Goal: Navigation & Orientation: Find specific page/section

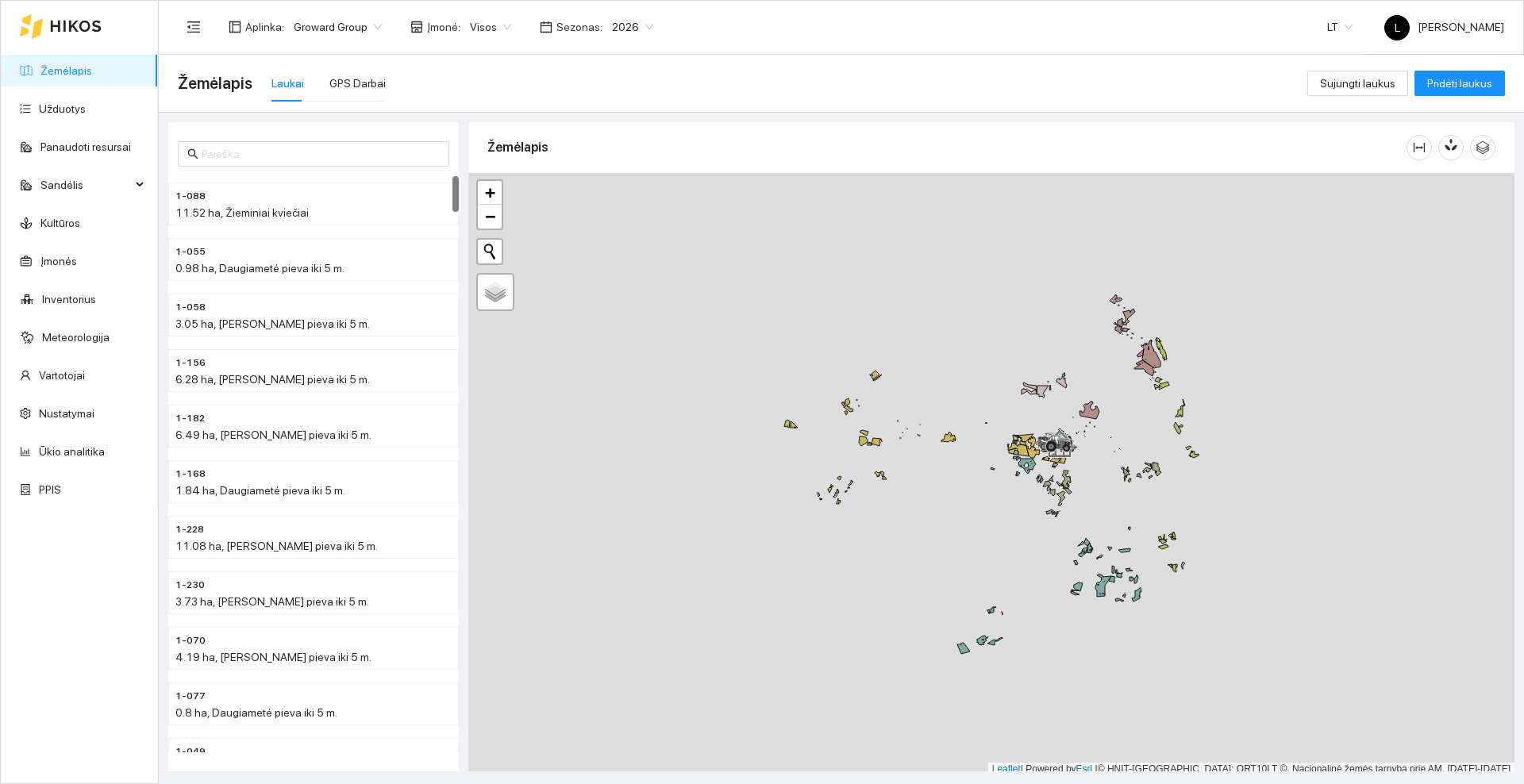
scroll to position [5, 0]
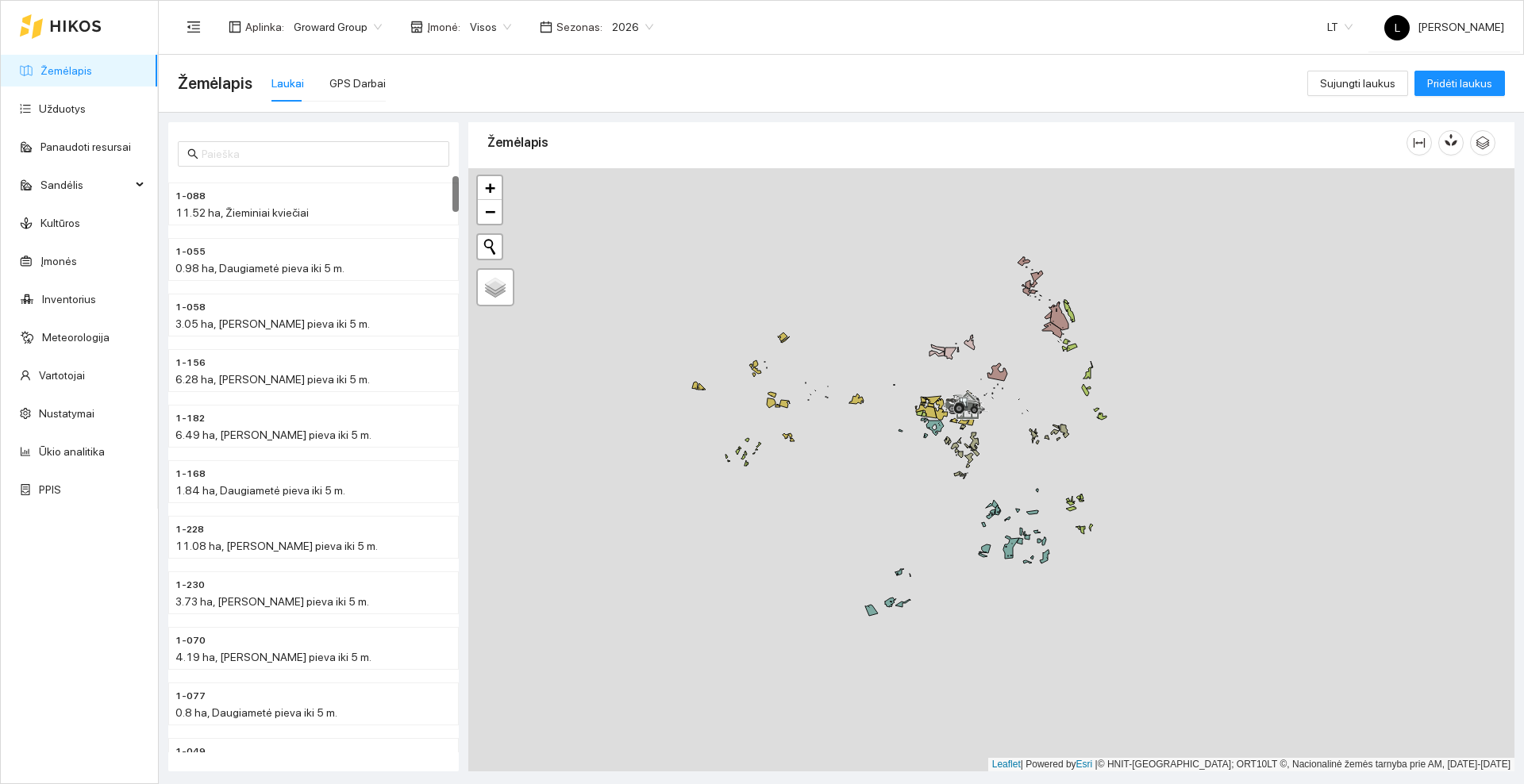
drag, startPoint x: 974, startPoint y: 521, endPoint x: 893, endPoint y: 478, distance: 91.7
click at [879, 484] on div at bounding box center [991, 469] width 1046 height 604
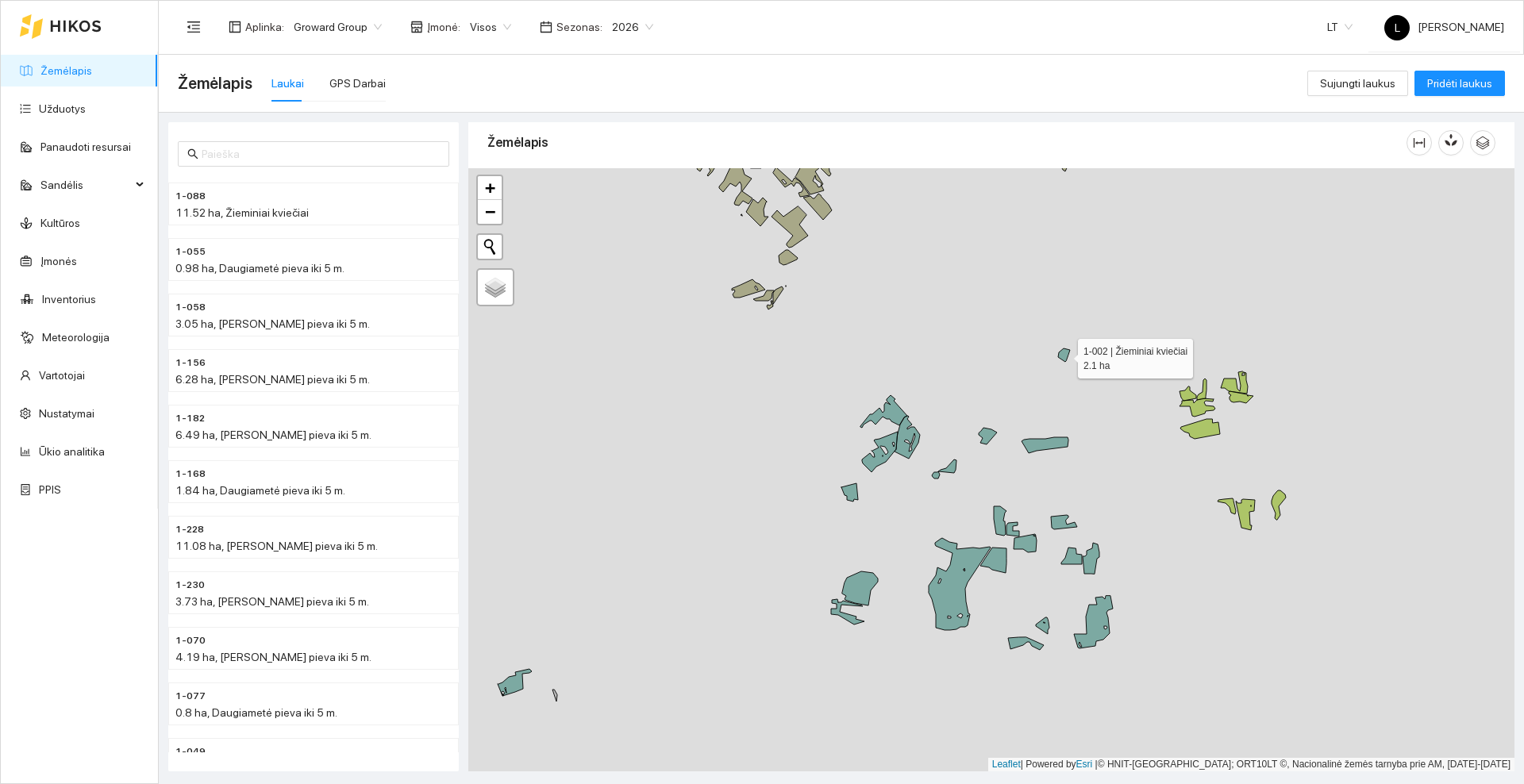
click at [1065, 355] on icon at bounding box center [1064, 355] width 12 height 14
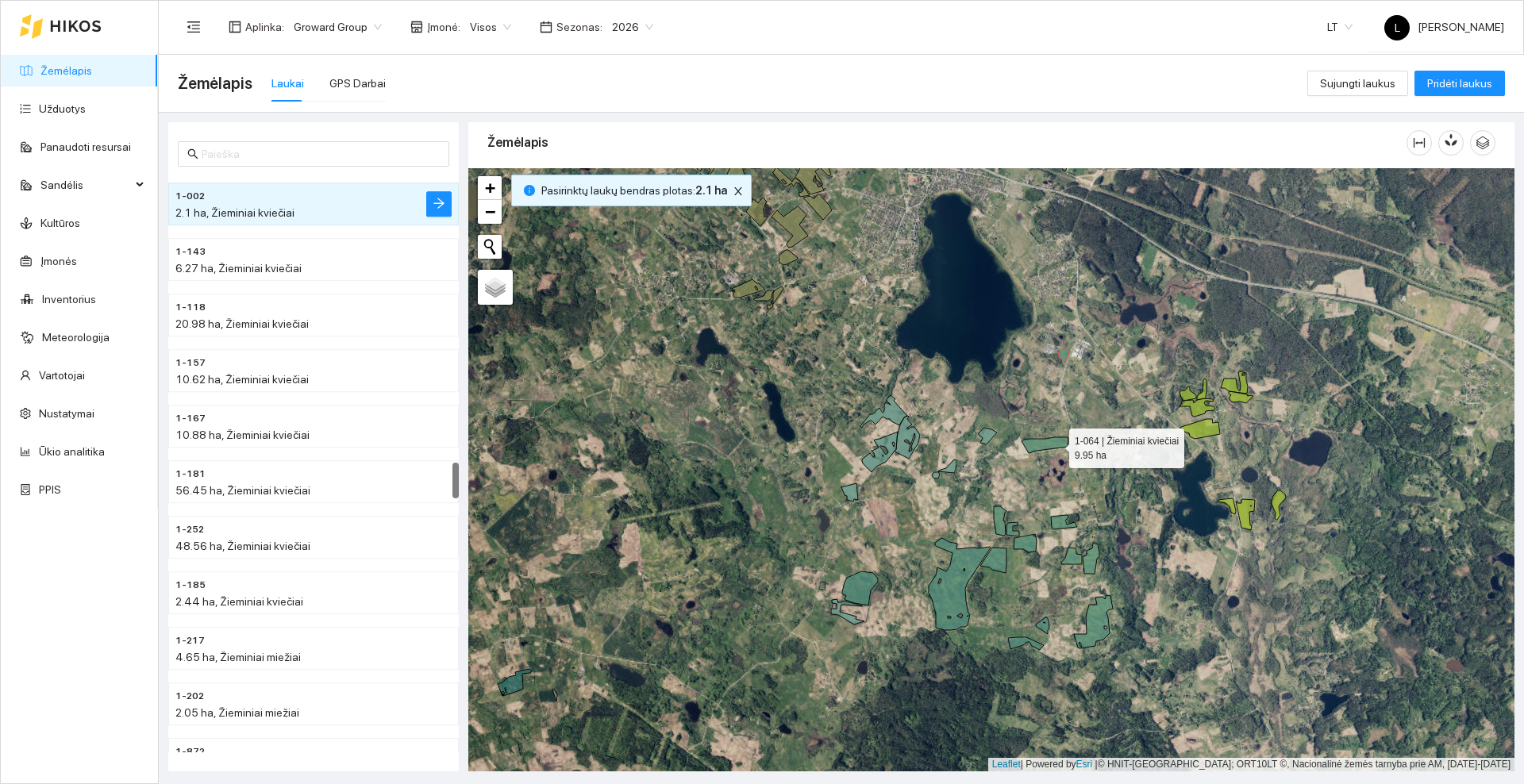
click at [1055, 445] on icon at bounding box center [1045, 446] width 47 height 16
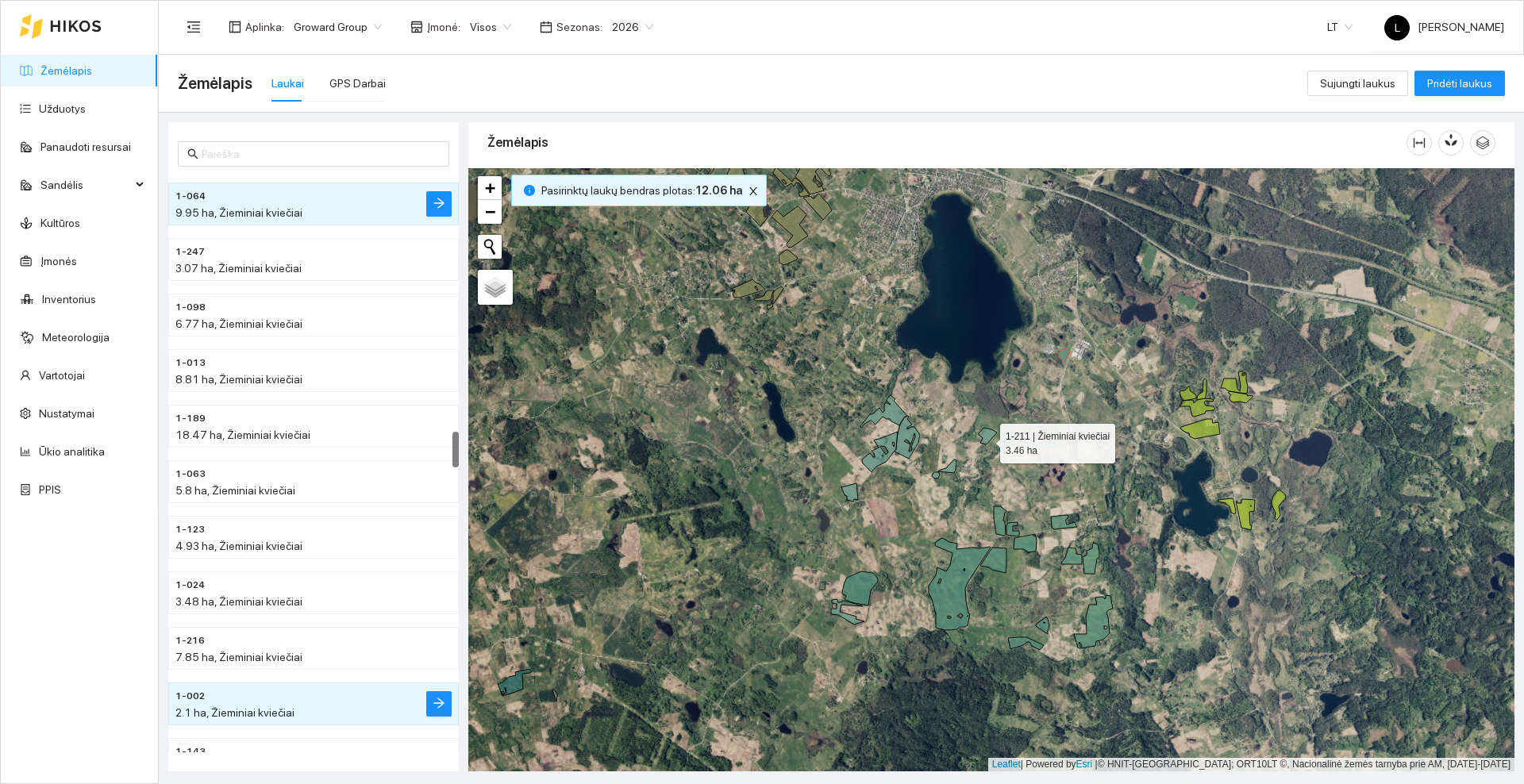
click at [985, 438] on icon at bounding box center [988, 436] width 18 height 16
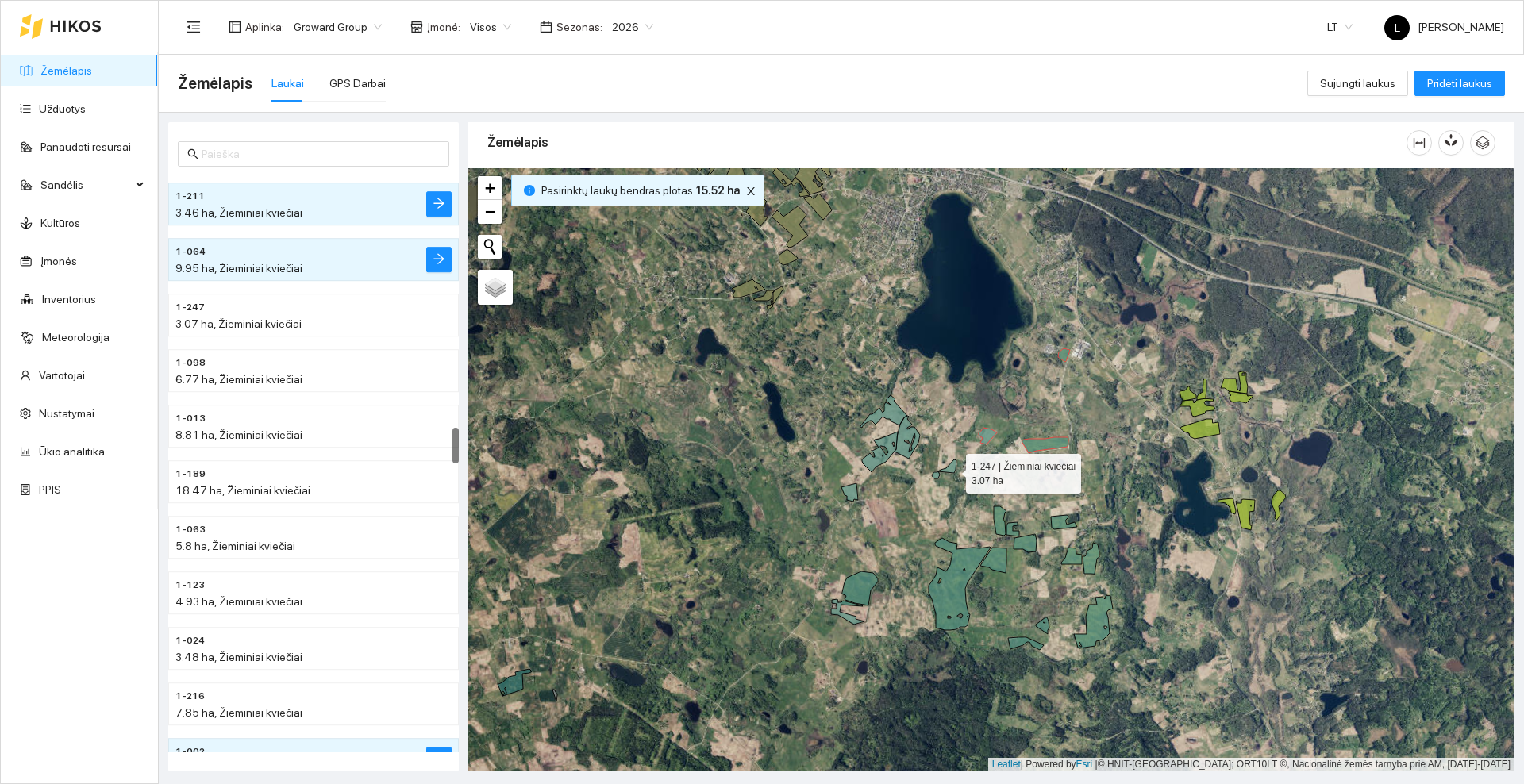
click at [952, 471] on icon at bounding box center [944, 468] width 24 height 19
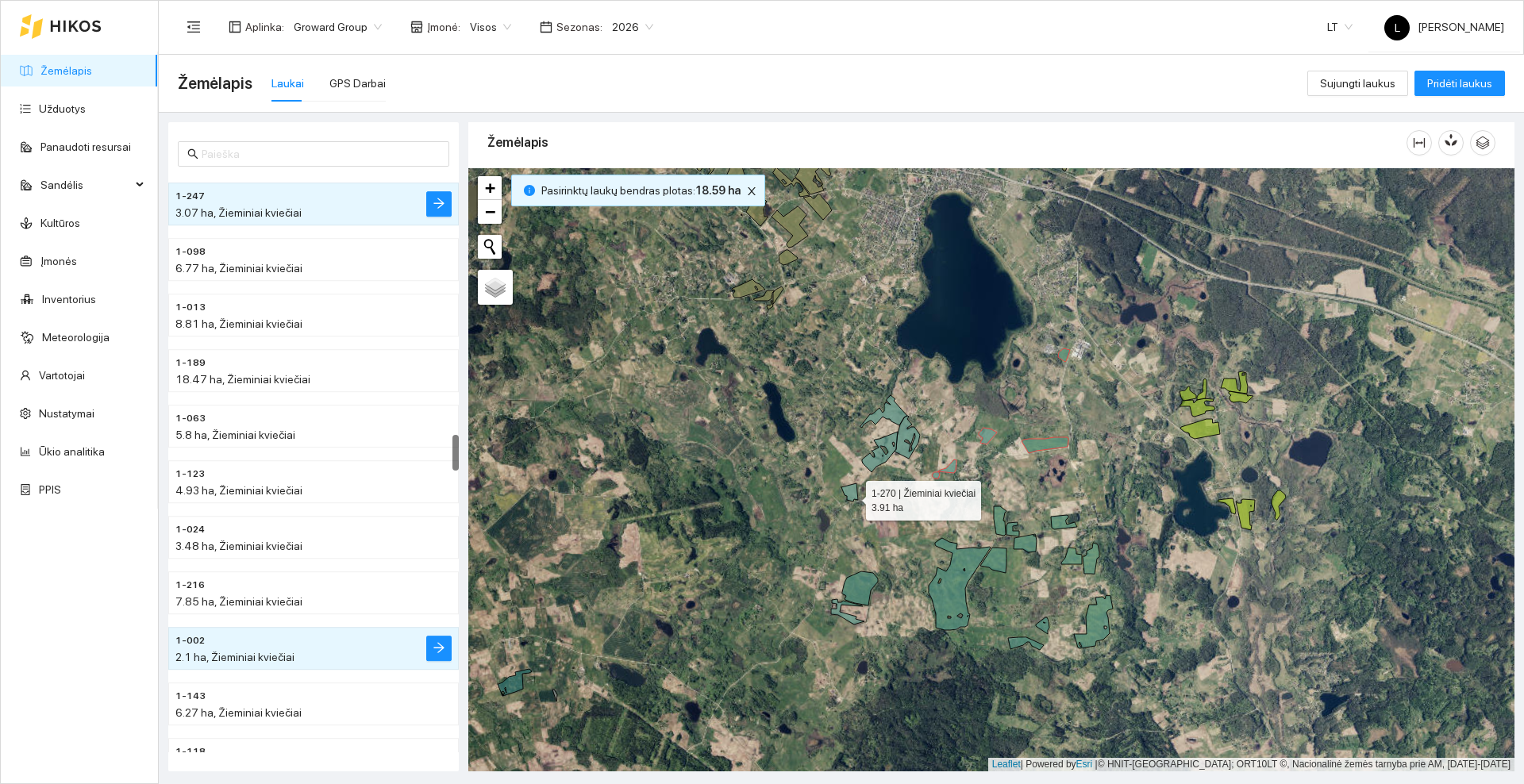
click at [852, 497] on icon at bounding box center [849, 493] width 16 height 18
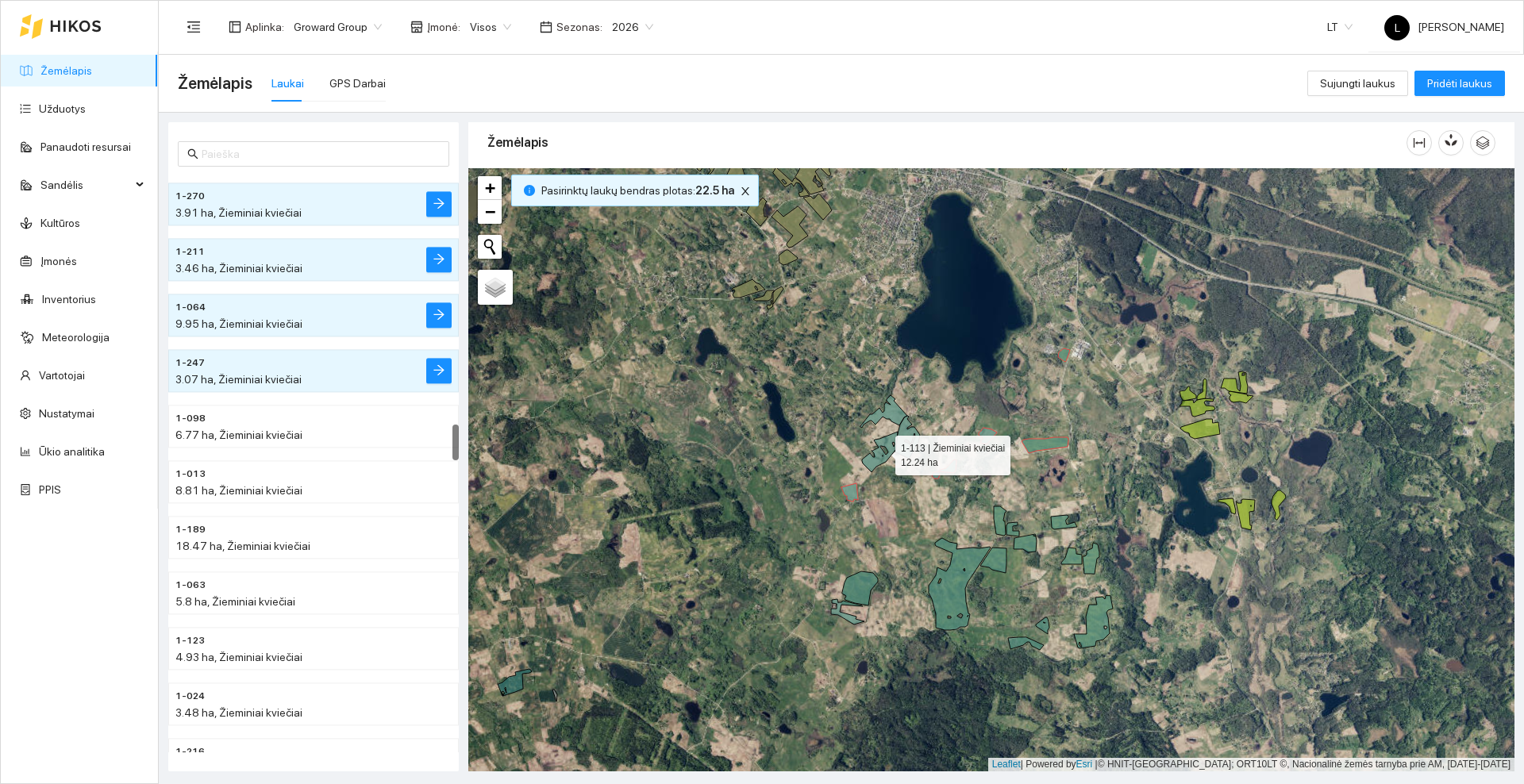
click at [873, 462] on icon at bounding box center [880, 452] width 36 height 41
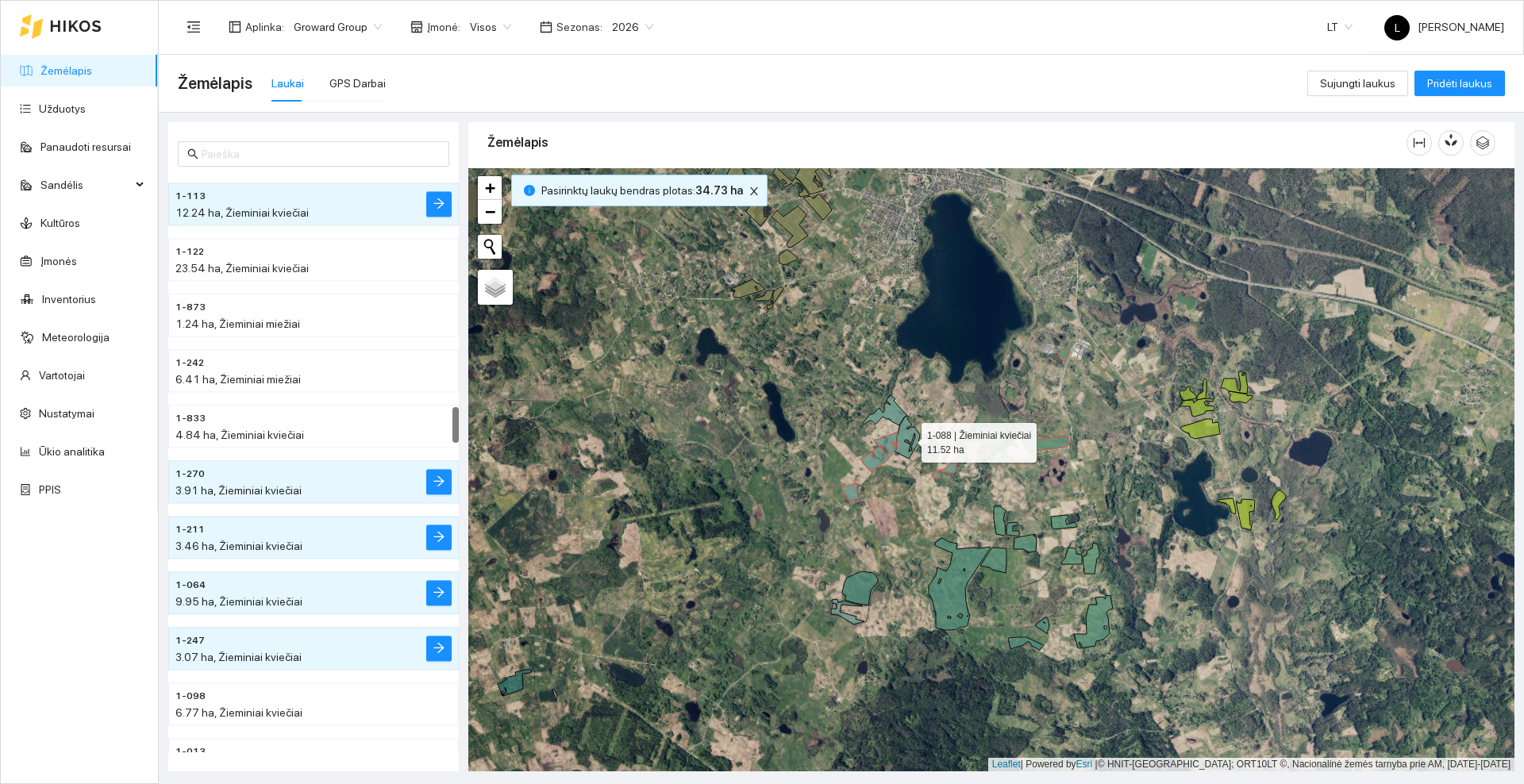
click at [902, 429] on icon at bounding box center [907, 437] width 25 height 42
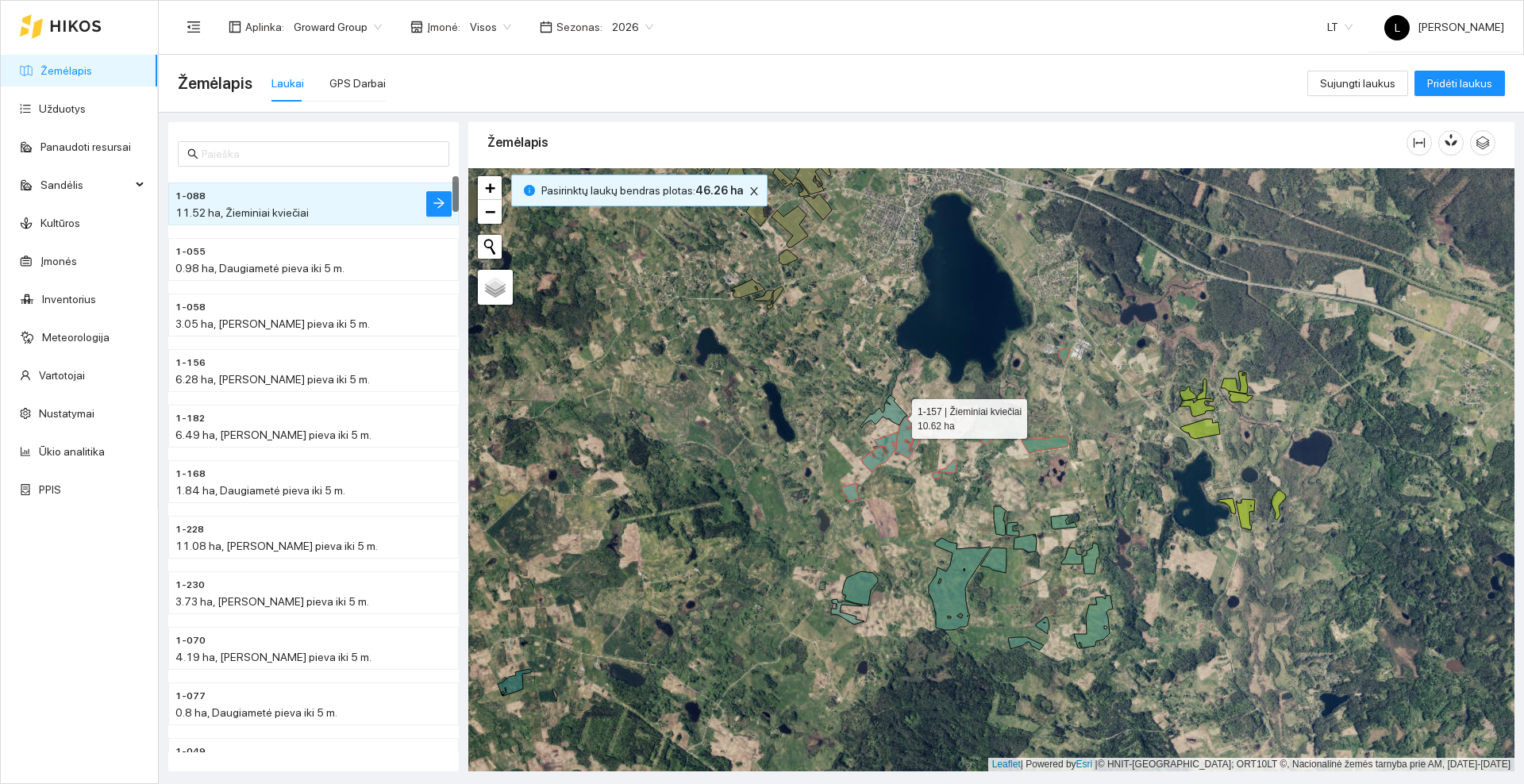
click at [898, 415] on icon at bounding box center [883, 411] width 47 height 32
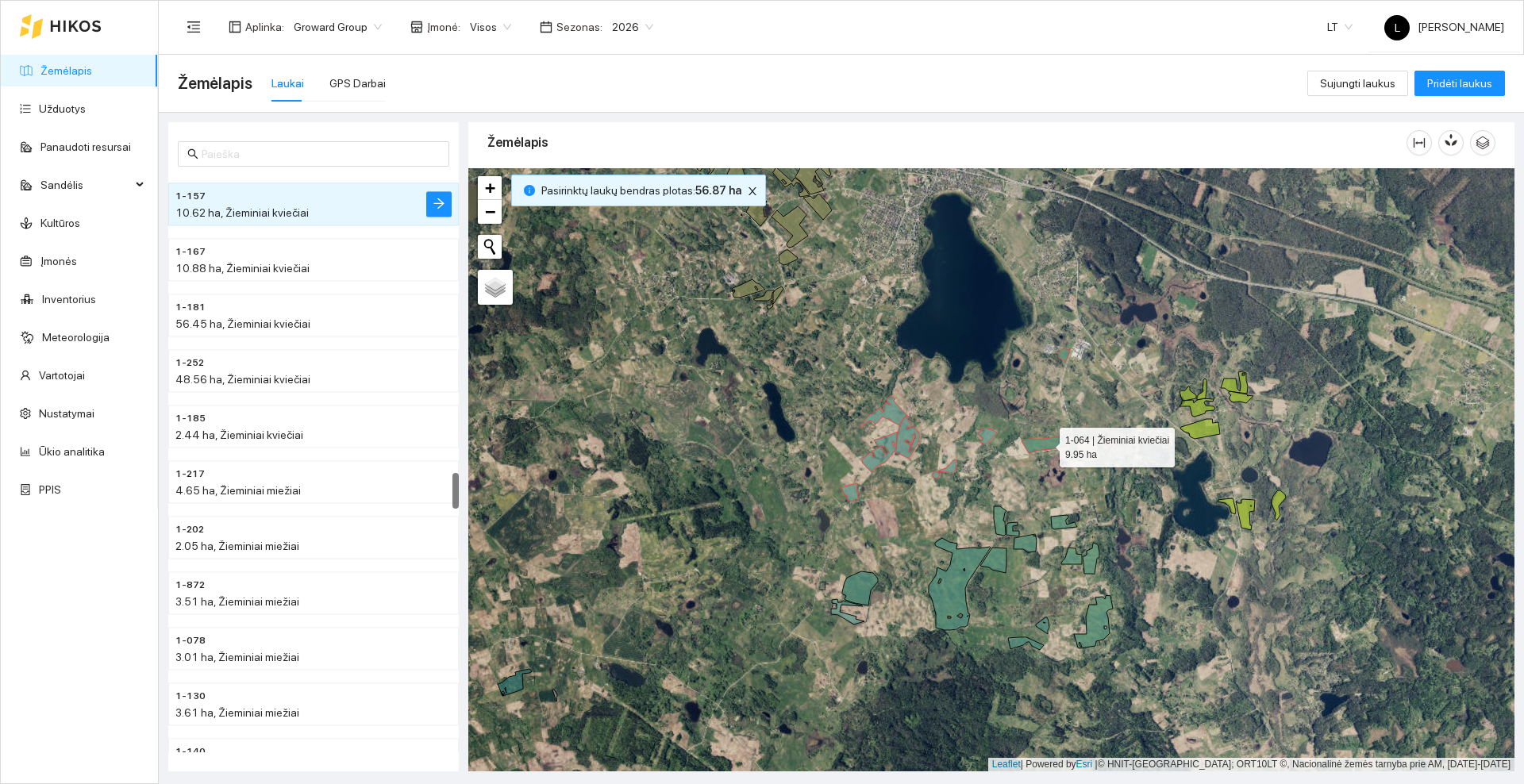
click at [1043, 442] on icon at bounding box center [1045, 446] width 47 height 16
click at [1066, 356] on icon at bounding box center [1064, 355] width 12 height 14
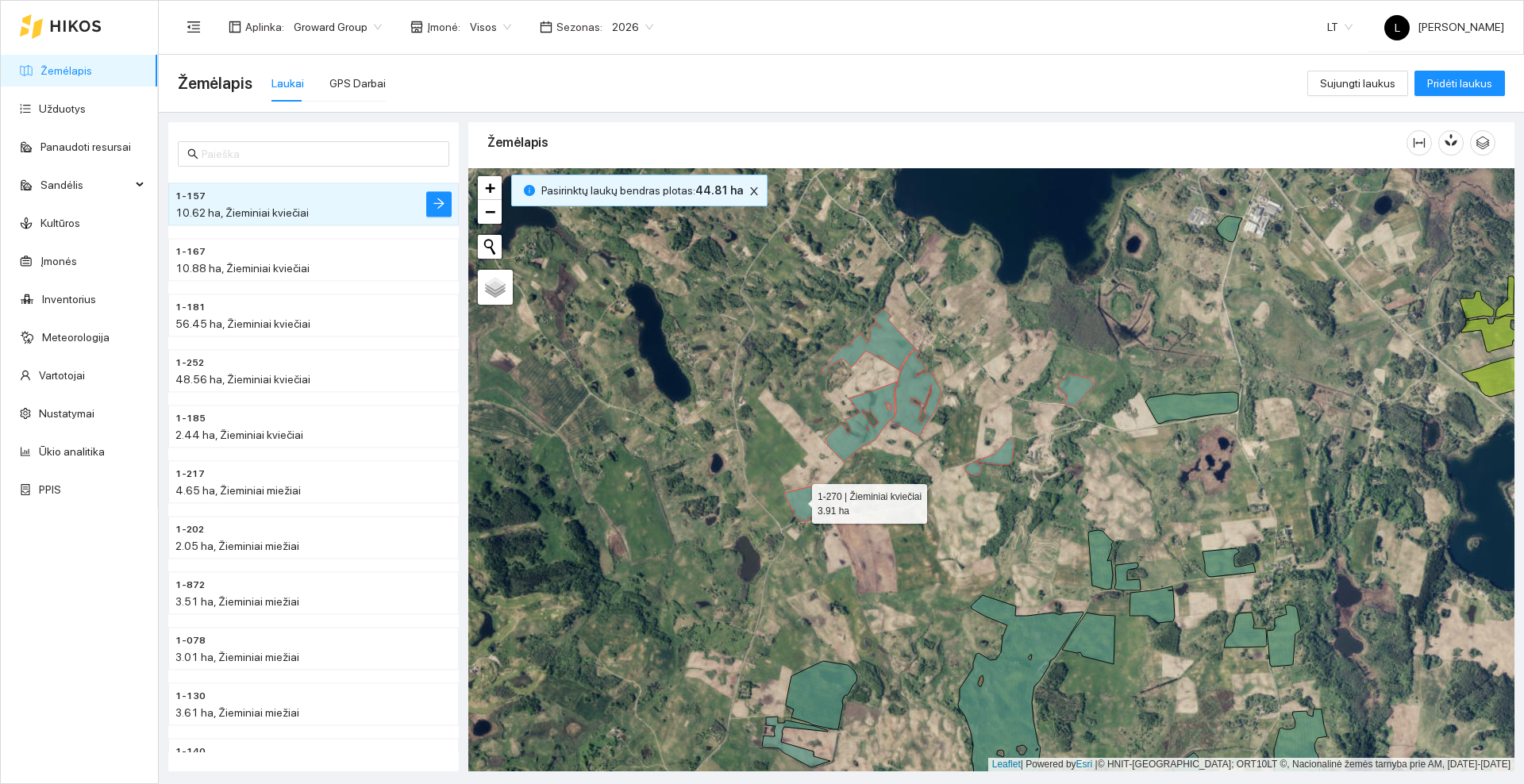
click at [798, 500] on icon at bounding box center [800, 503] width 33 height 36
click at [858, 429] on icon at bounding box center [861, 421] width 72 height 80
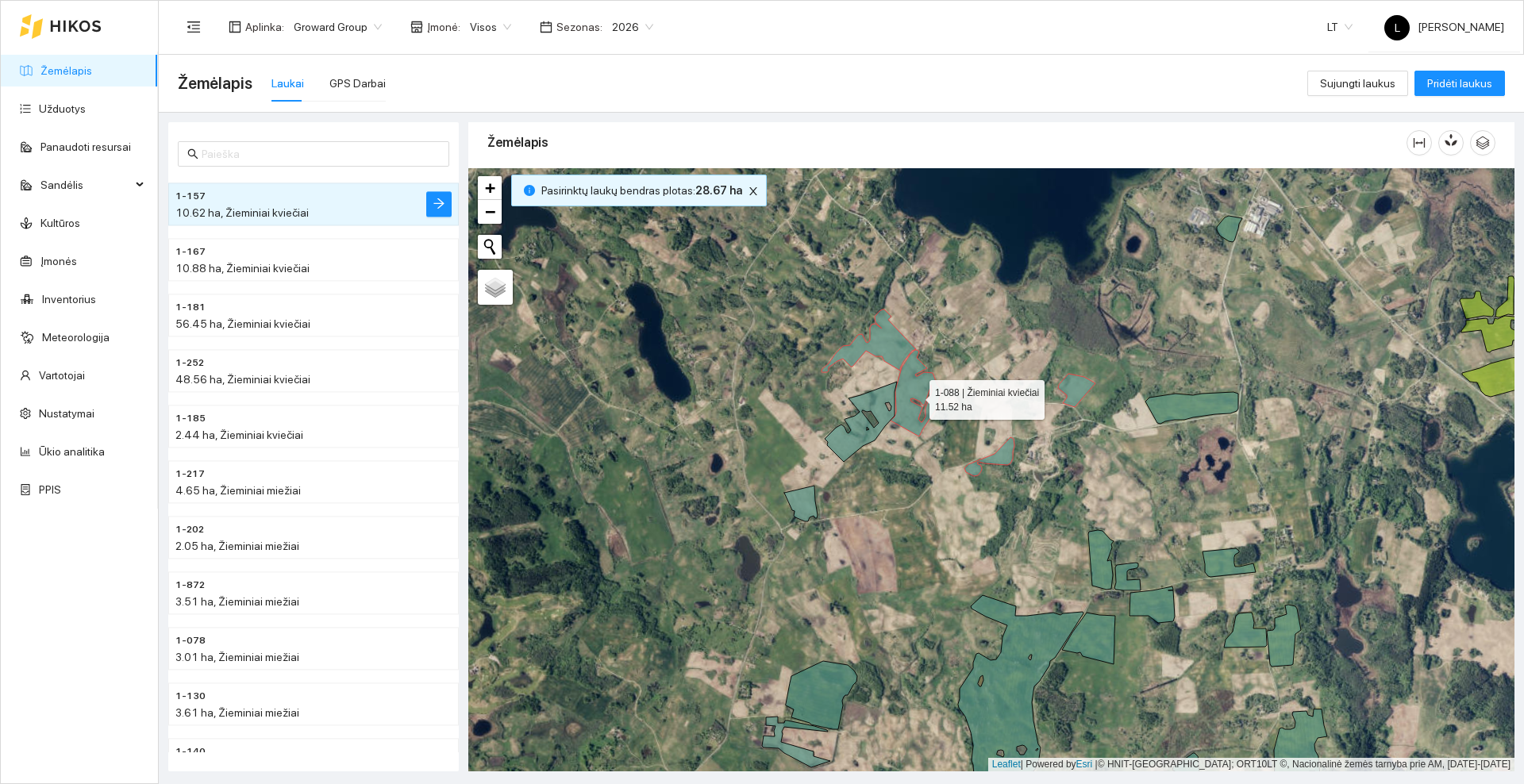
click at [910, 382] on icon at bounding box center [916, 393] width 51 height 87
click at [899, 346] on icon at bounding box center [868, 340] width 95 height 62
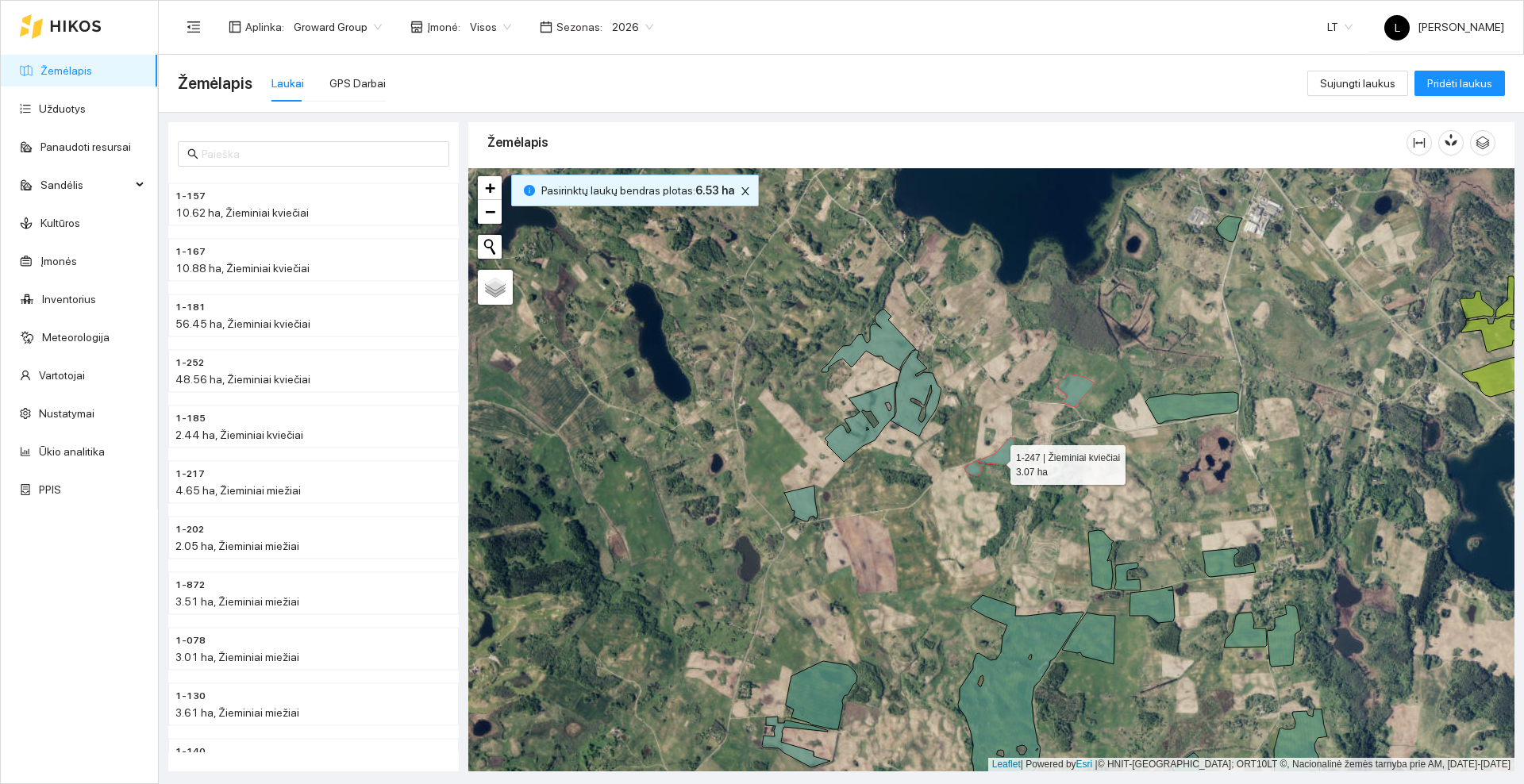
click at [997, 461] on icon at bounding box center [989, 457] width 50 height 39
click at [1071, 392] on icon at bounding box center [1076, 390] width 37 height 33
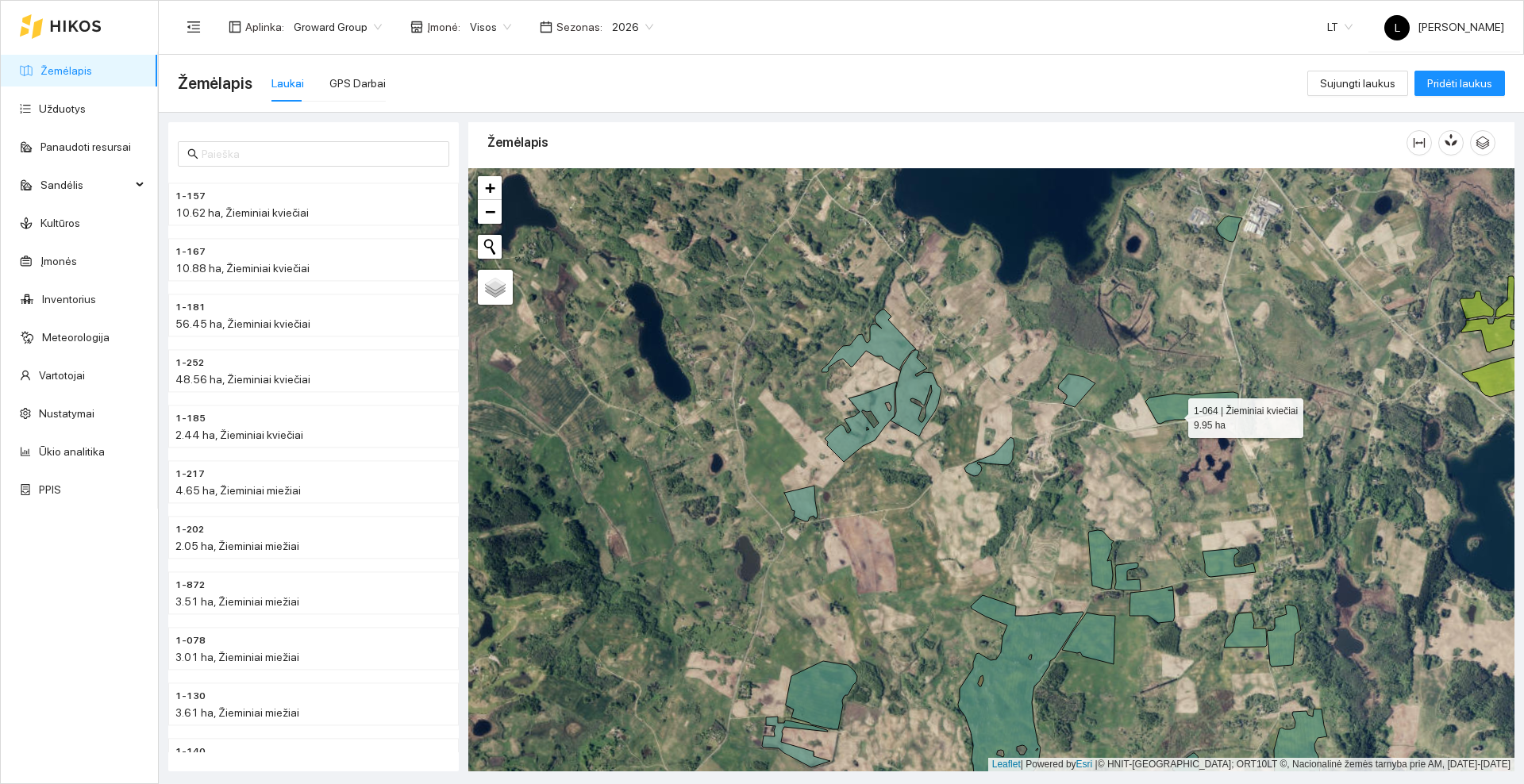
click at [1174, 415] on icon at bounding box center [1191, 408] width 93 height 32
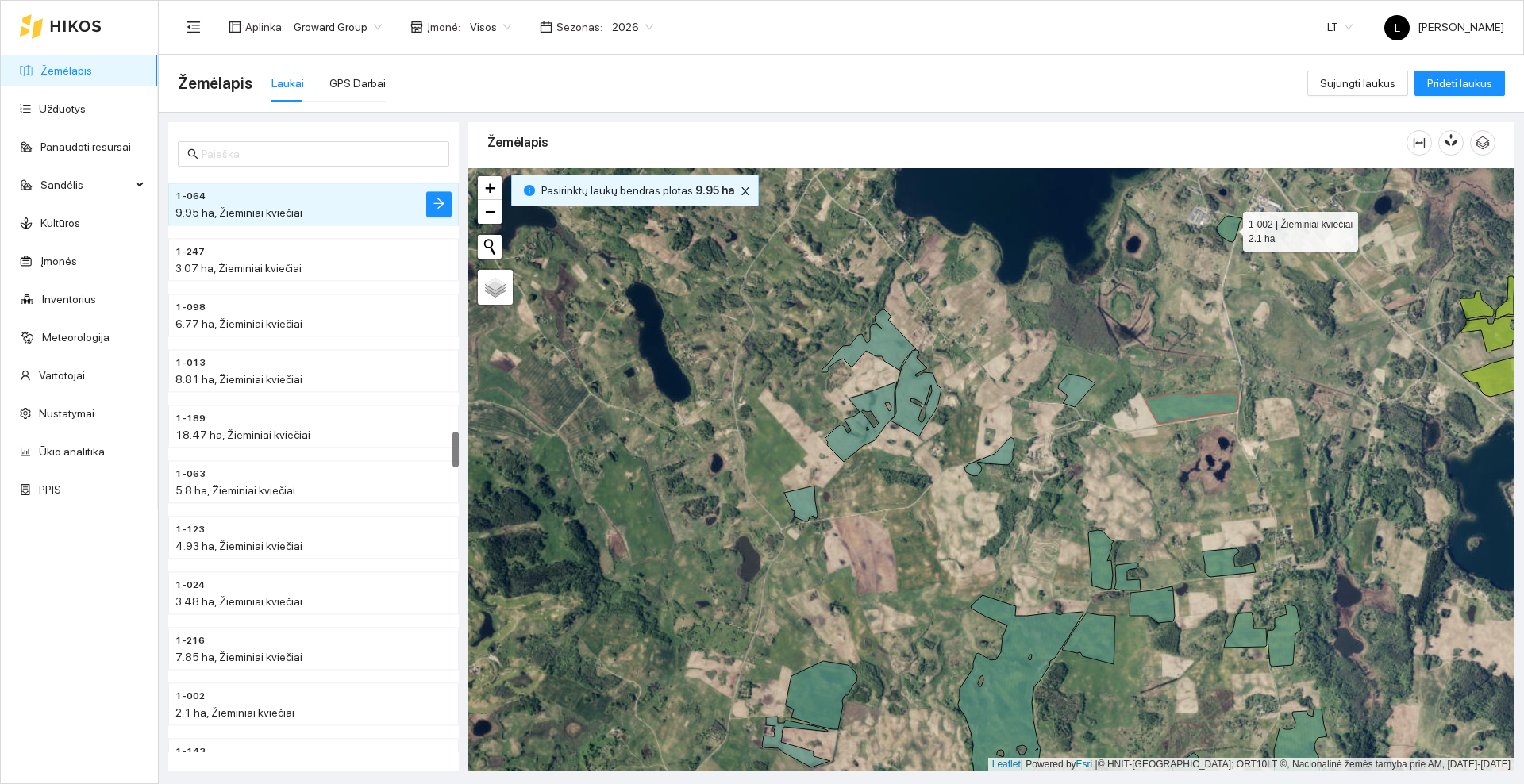
click at [1231, 229] on icon at bounding box center [1229, 228] width 25 height 26
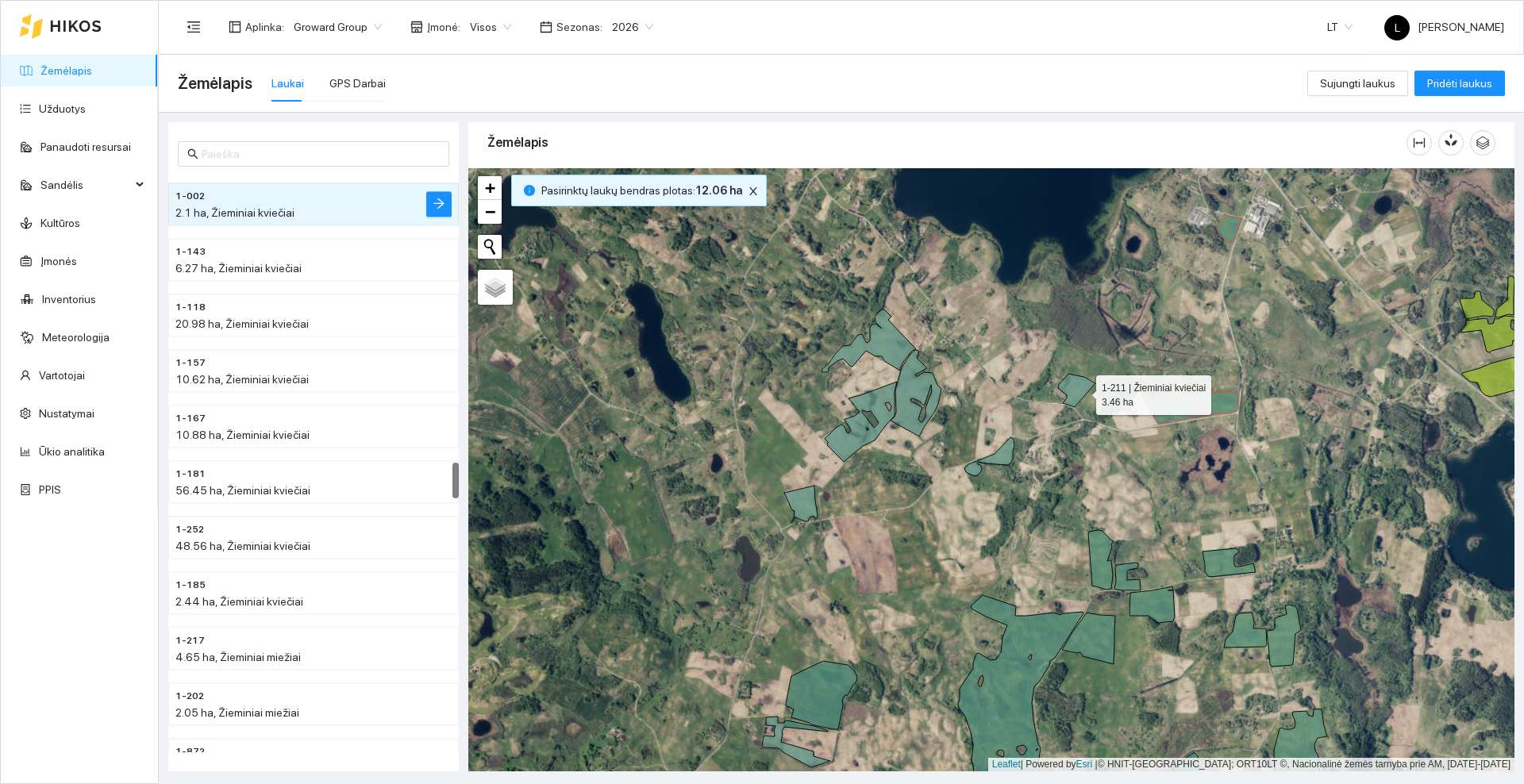
click at [1082, 392] on icon at bounding box center [1076, 390] width 37 height 33
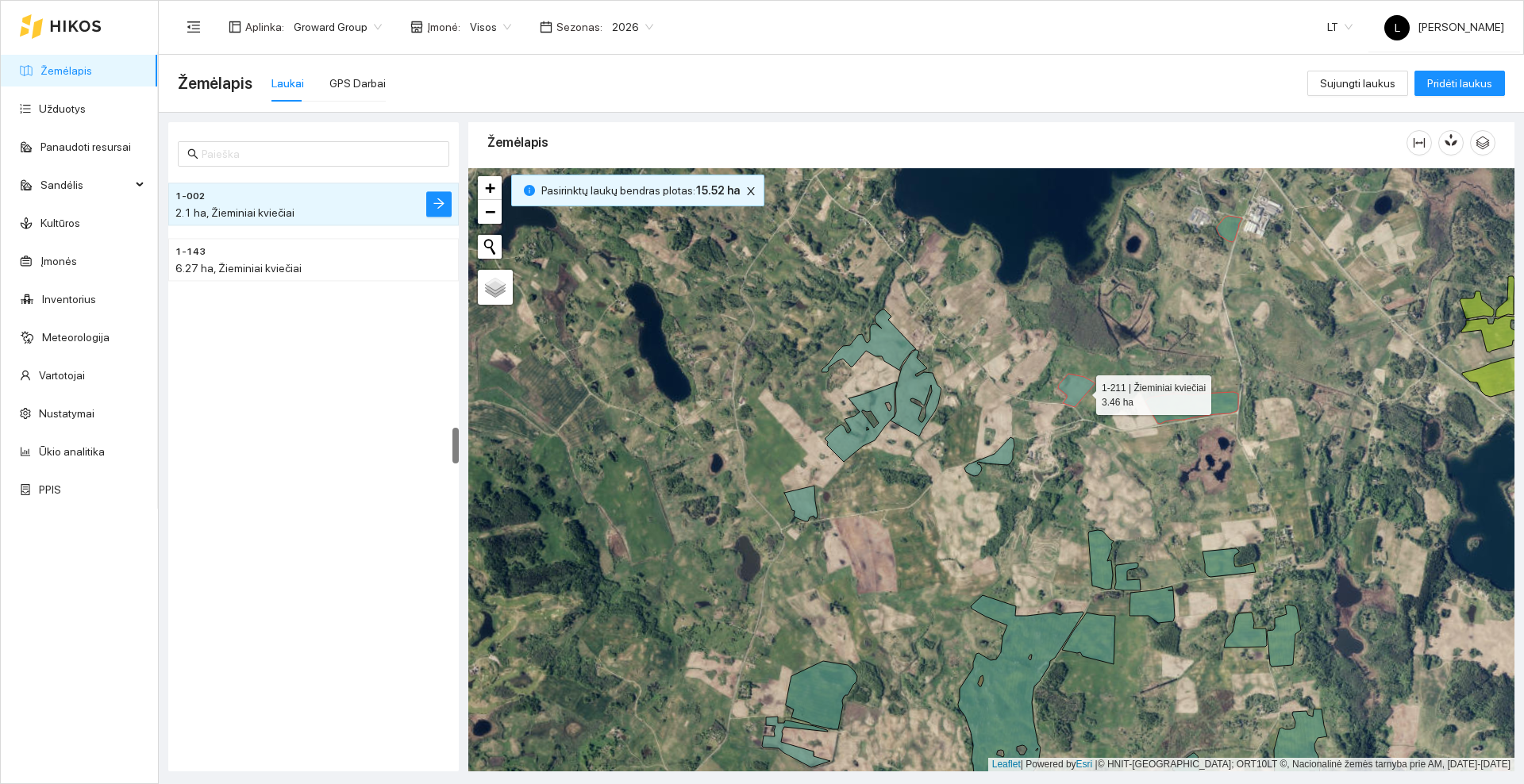
scroll to position [3991, 0]
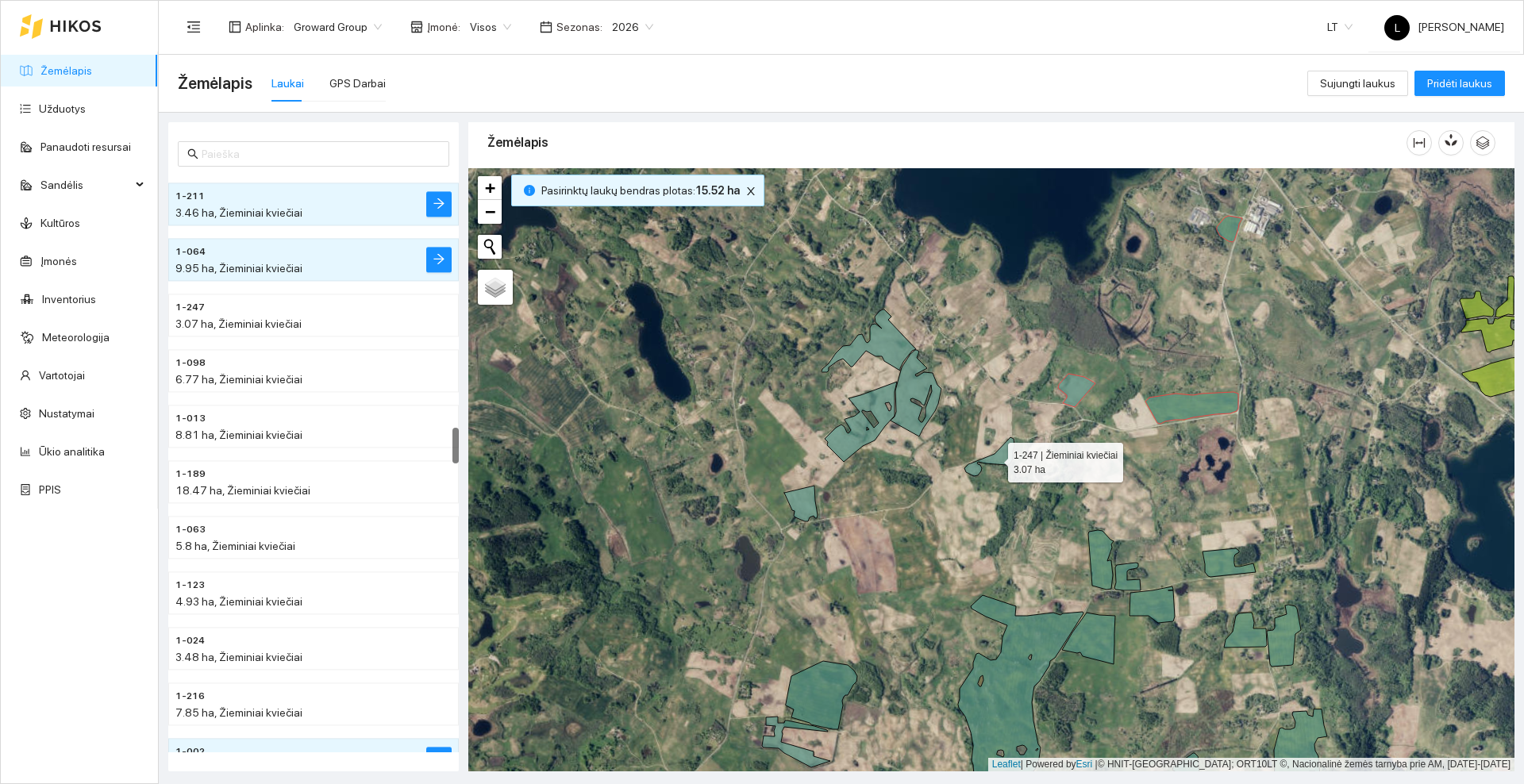
click at [1005, 458] on icon at bounding box center [989, 457] width 50 height 39
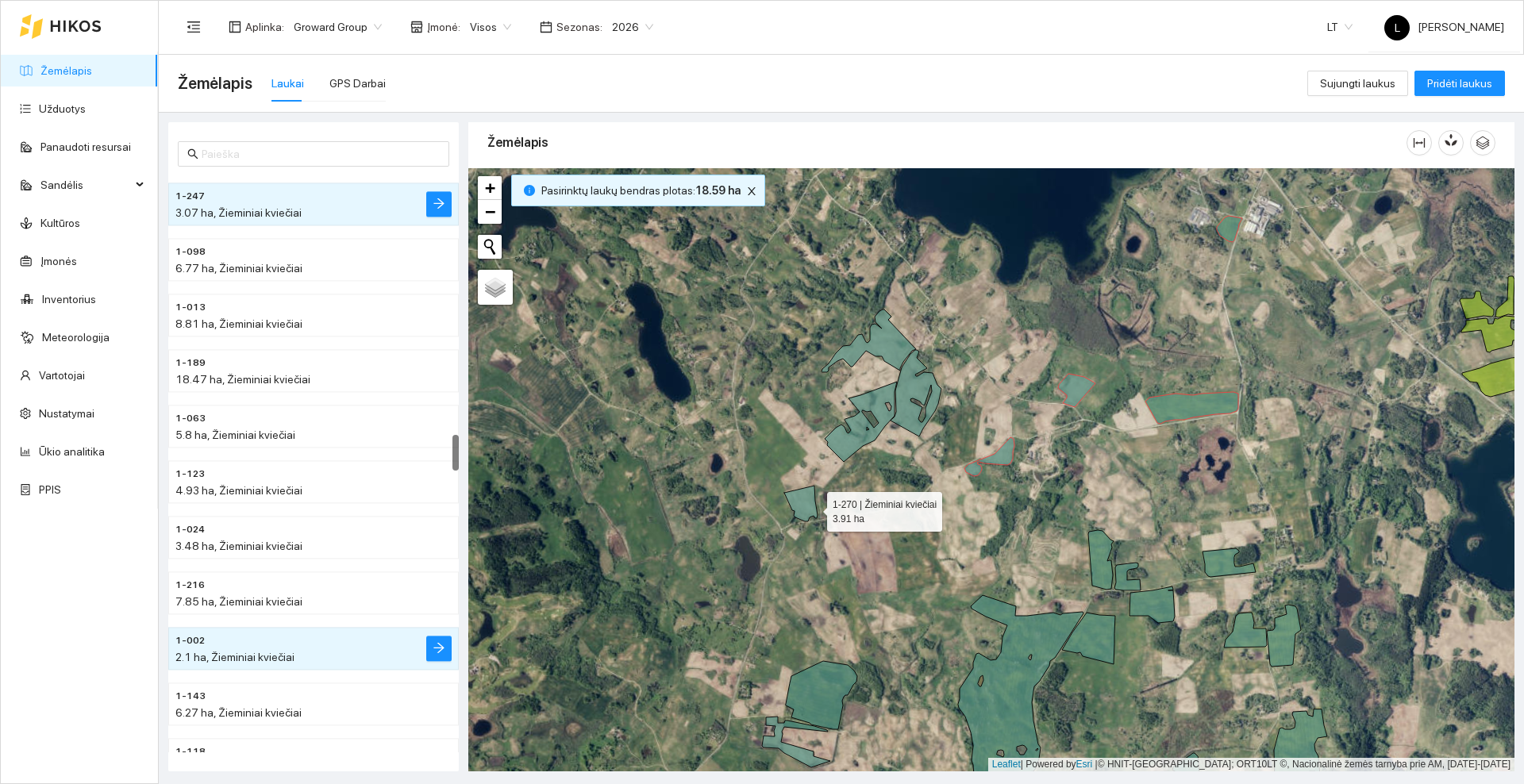
click at [813, 508] on icon at bounding box center [800, 503] width 33 height 36
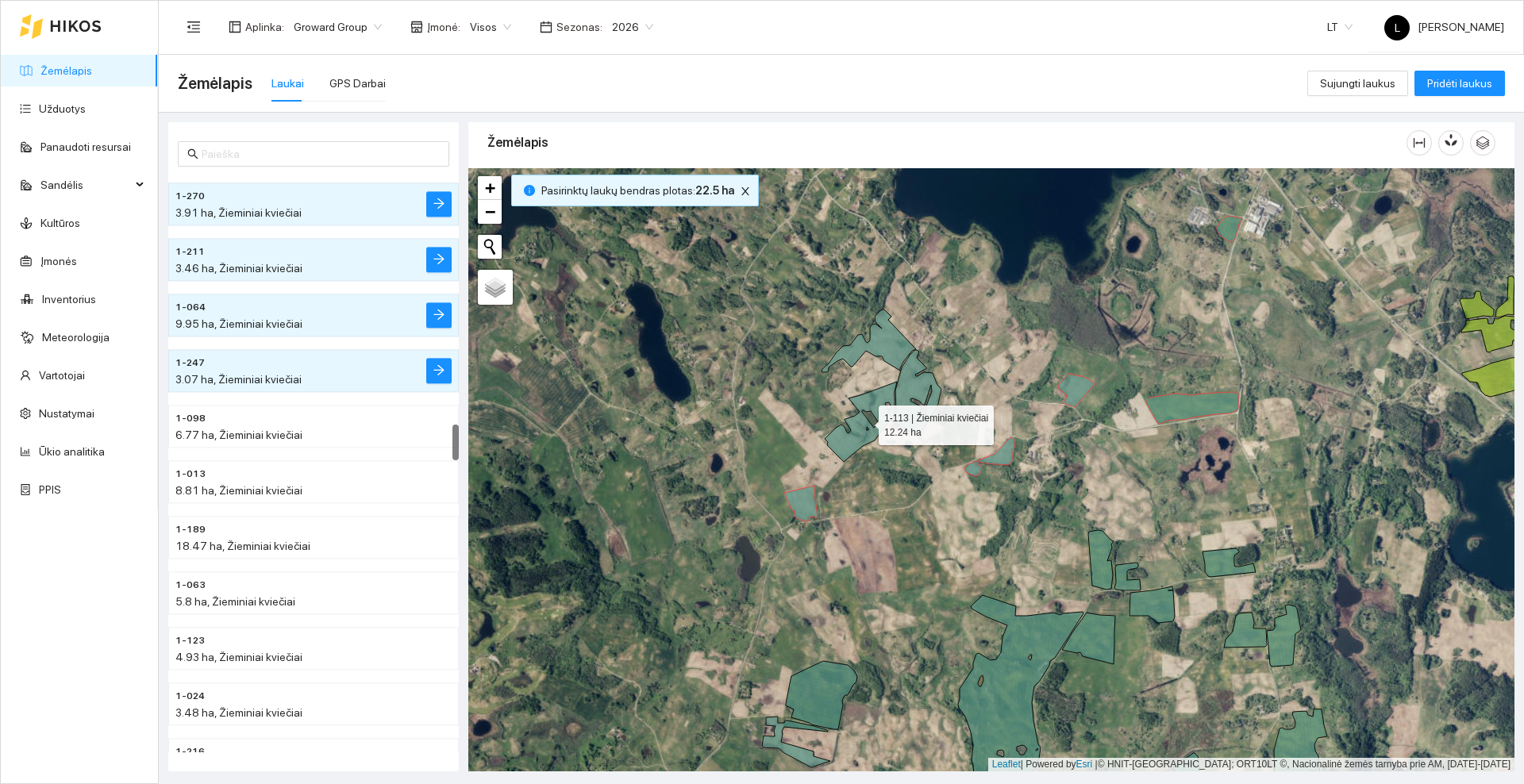
click at [857, 438] on icon at bounding box center [861, 421] width 72 height 80
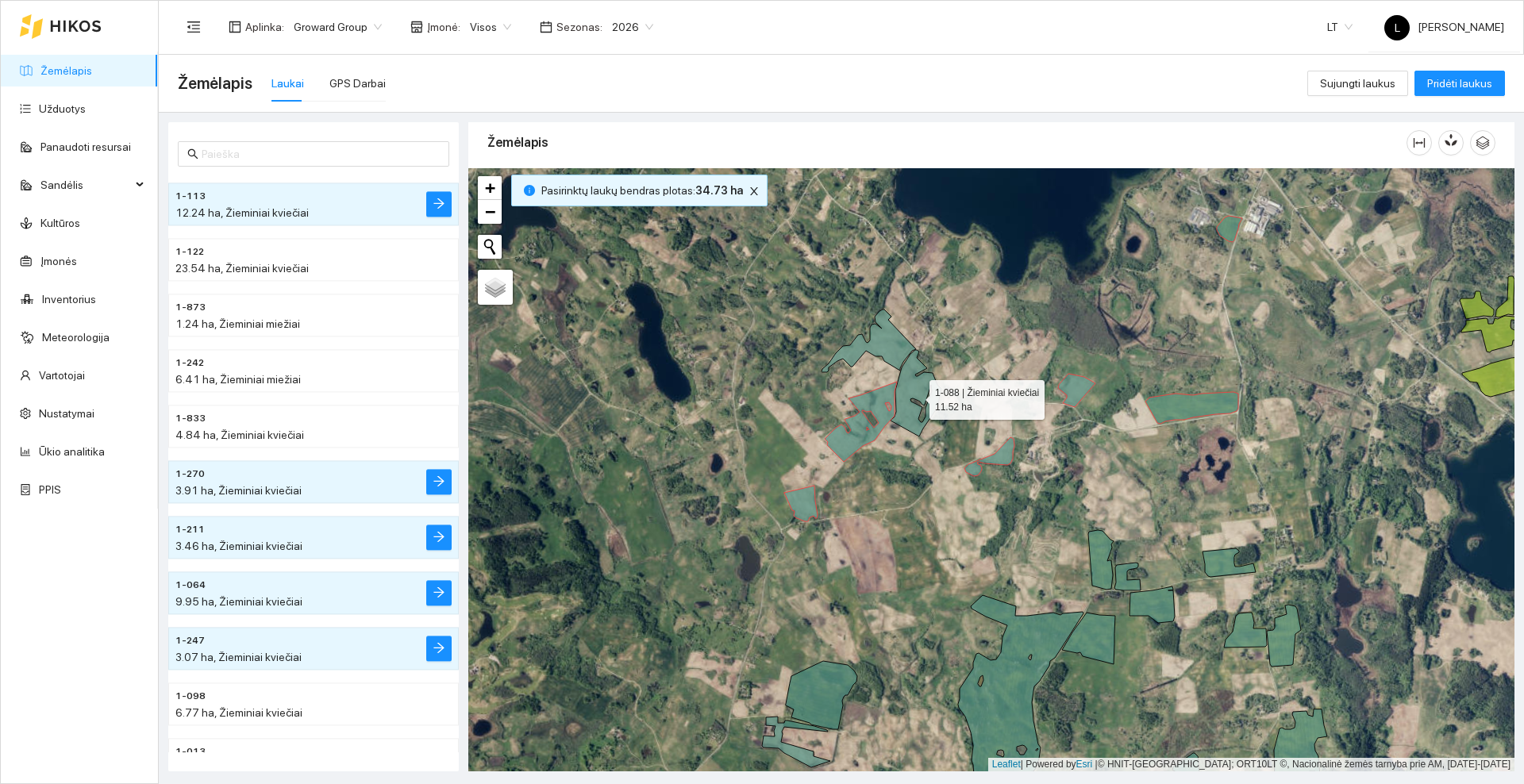
click at [910, 390] on icon at bounding box center [916, 393] width 51 height 87
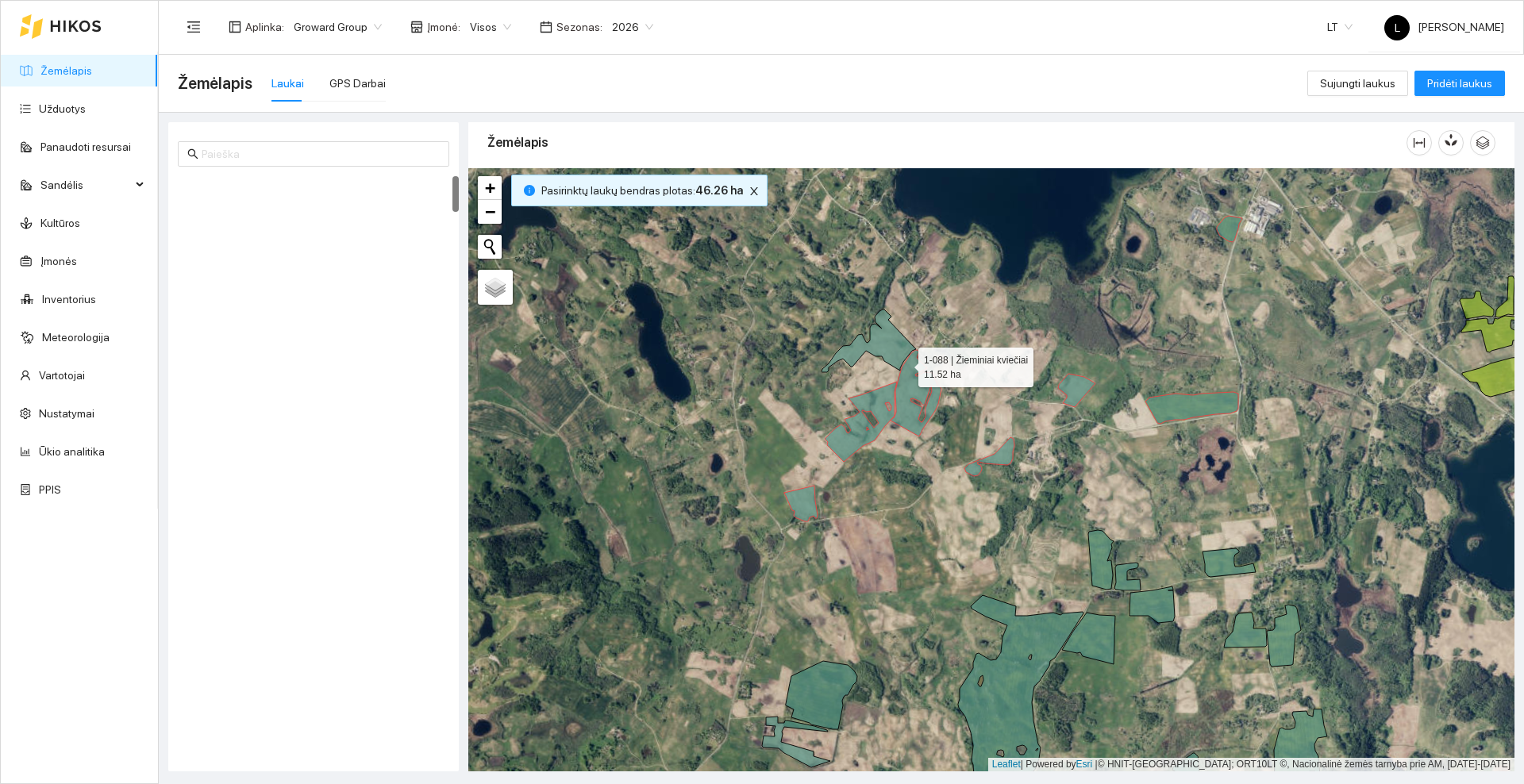
scroll to position [0, 0]
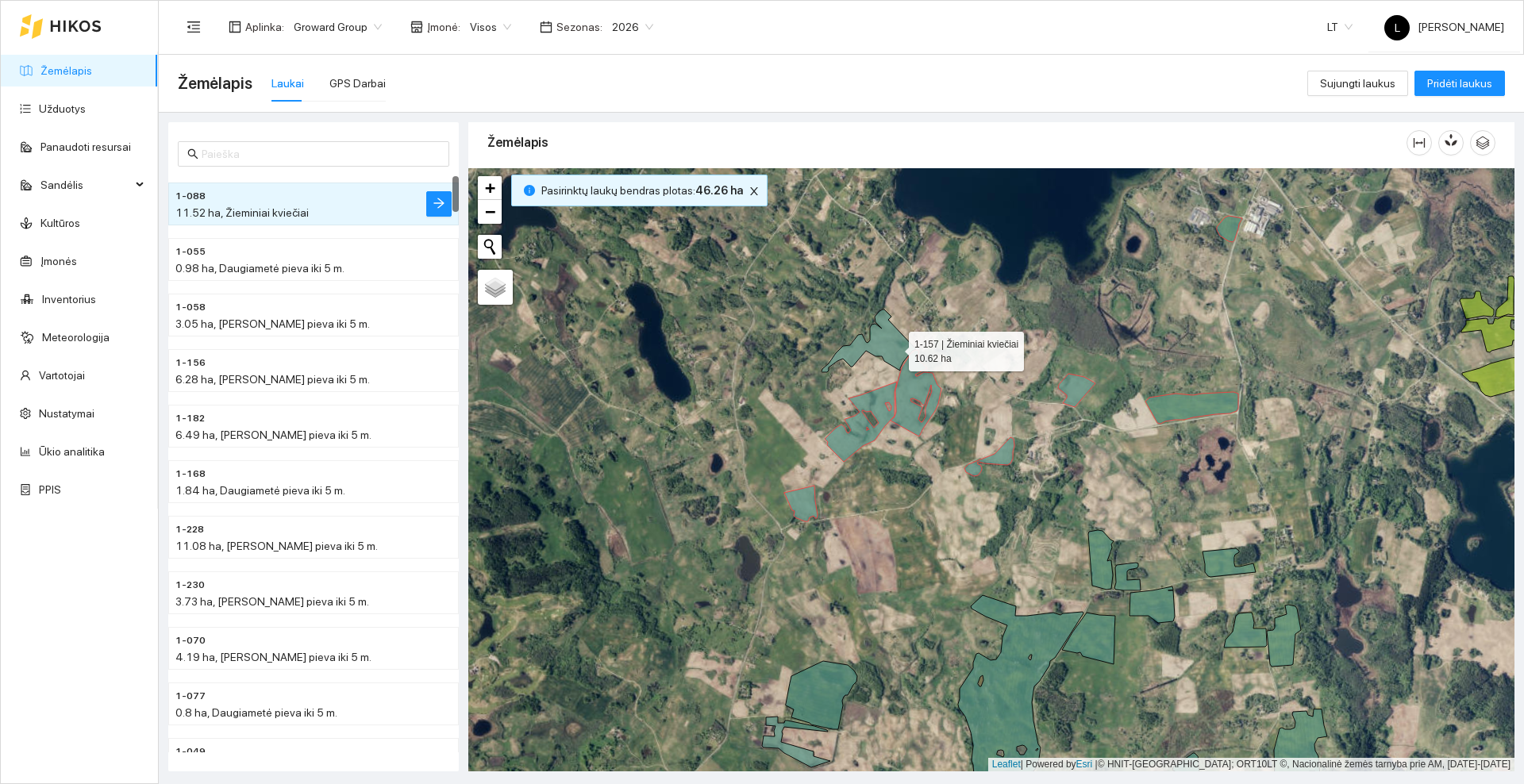
click at [894, 346] on icon at bounding box center [868, 340] width 95 height 62
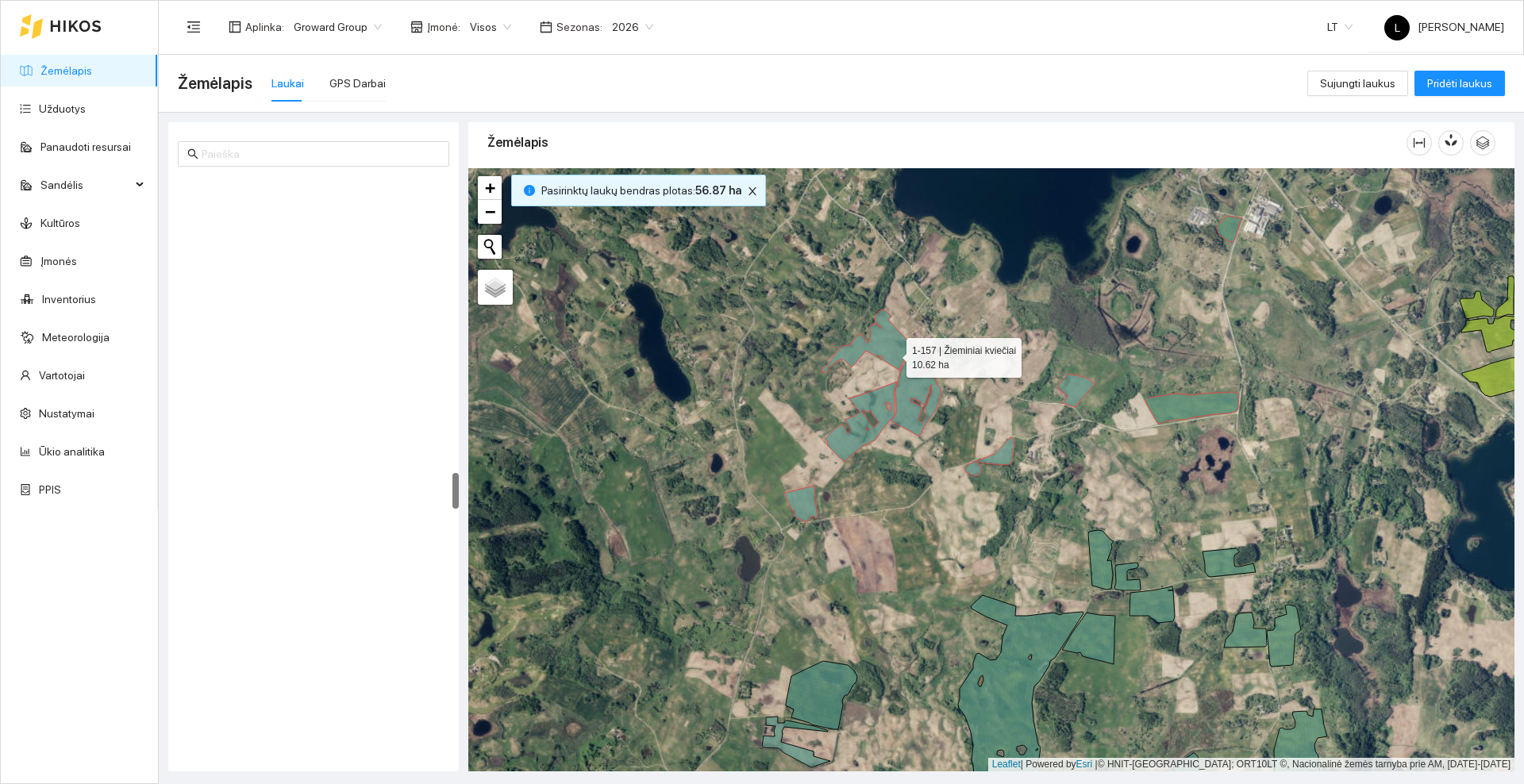
scroll to position [4713, 0]
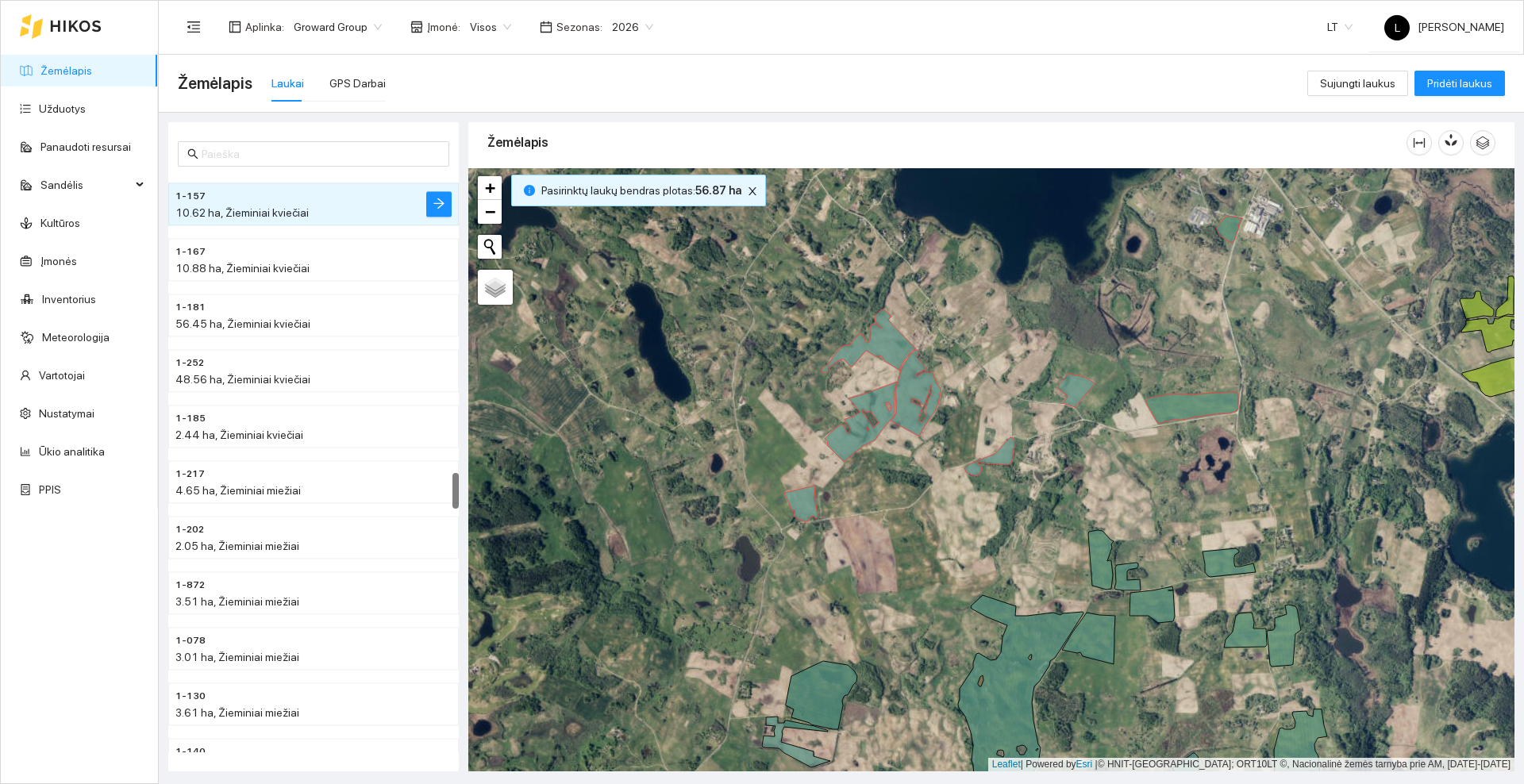
drag, startPoint x: 872, startPoint y: 567, endPoint x: 879, endPoint y: 441, distance: 126.2
click at [879, 441] on div at bounding box center [991, 469] width 1046 height 604
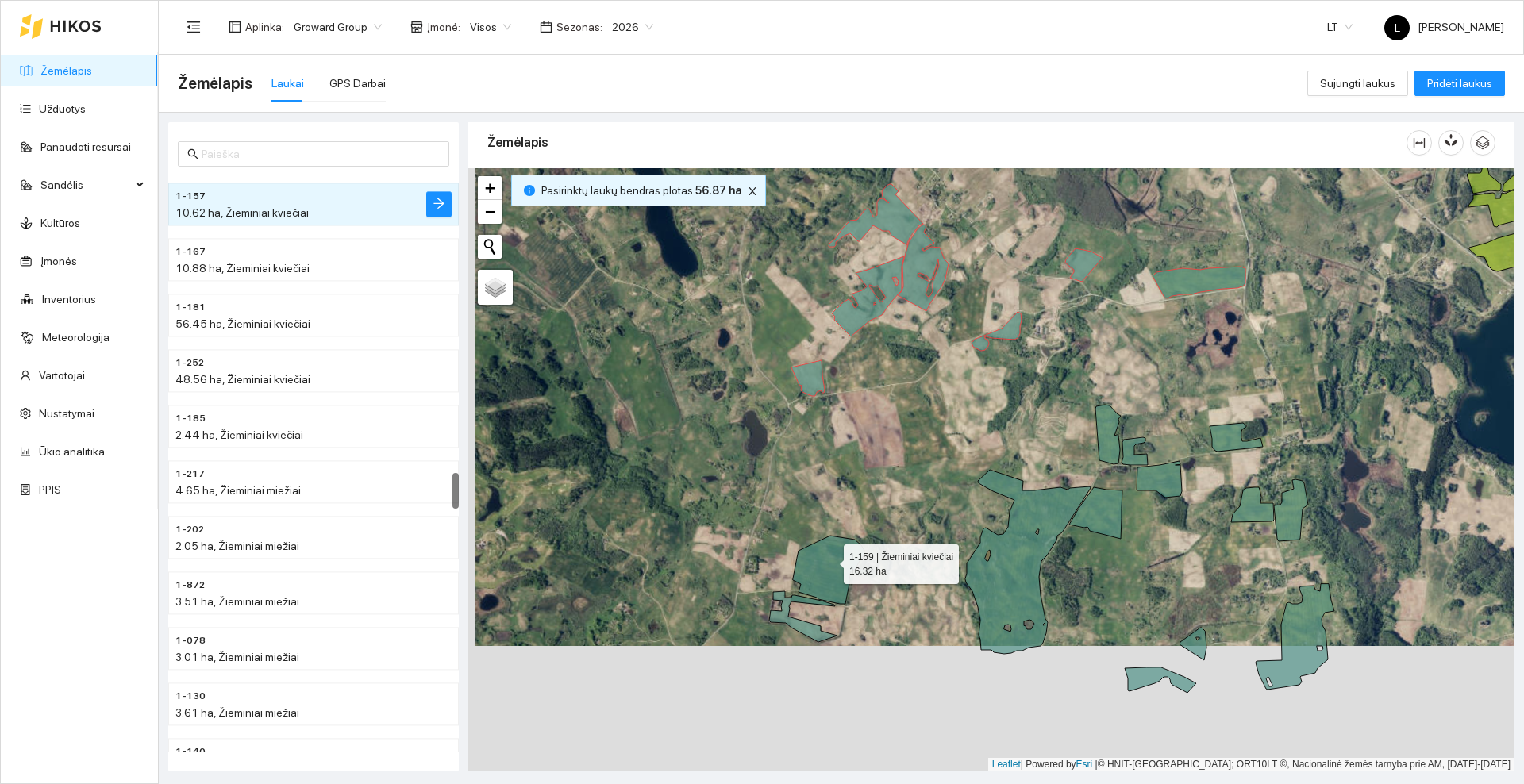
click at [822, 575] on icon at bounding box center [828, 570] width 71 height 69
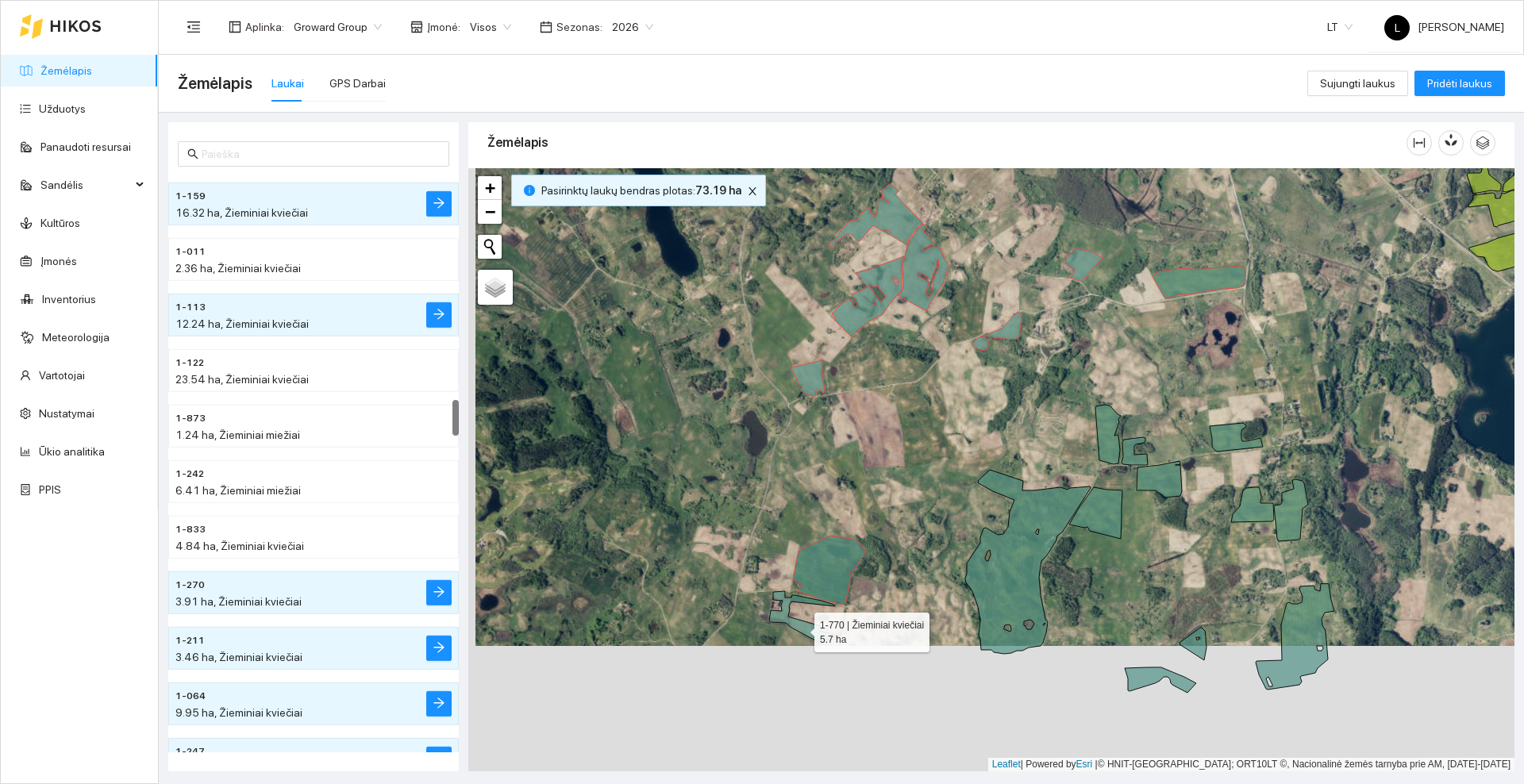
click at [800, 629] on icon at bounding box center [803, 616] width 69 height 51
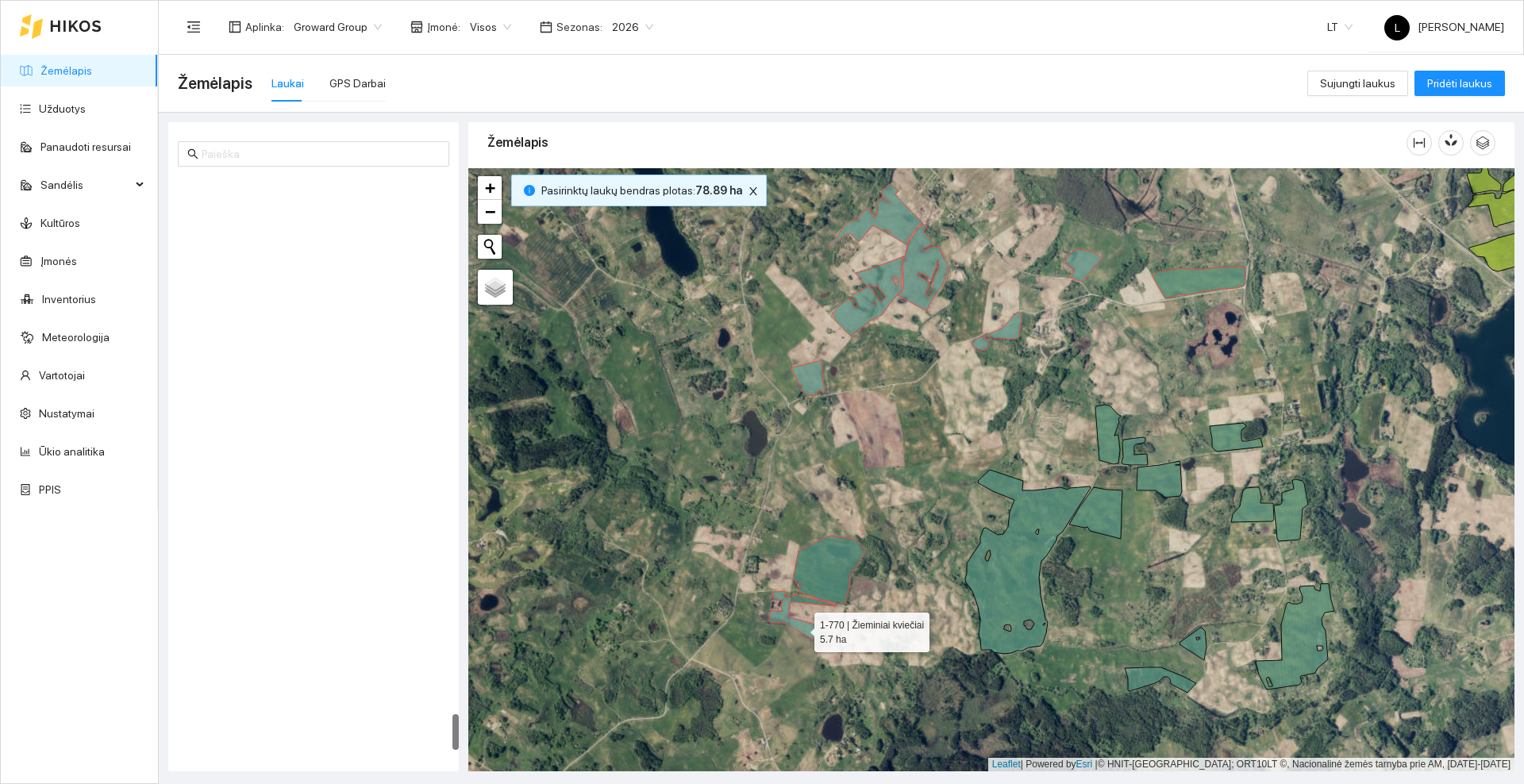
scroll to position [8538, 0]
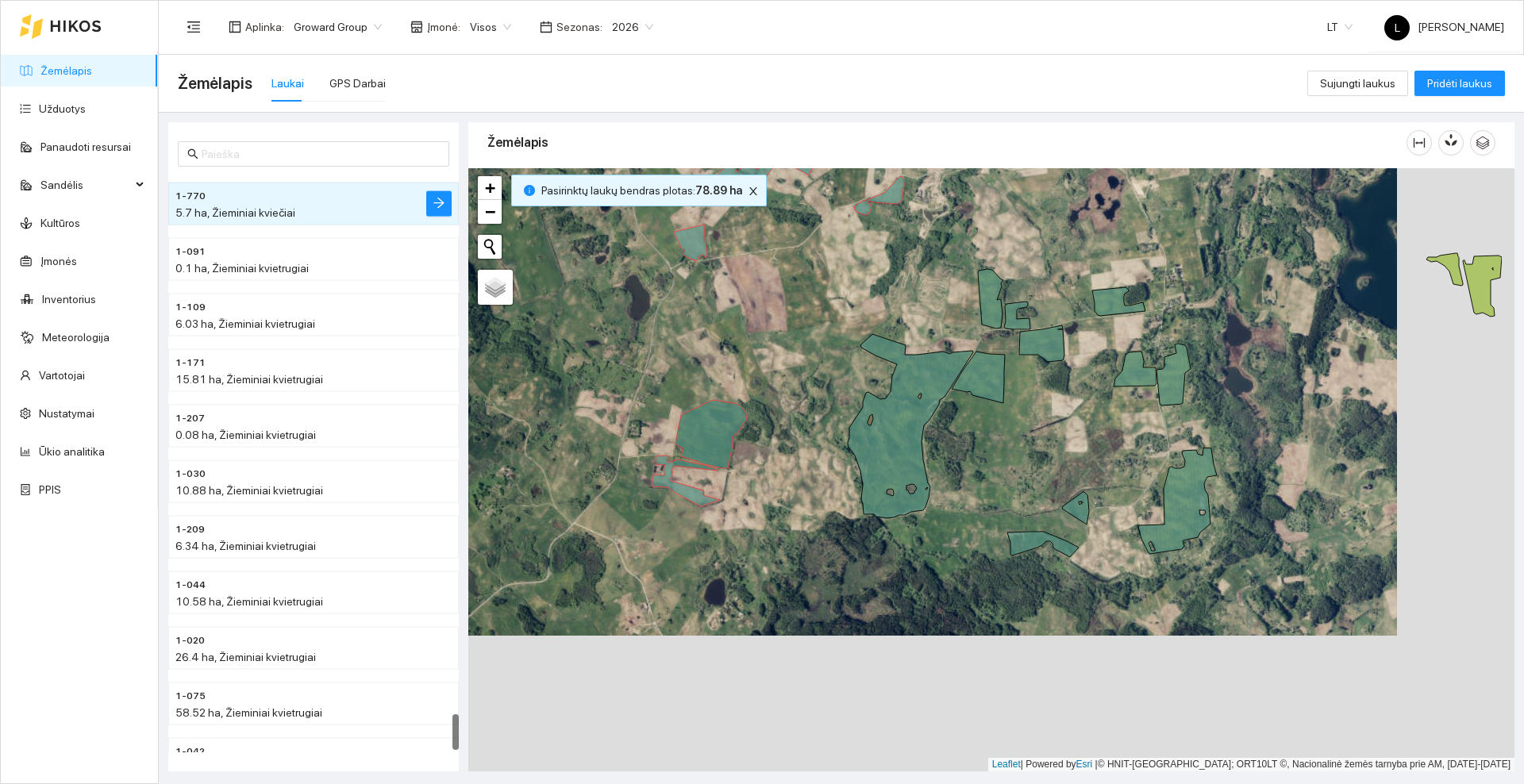
drag, startPoint x: 759, startPoint y: 373, endPoint x: 734, endPoint y: 357, distance: 29.7
click at [734, 357] on div at bounding box center [991, 469] width 1046 height 604
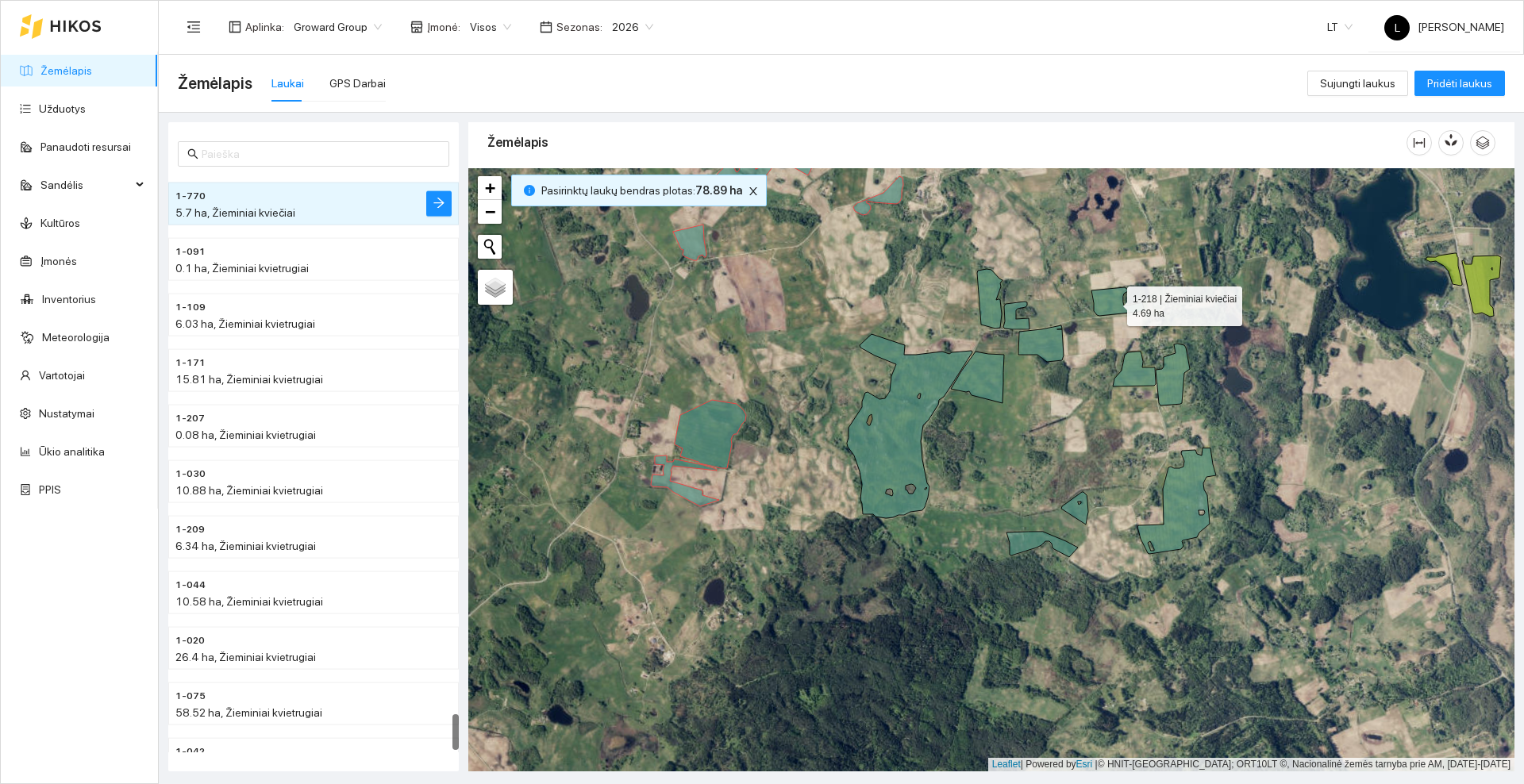
click at [1106, 309] on icon at bounding box center [1117, 301] width 53 height 29
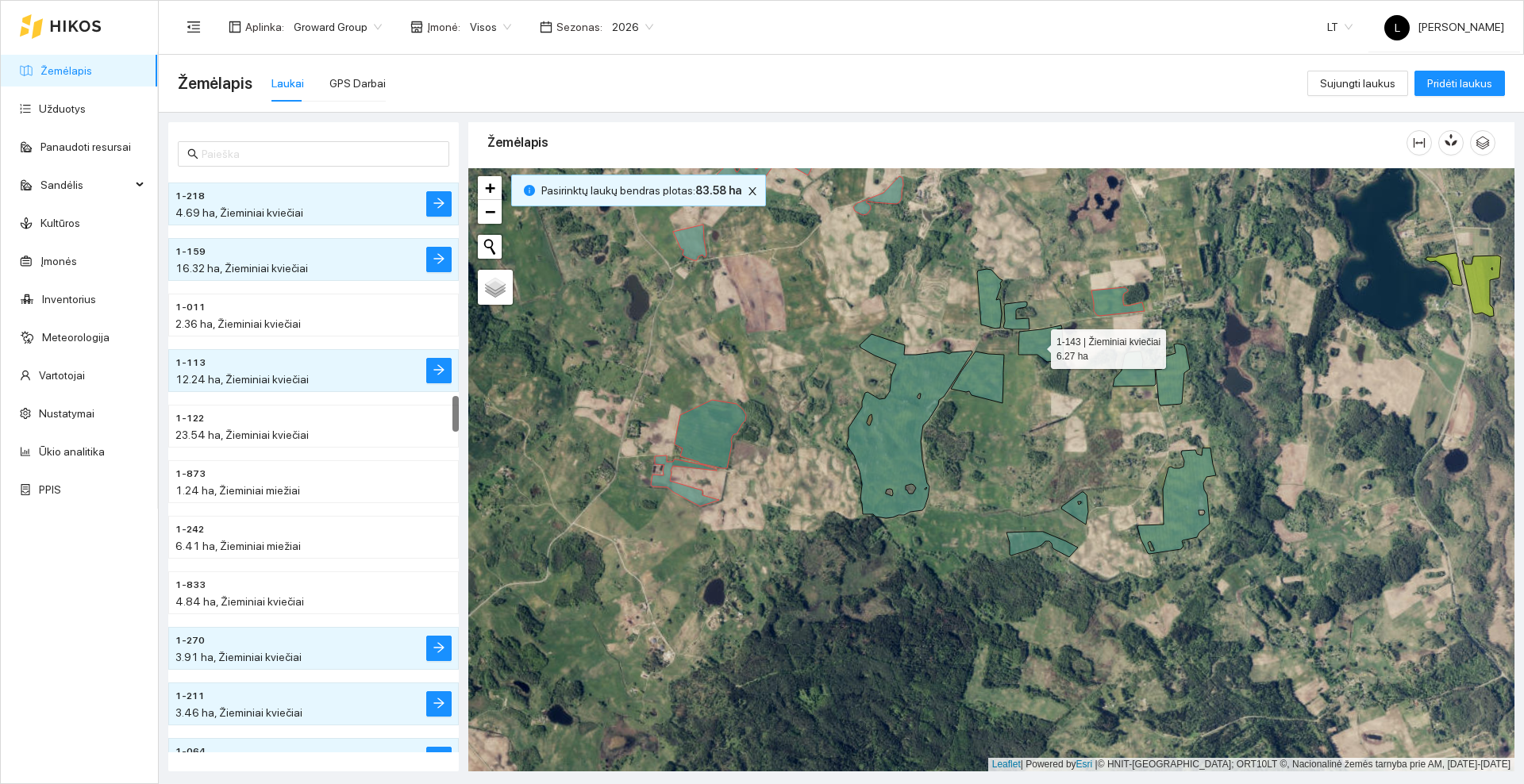
click at [1037, 346] on icon at bounding box center [1041, 344] width 45 height 36
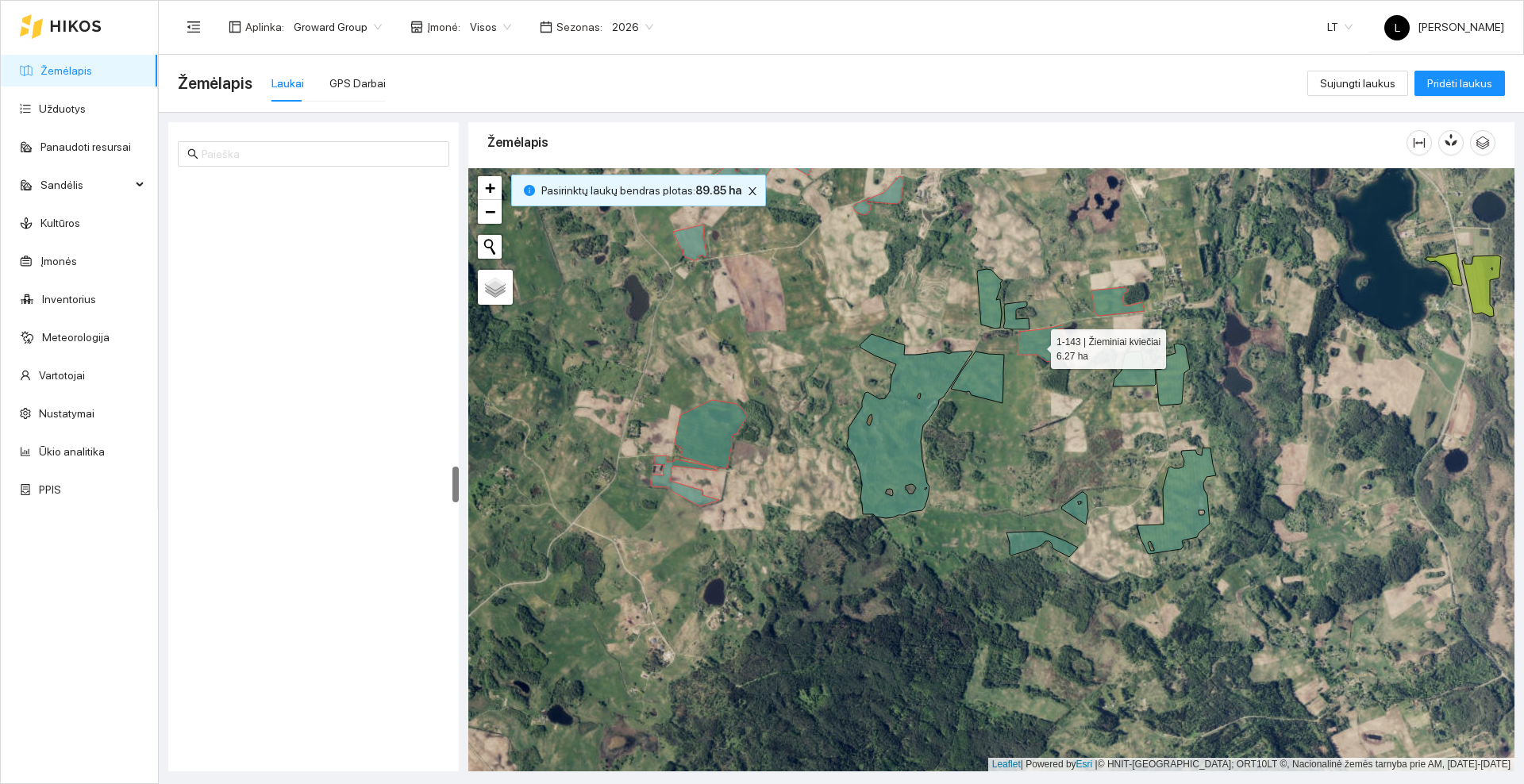
scroll to position [4603, 0]
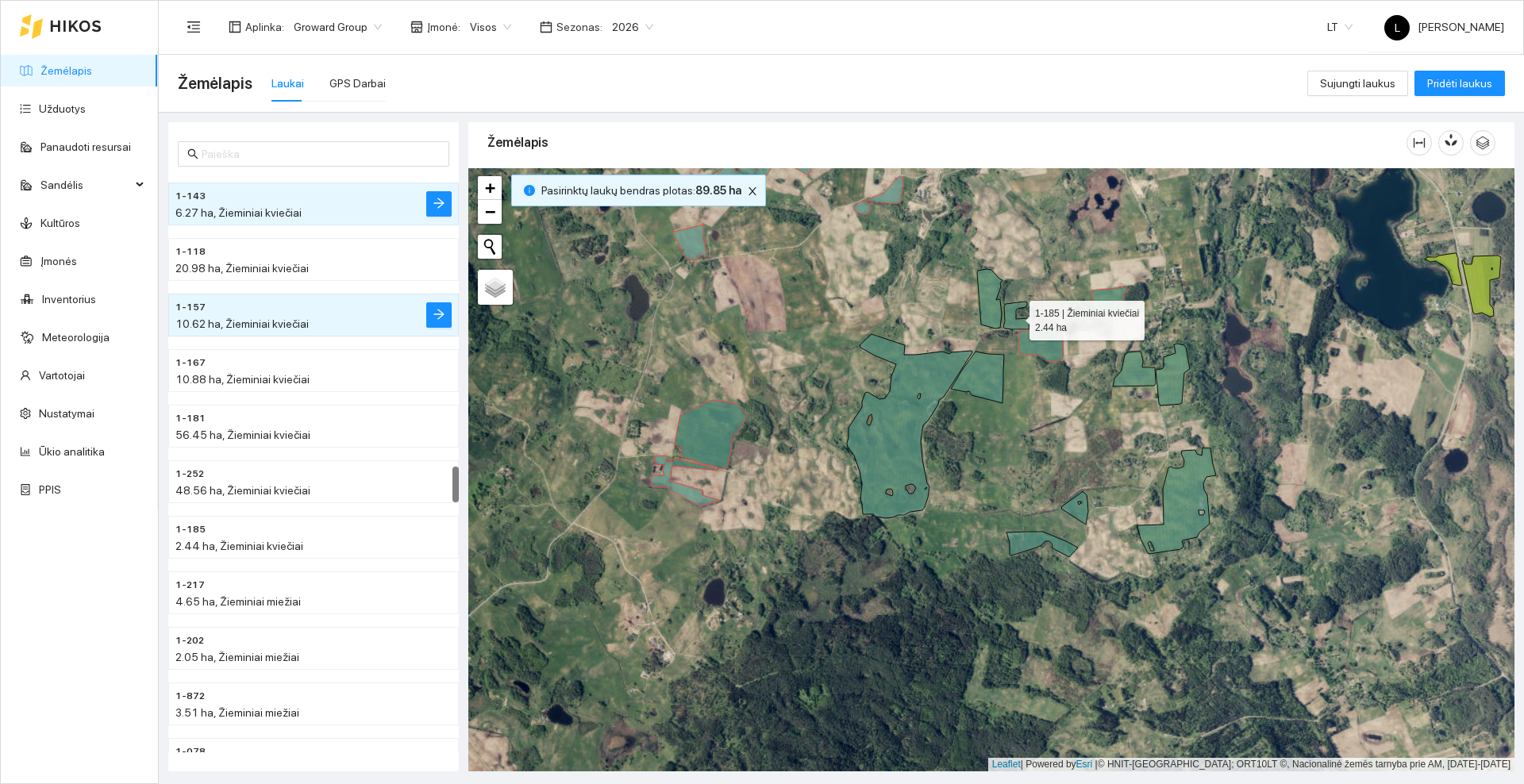
click at [1012, 324] on icon at bounding box center [1016, 315] width 26 height 28
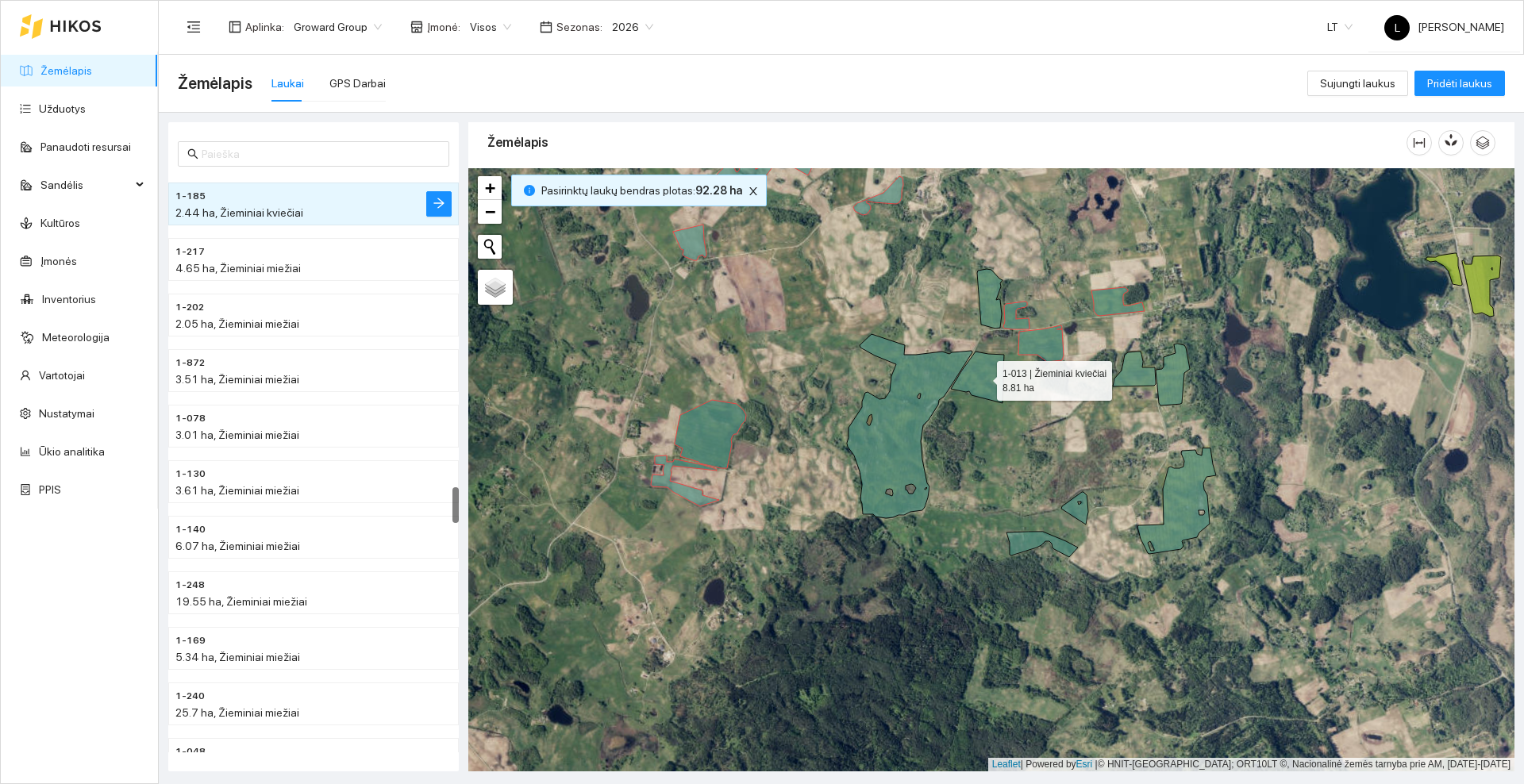
click at [977, 390] on icon at bounding box center [977, 377] width 53 height 51
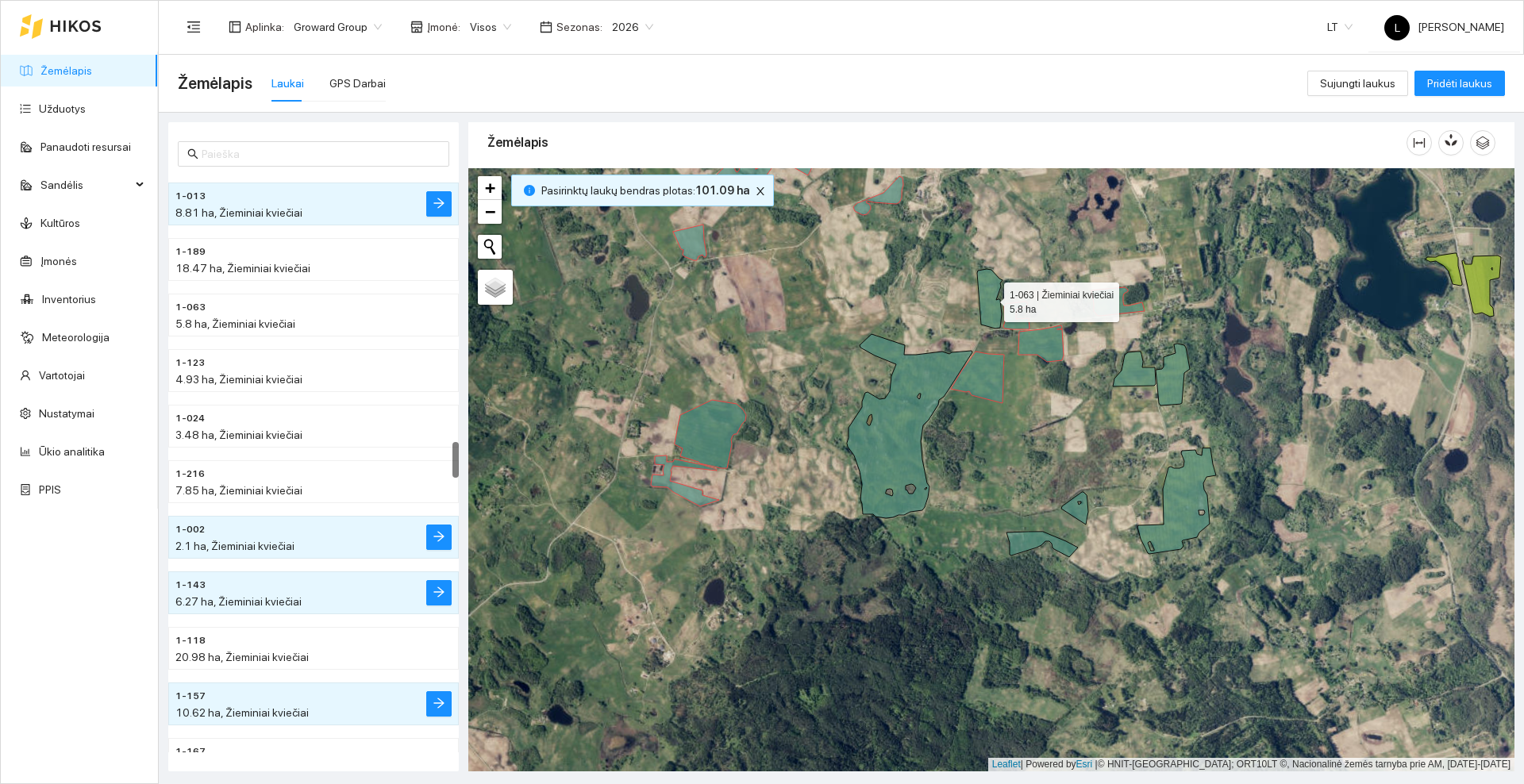
click at [989, 311] on icon at bounding box center [990, 299] width 25 height 60
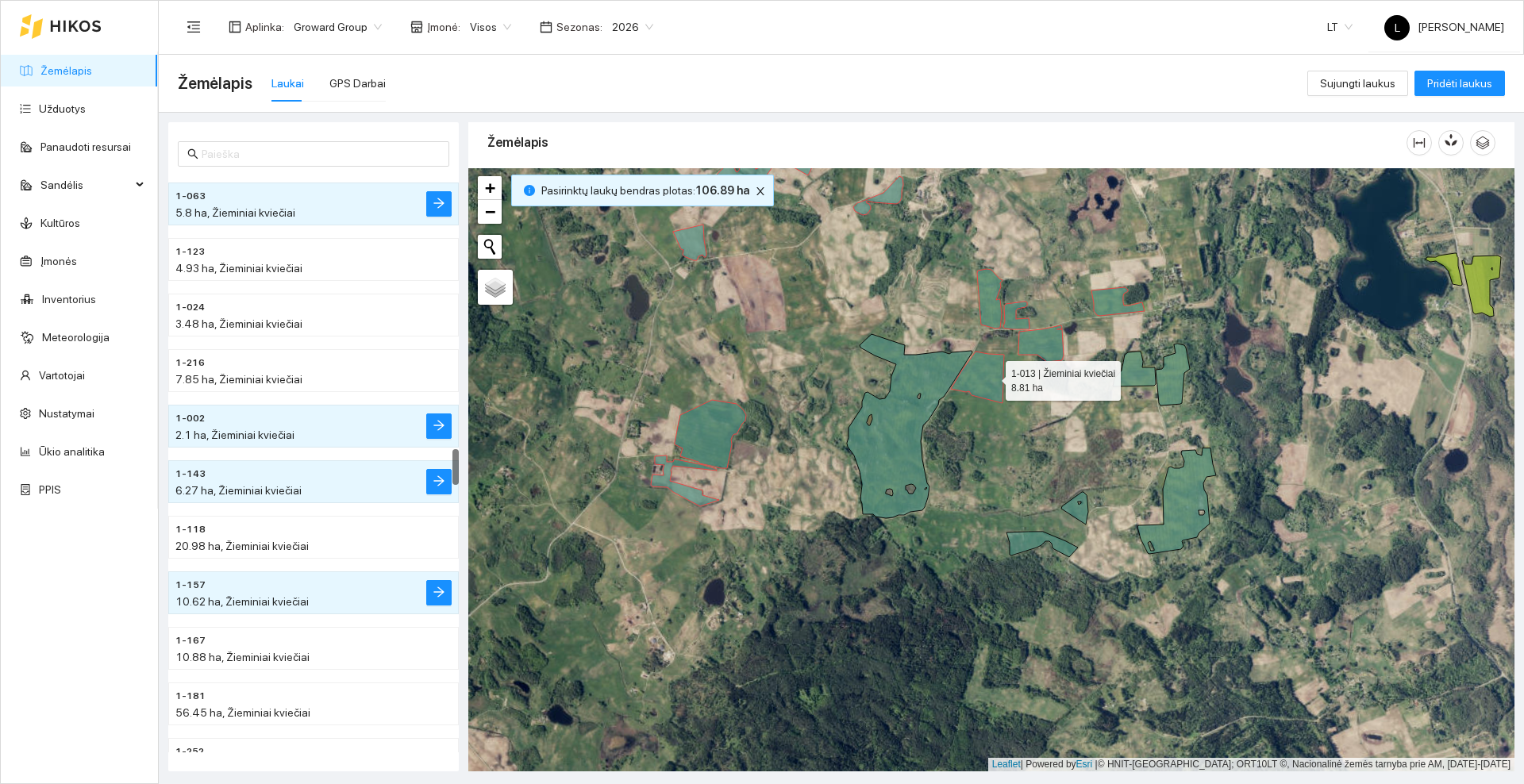
click at [992, 377] on icon at bounding box center [977, 377] width 53 height 51
click at [993, 320] on icon at bounding box center [990, 299] width 25 height 60
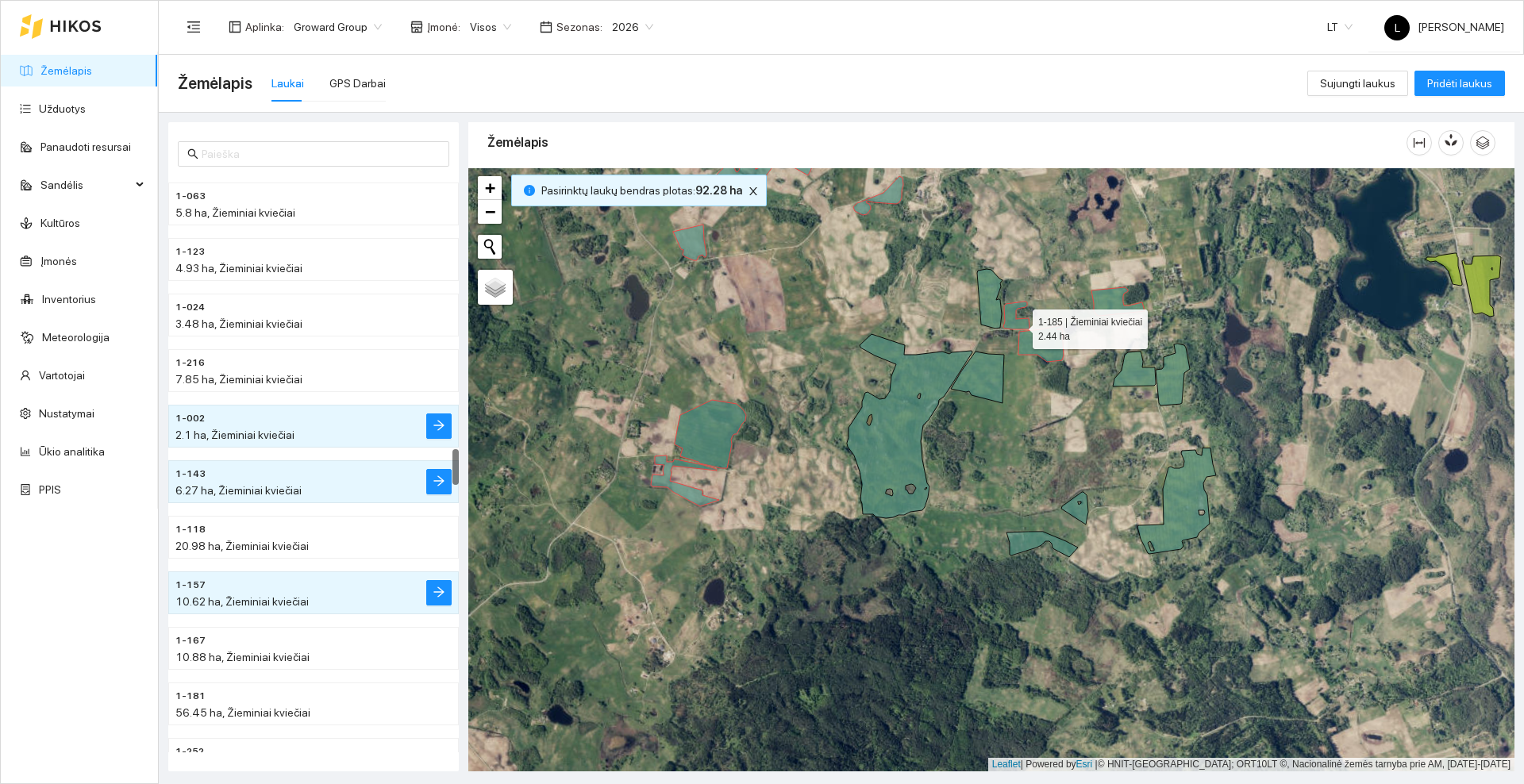
click at [1019, 326] on icon at bounding box center [1016, 315] width 26 height 28
drag, startPoint x: 1039, startPoint y: 345, endPoint x: 1093, endPoint y: 327, distance: 56.9
click at [1039, 345] on icon at bounding box center [1041, 344] width 45 height 36
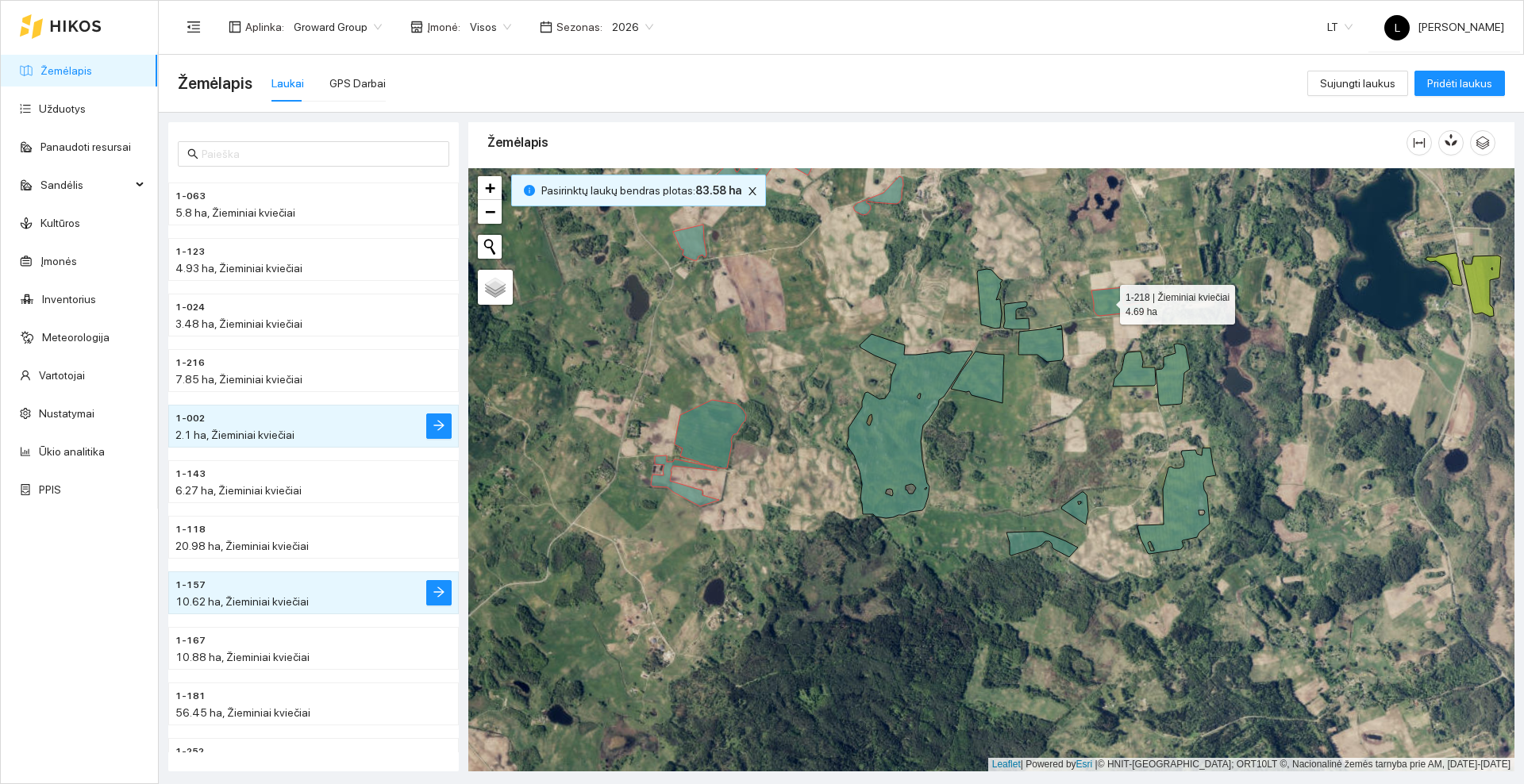
click at [1105, 300] on icon at bounding box center [1117, 301] width 53 height 29
click at [697, 432] on icon at bounding box center [710, 434] width 71 height 69
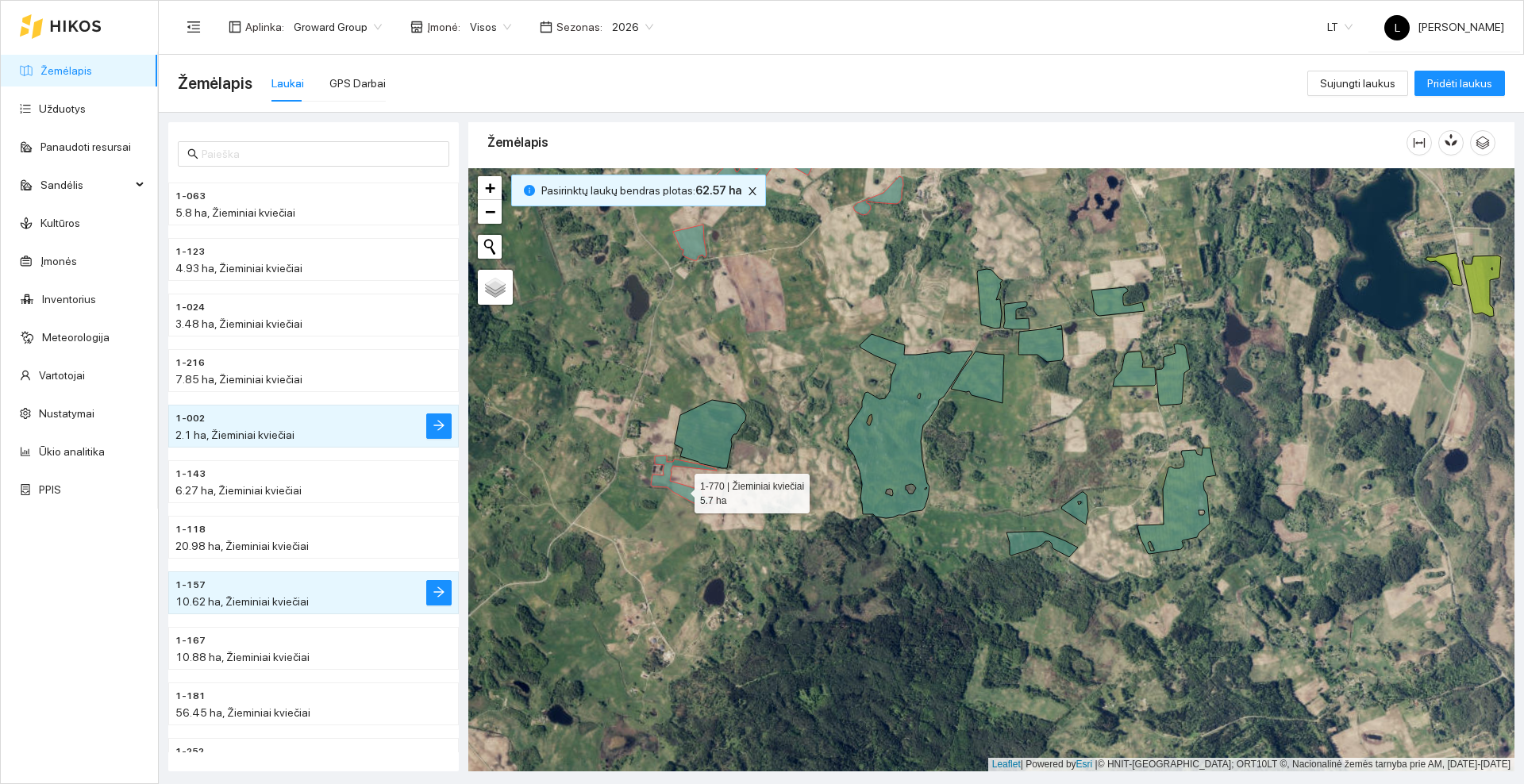
click at [680, 490] on icon at bounding box center [685, 481] width 69 height 51
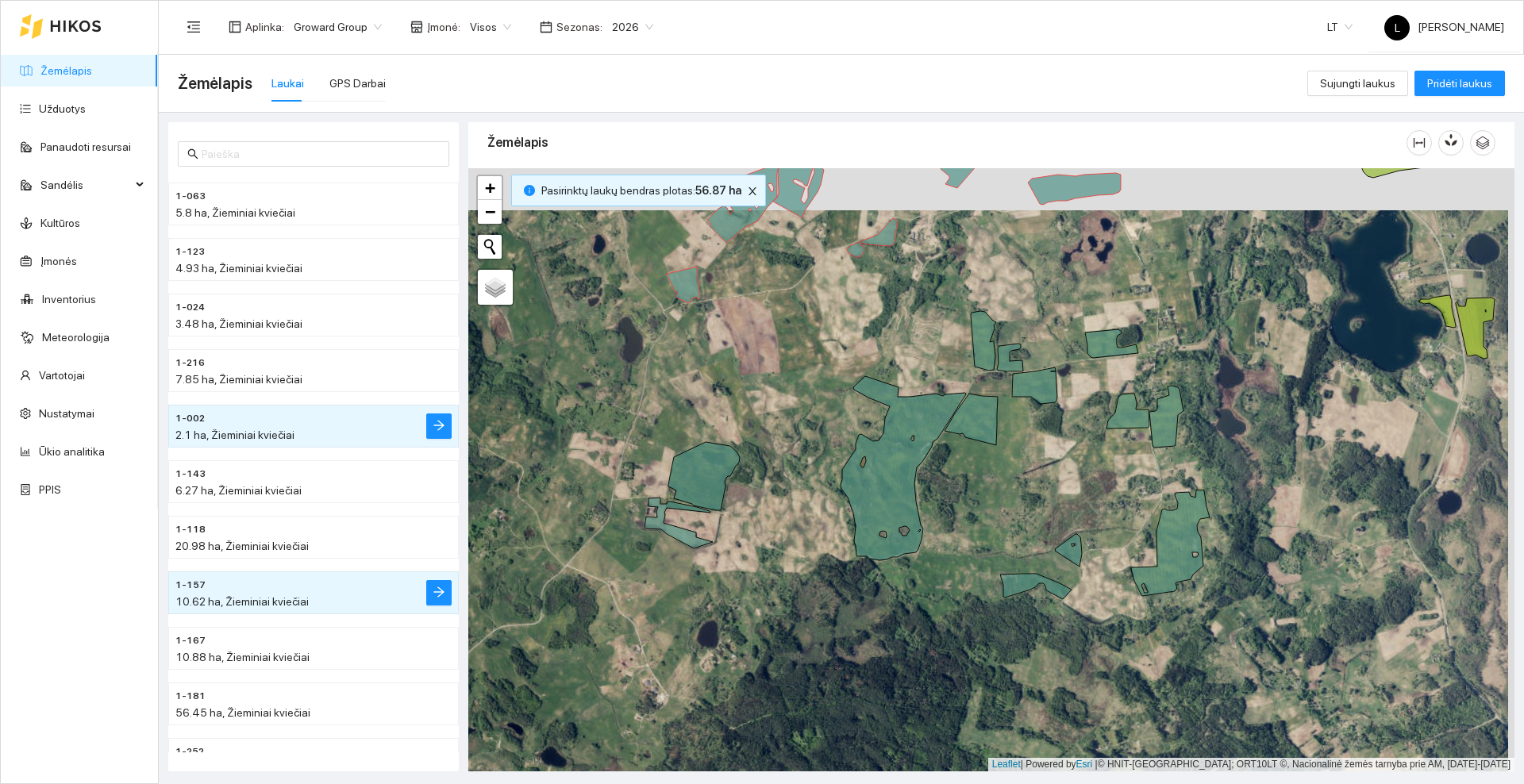
drag, startPoint x: 815, startPoint y: 313, endPoint x: 807, endPoint y: 371, distance: 58.5
click at [807, 371] on div at bounding box center [991, 469] width 1046 height 604
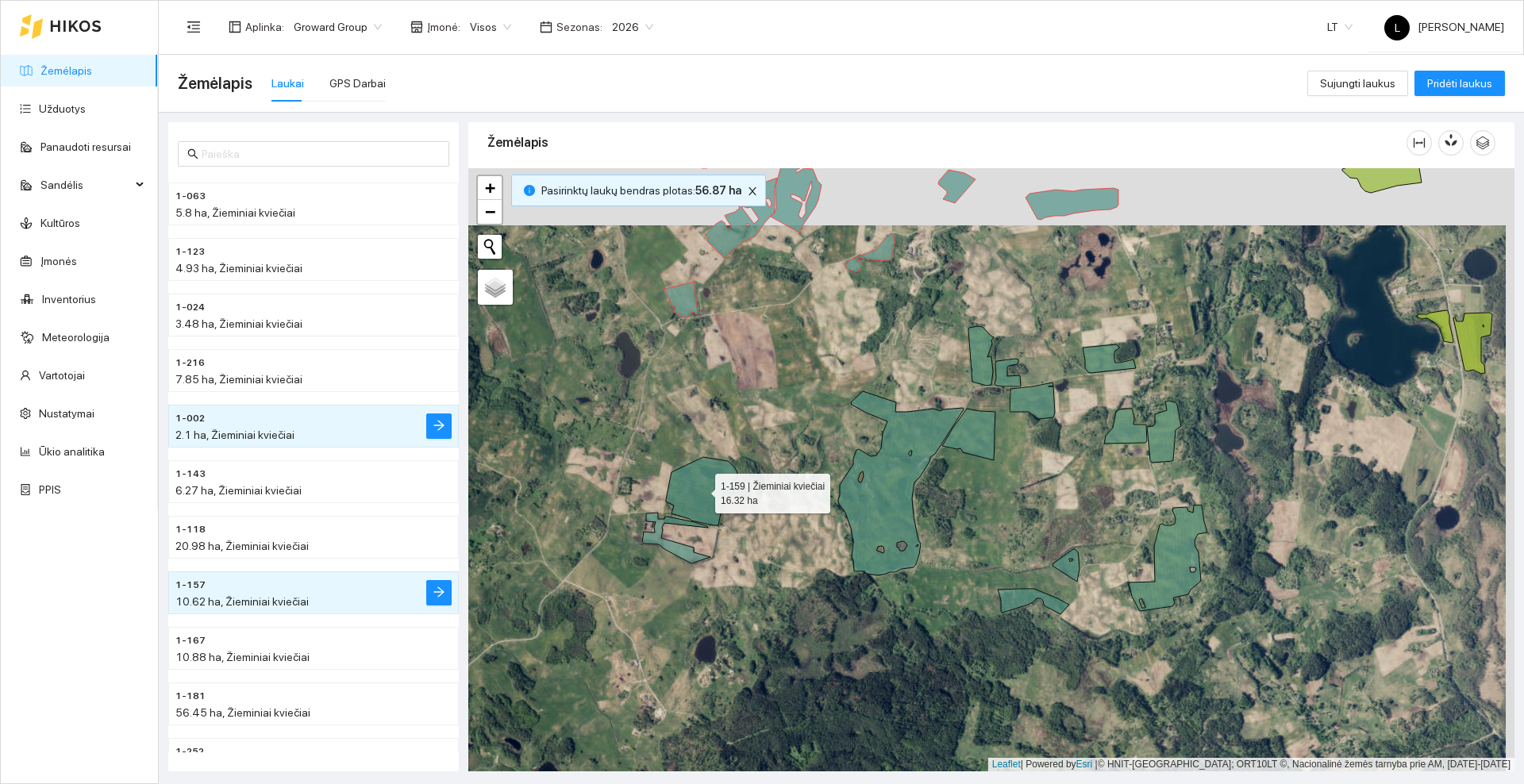
click at [700, 484] on icon at bounding box center [701, 492] width 71 height 69
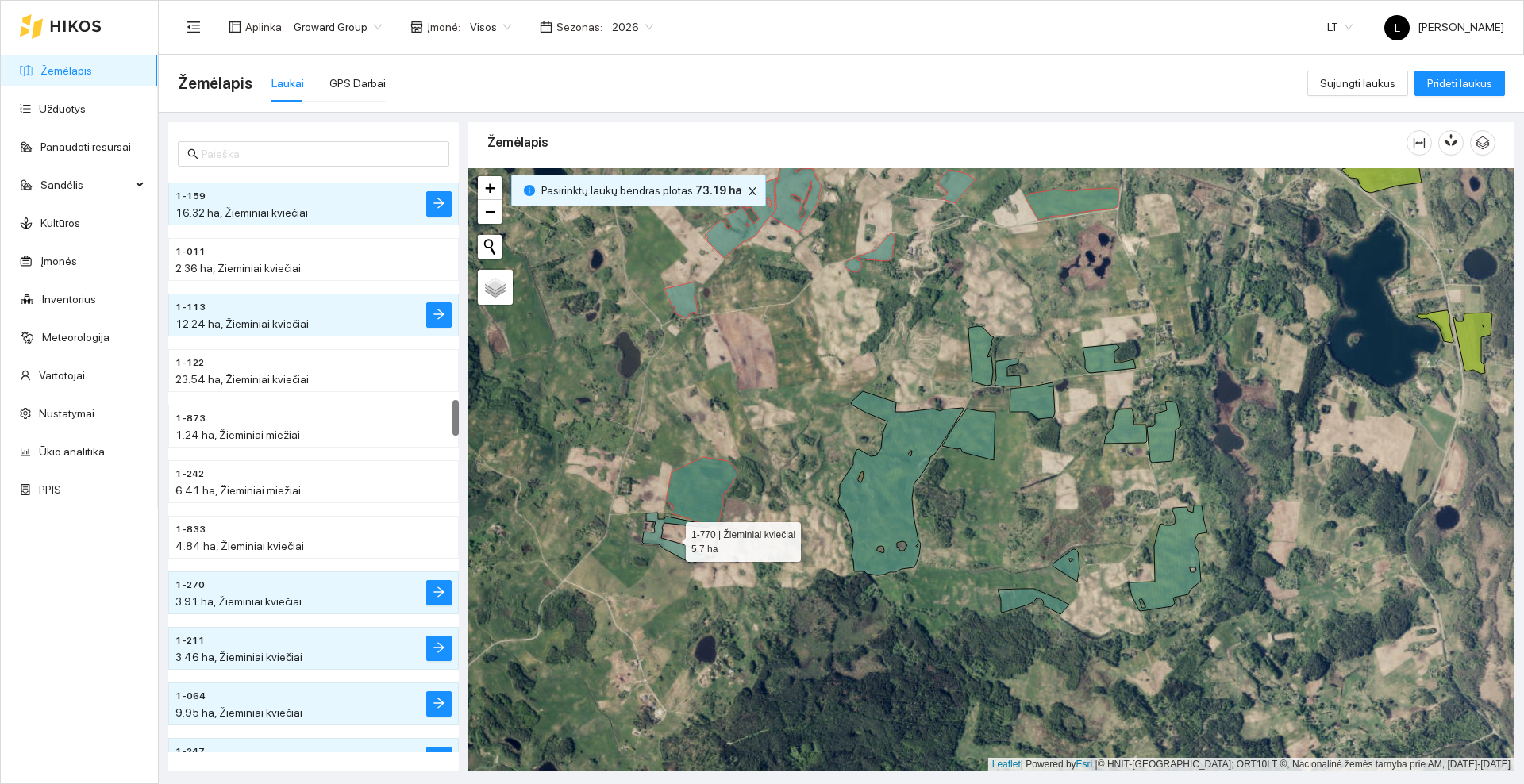
click at [680, 549] on icon at bounding box center [677, 538] width 69 height 51
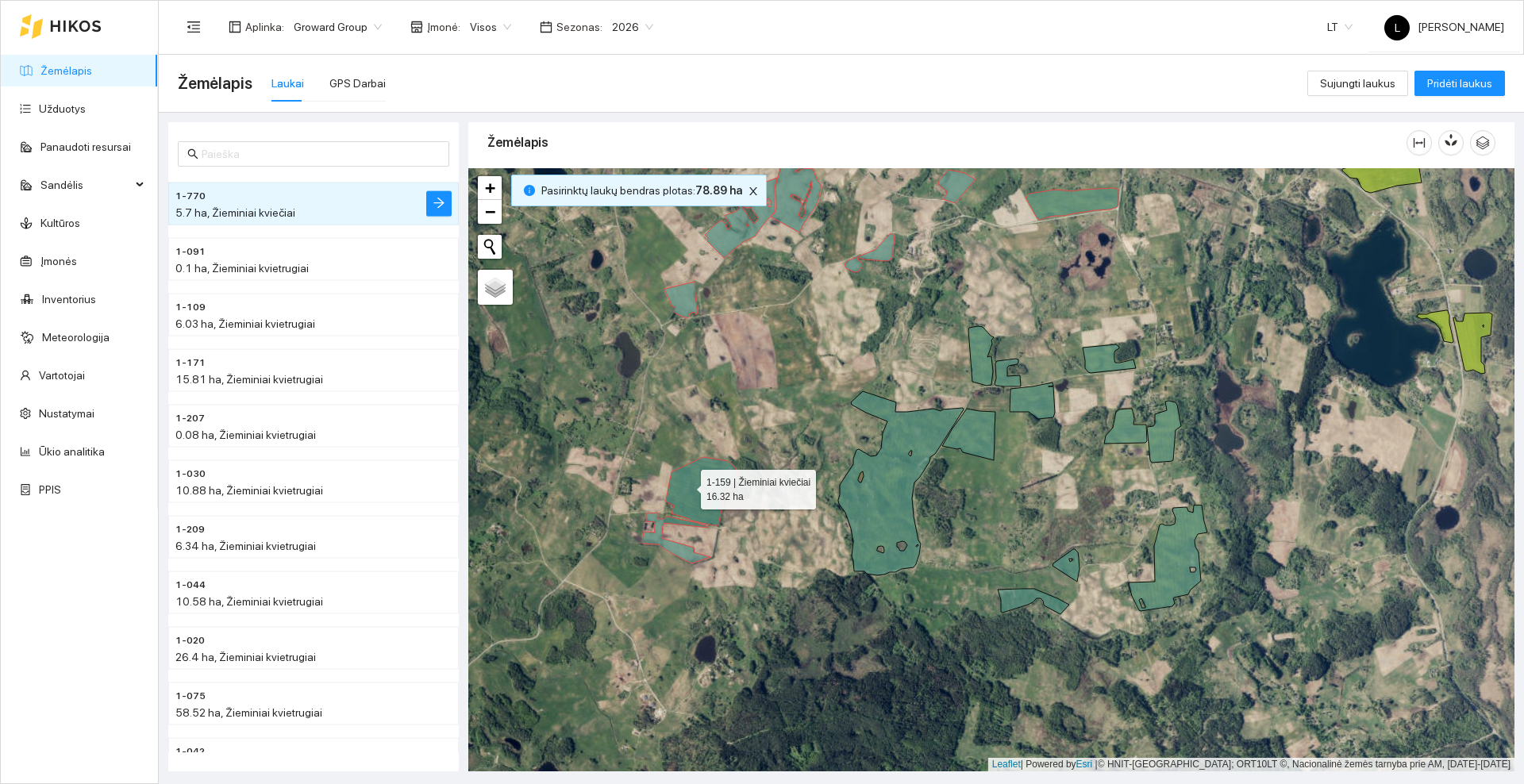
click at [688, 485] on icon at bounding box center [701, 492] width 71 height 69
click at [676, 553] on icon at bounding box center [677, 538] width 69 height 51
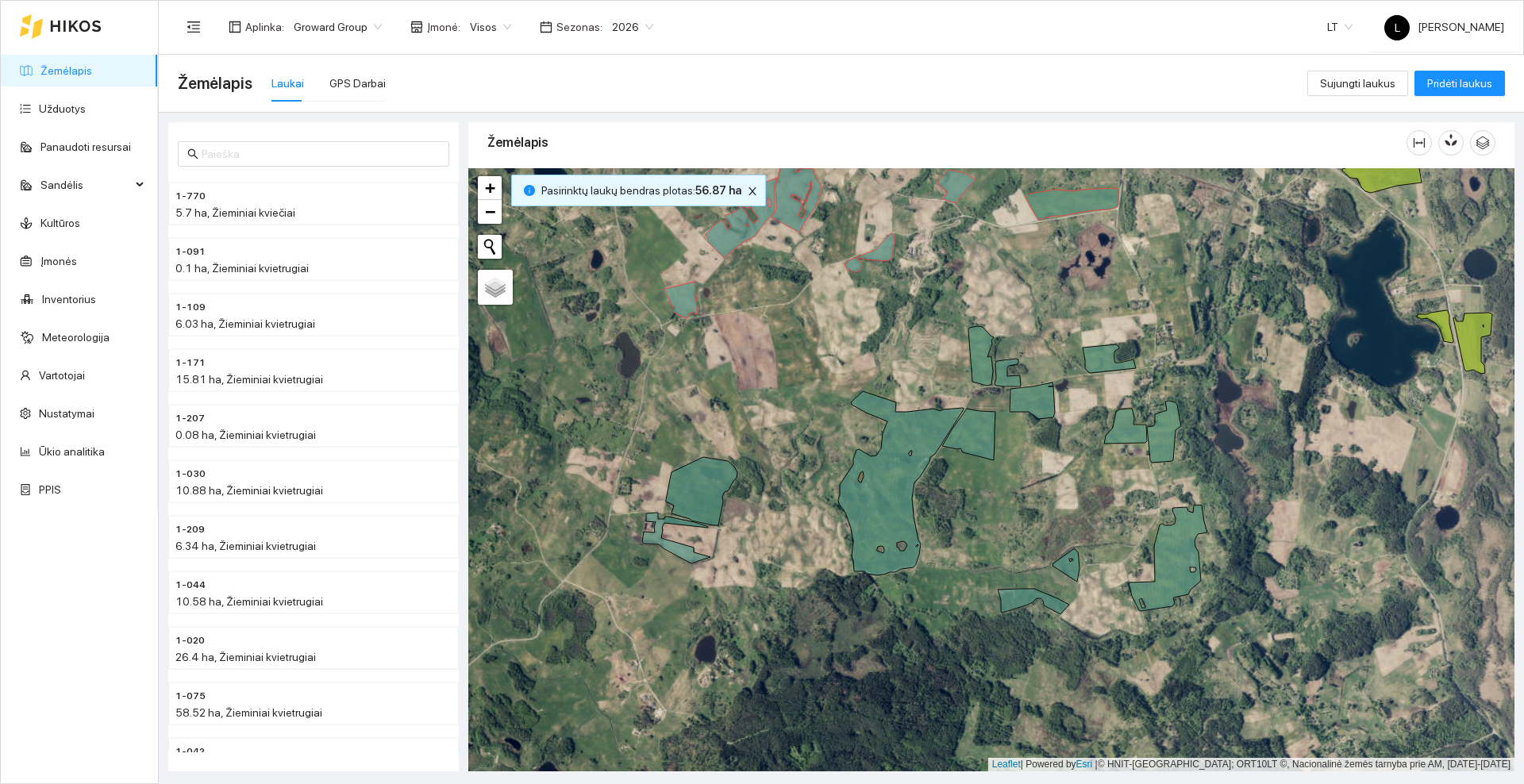
drag, startPoint x: 812, startPoint y: 312, endPoint x: 702, endPoint y: 463, distance: 186.8
click at [702, 463] on div at bounding box center [991, 469] width 1046 height 604
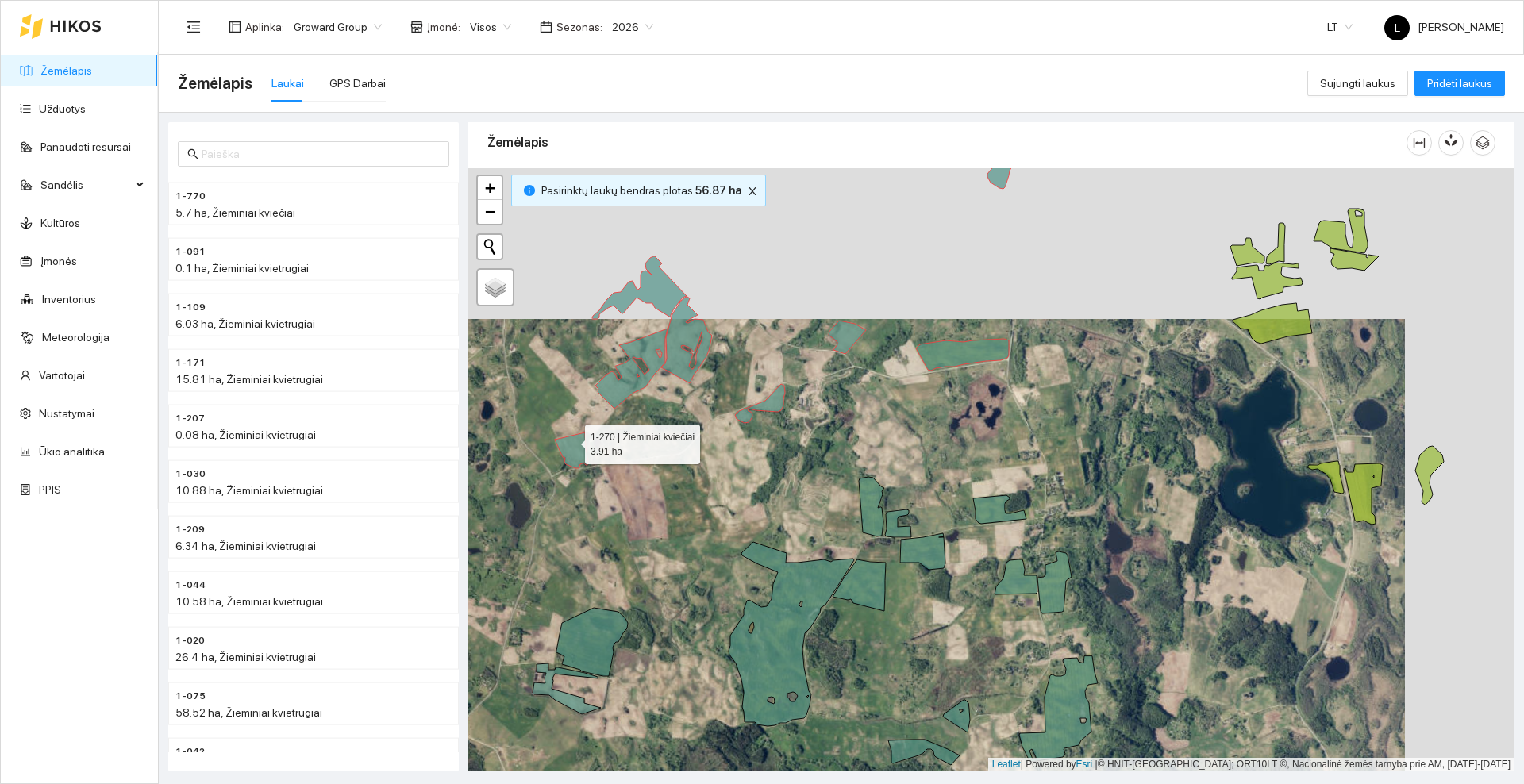
click at [570, 440] on icon at bounding box center [571, 450] width 33 height 36
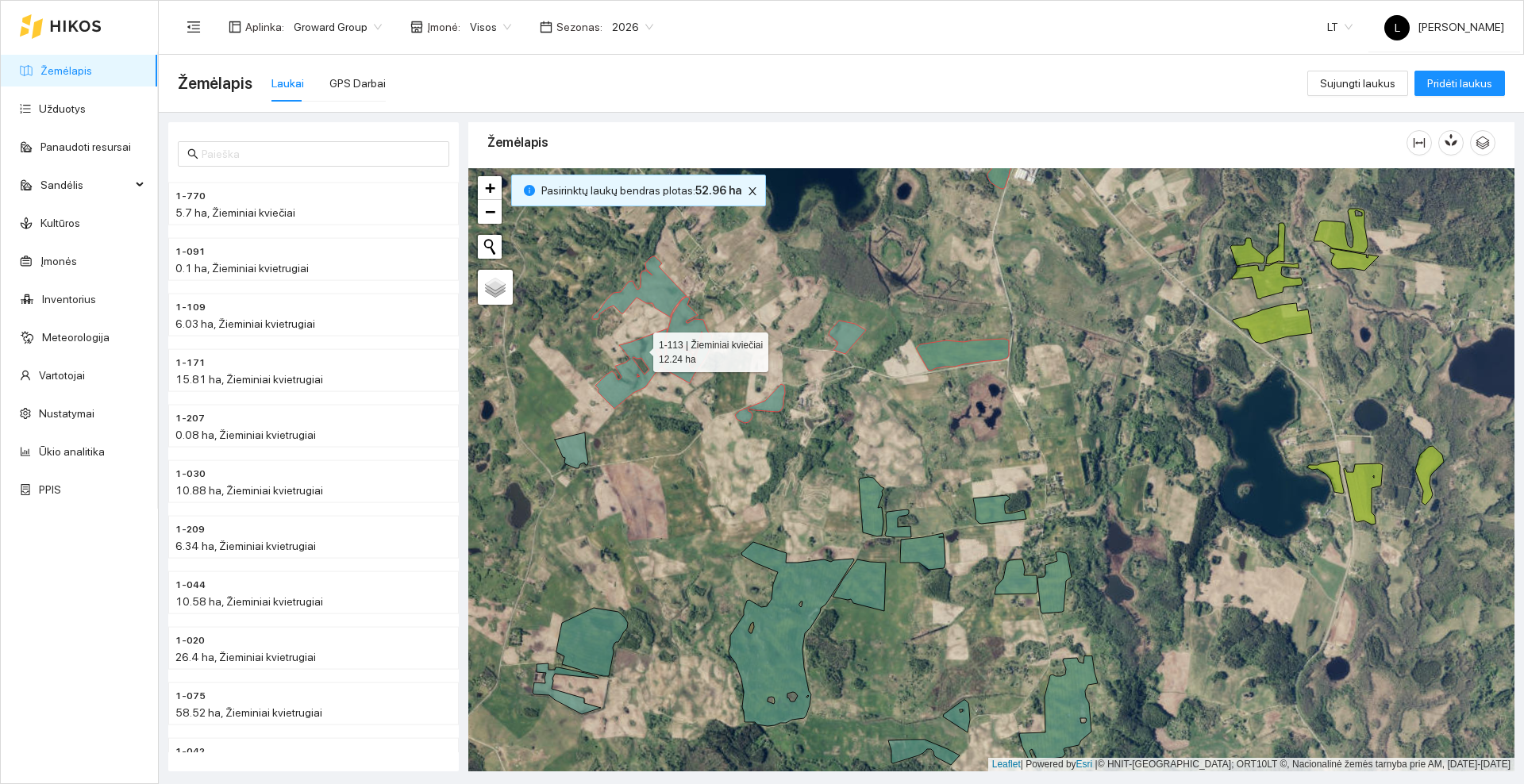
click at [639, 348] on icon at bounding box center [632, 368] width 72 height 80
click at [676, 340] on icon at bounding box center [687, 340] width 51 height 87
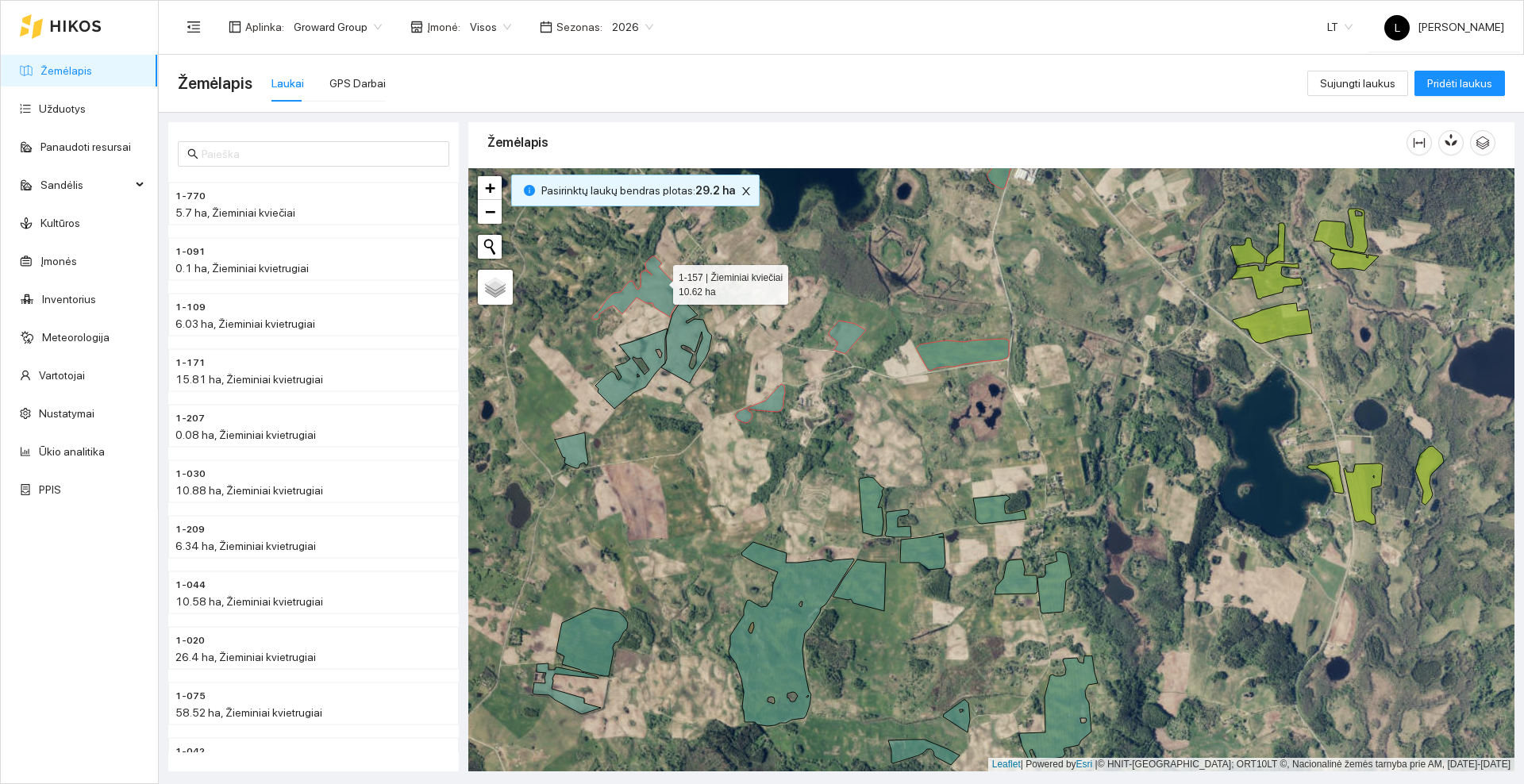
click at [658, 287] on icon at bounding box center [639, 287] width 95 height 62
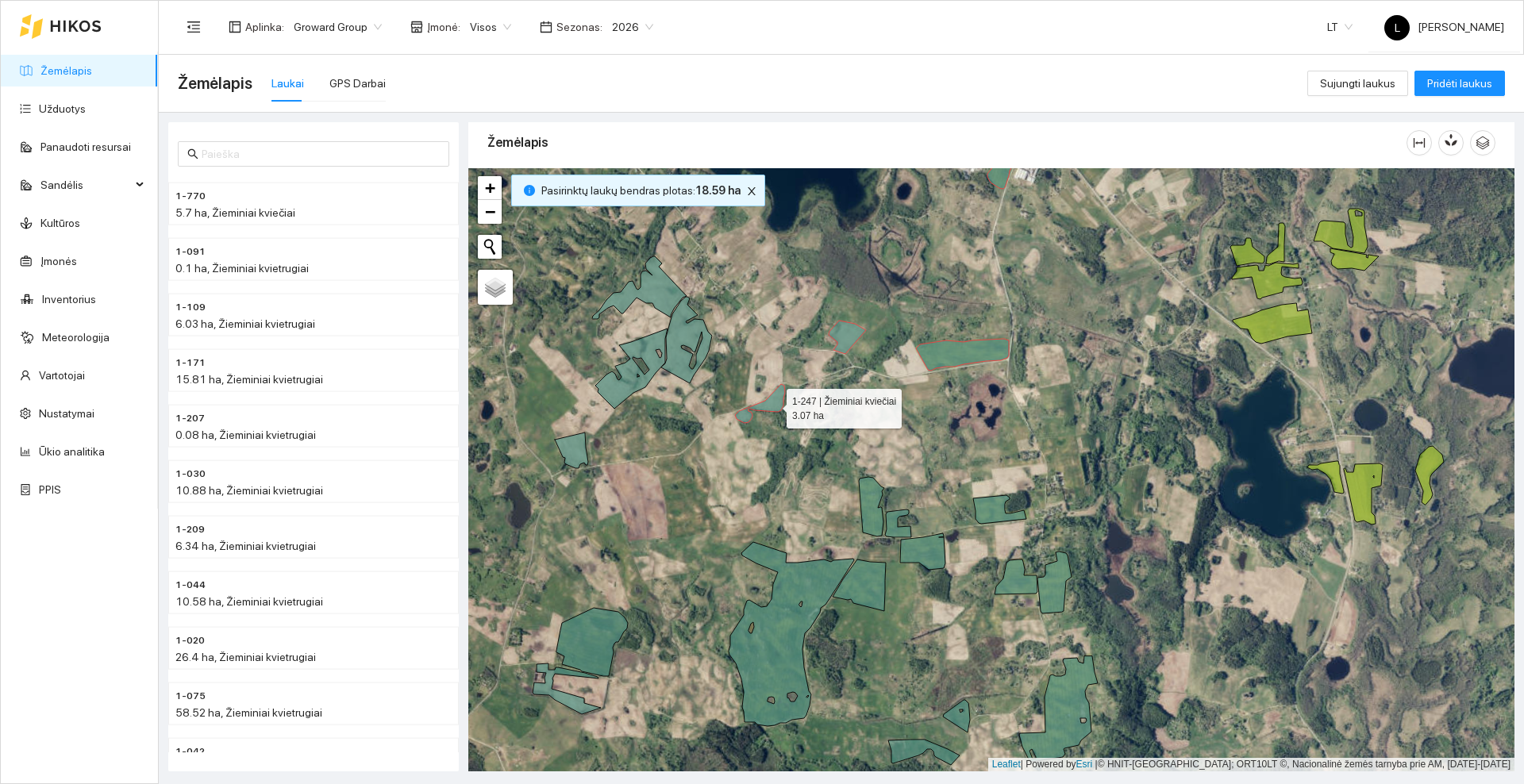
click at [772, 405] on icon at bounding box center [760, 403] width 50 height 39
click at [835, 337] on icon at bounding box center [846, 337] width 37 height 33
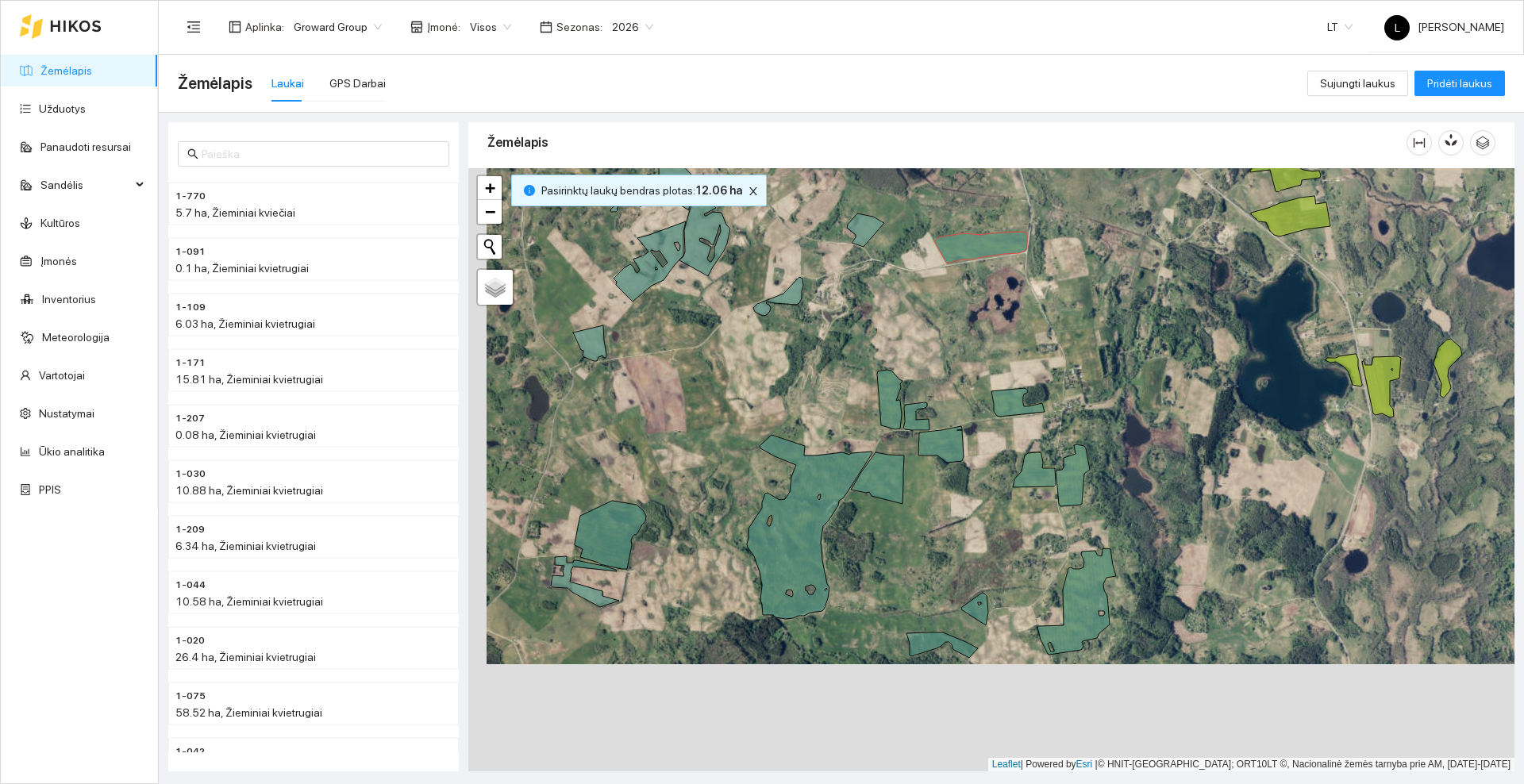
click at [972, 335] on div at bounding box center [991, 469] width 1046 height 604
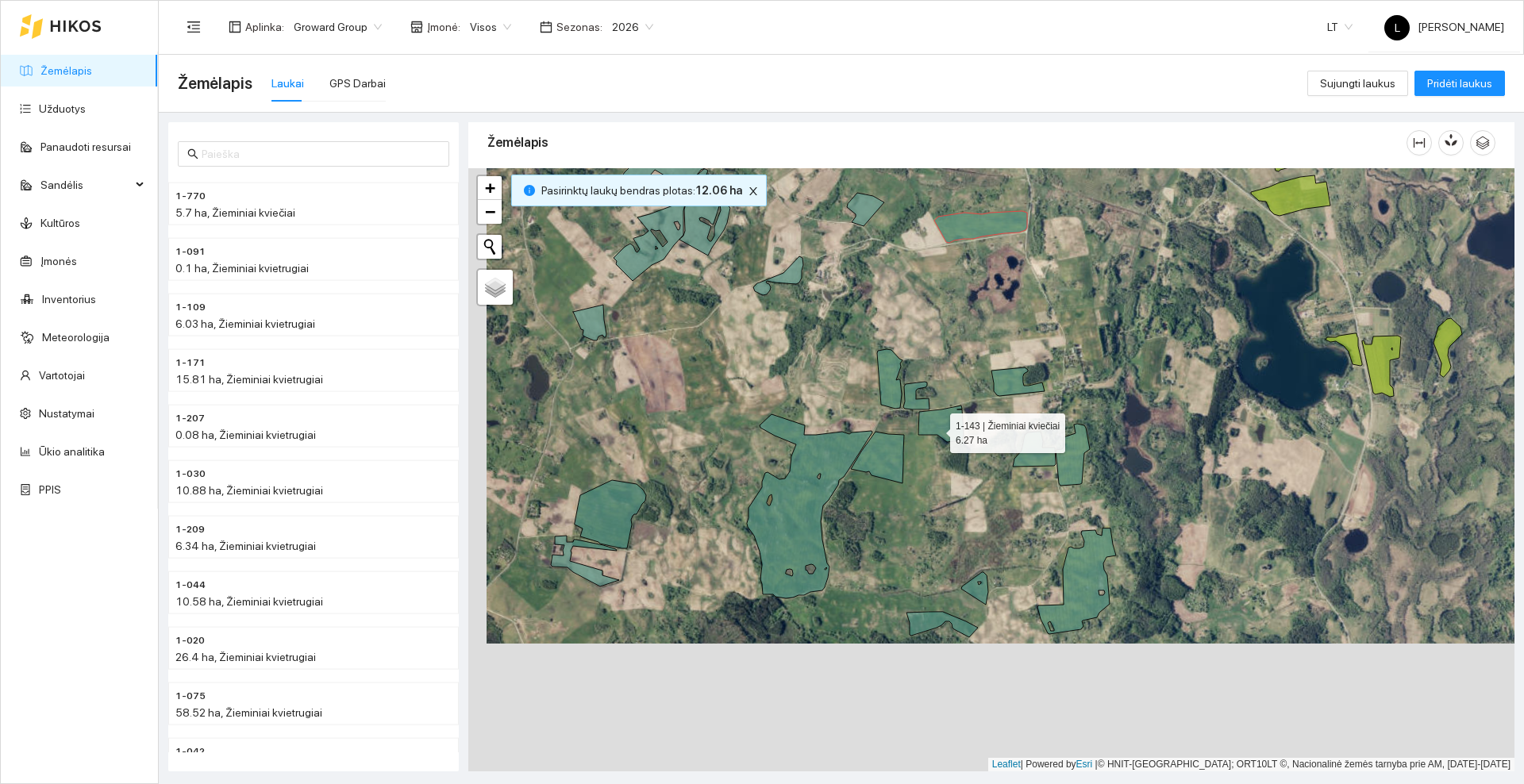
click at [936, 429] on icon at bounding box center [941, 423] width 45 height 36
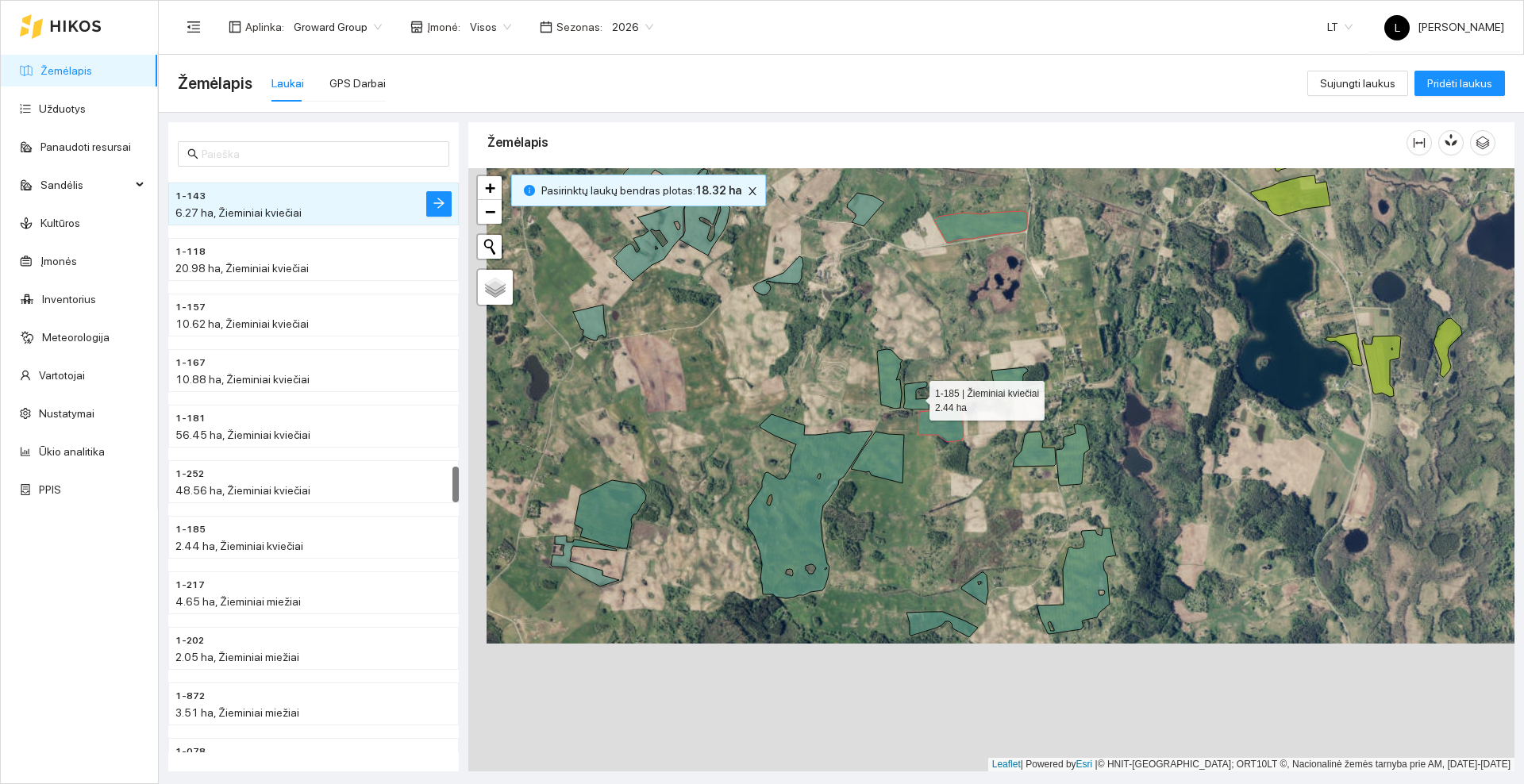
click at [912, 403] on icon at bounding box center [916, 395] width 26 height 28
click at [889, 390] on icon at bounding box center [890, 379] width 25 height 60
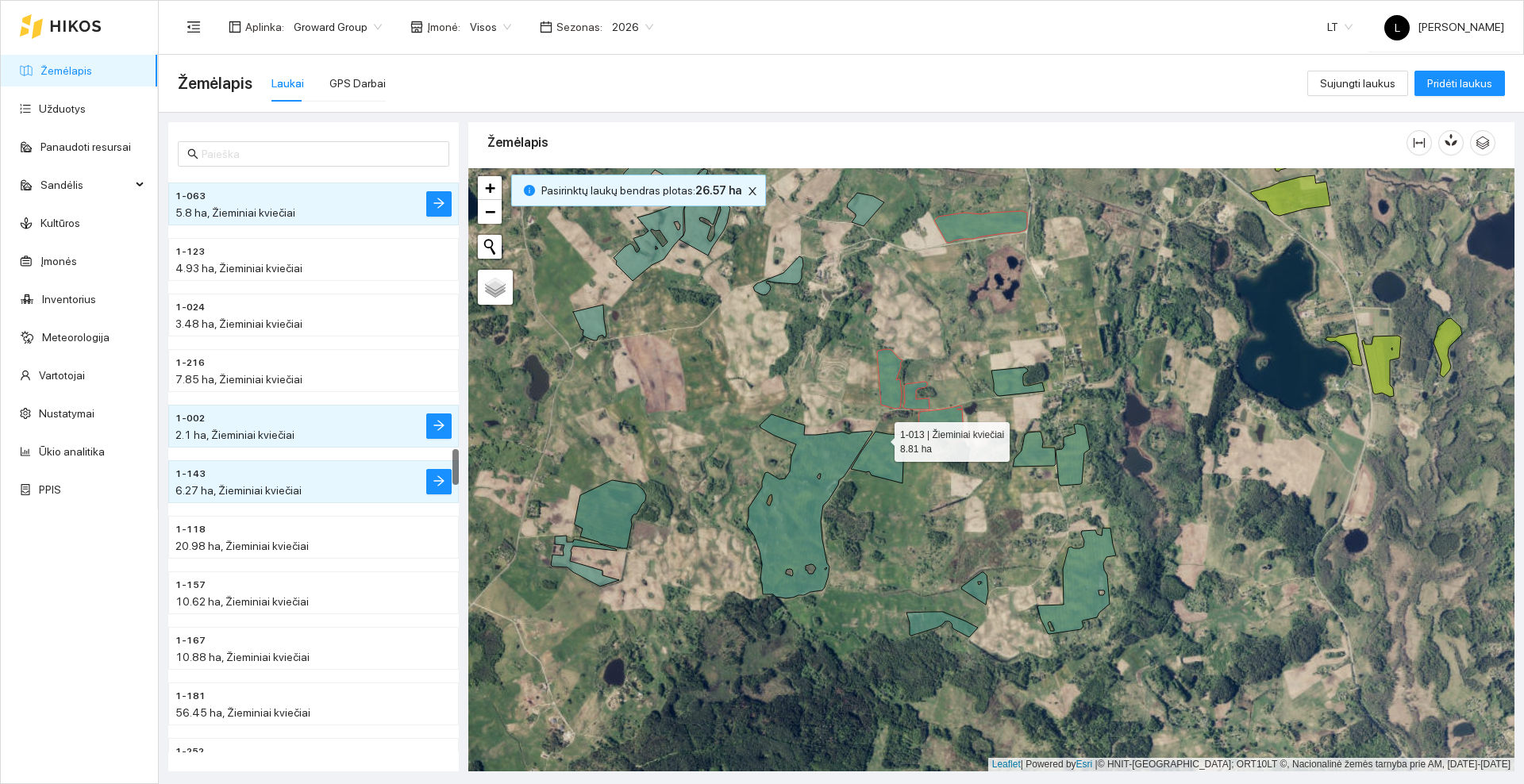
drag, startPoint x: 880, startPoint y: 440, endPoint x: 873, endPoint y: 444, distance: 8.1
click at [880, 441] on icon at bounding box center [877, 457] width 53 height 51
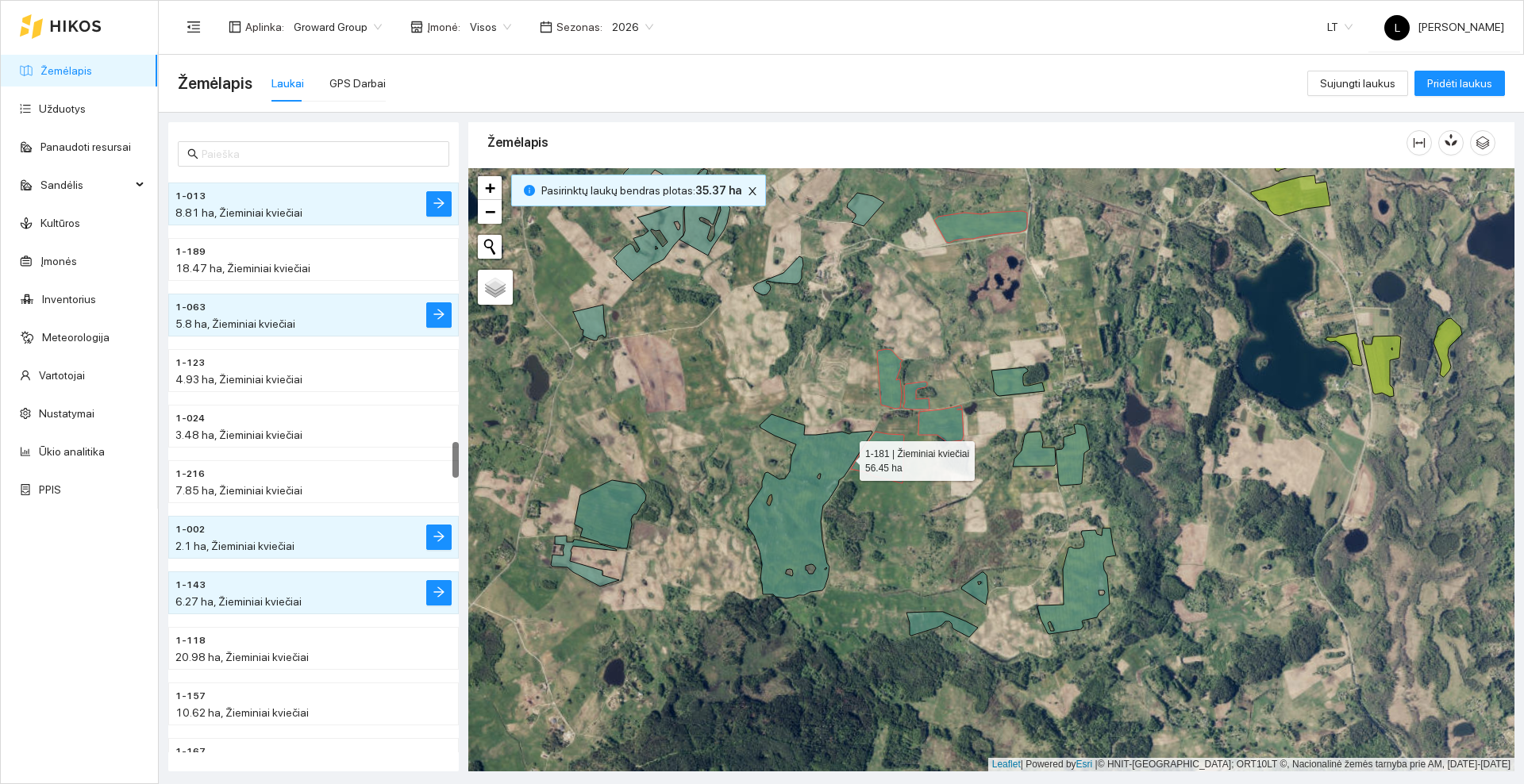
click at [845, 457] on icon at bounding box center [809, 506] width 125 height 184
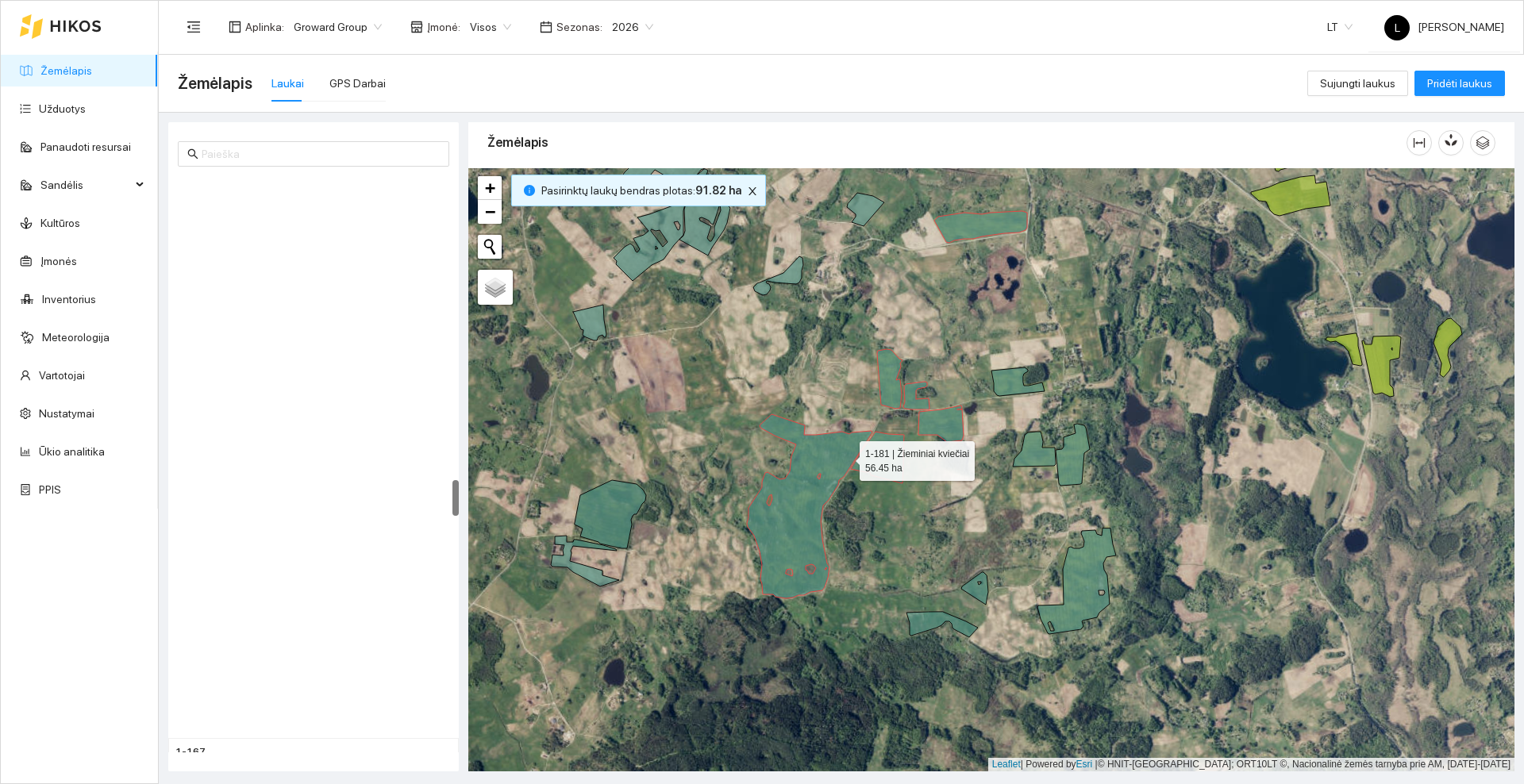
scroll to position [4825, 0]
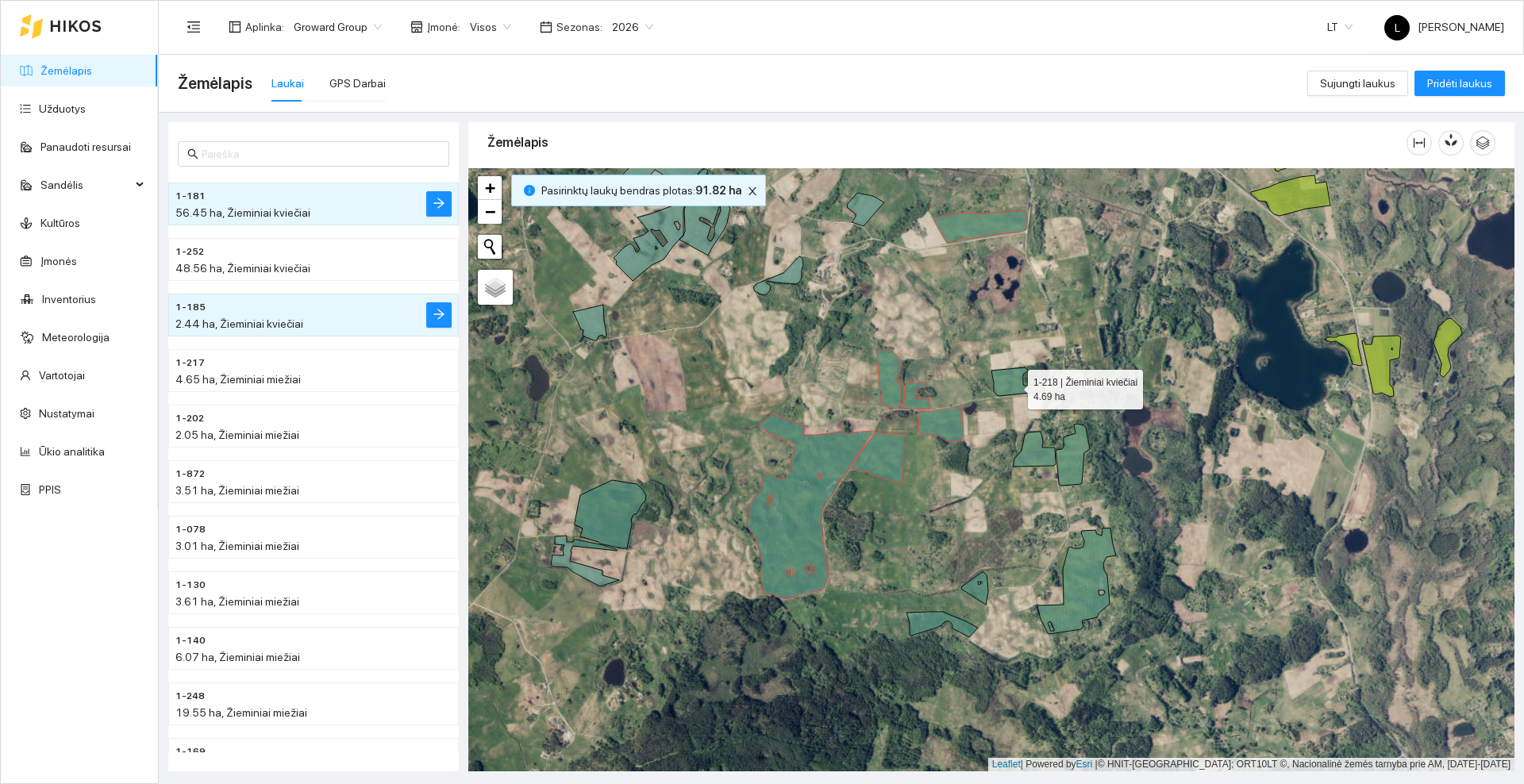
click at [1013, 385] on icon at bounding box center [1018, 382] width 53 height 29
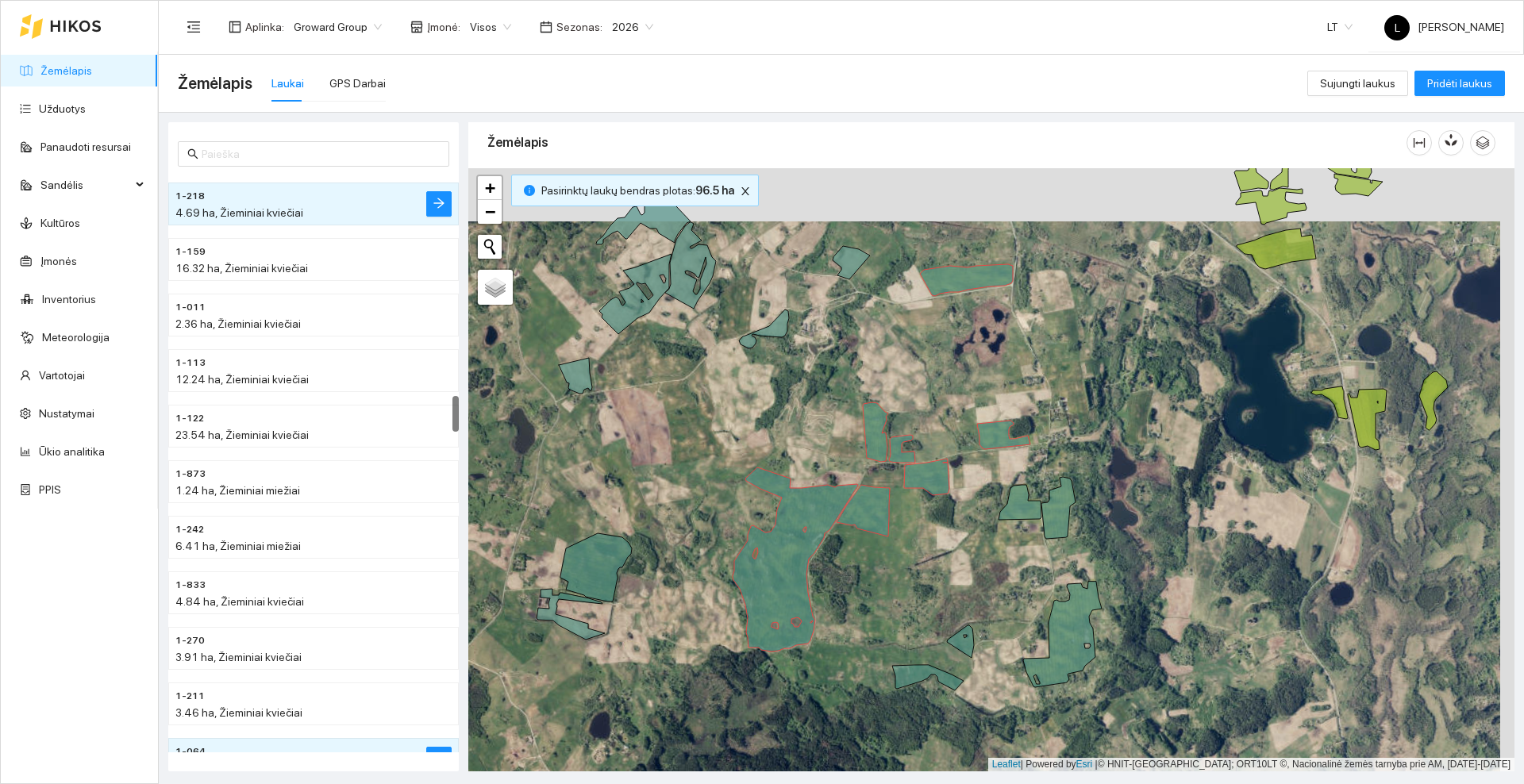
drag, startPoint x: 955, startPoint y: 296, endPoint x: 885, endPoint y: 484, distance: 200.6
click at [885, 484] on div at bounding box center [991, 469] width 1046 height 604
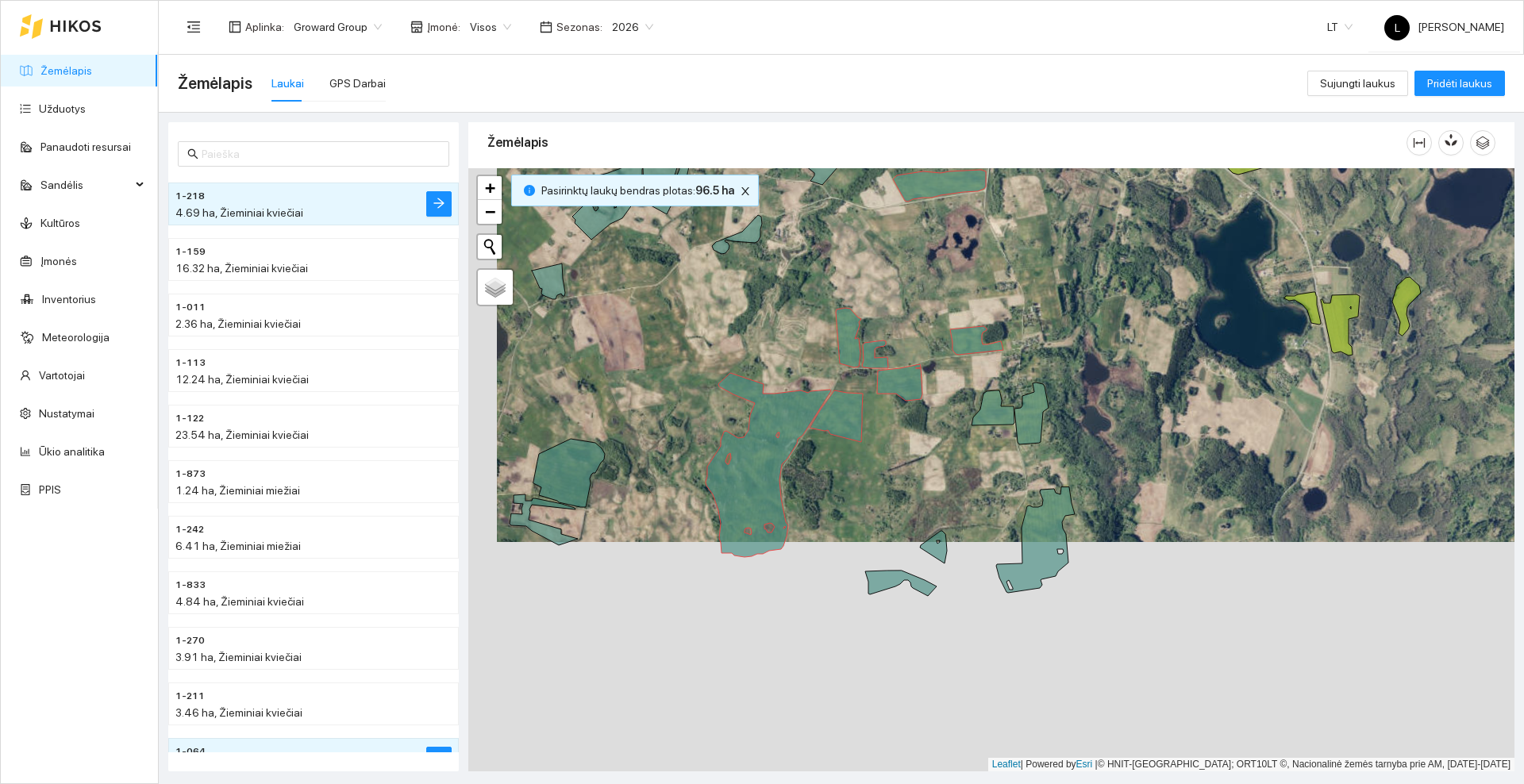
drag, startPoint x: 894, startPoint y: 550, endPoint x: 923, endPoint y: 320, distance: 231.8
click at [923, 320] on div at bounding box center [991, 469] width 1046 height 604
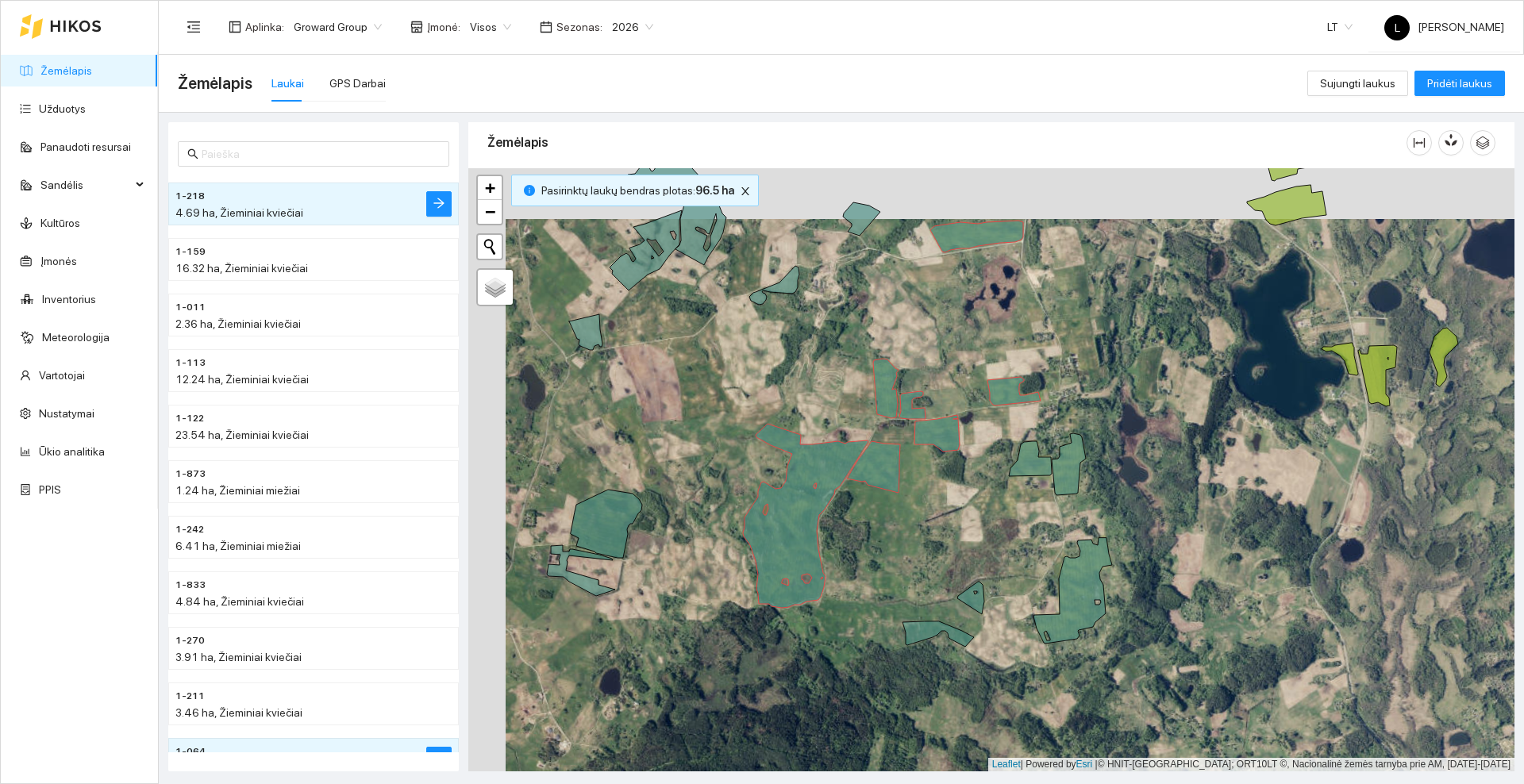
drag, startPoint x: 670, startPoint y: 365, endPoint x: 715, endPoint y: 432, distance: 80.7
click at [715, 432] on div at bounding box center [991, 469] width 1046 height 604
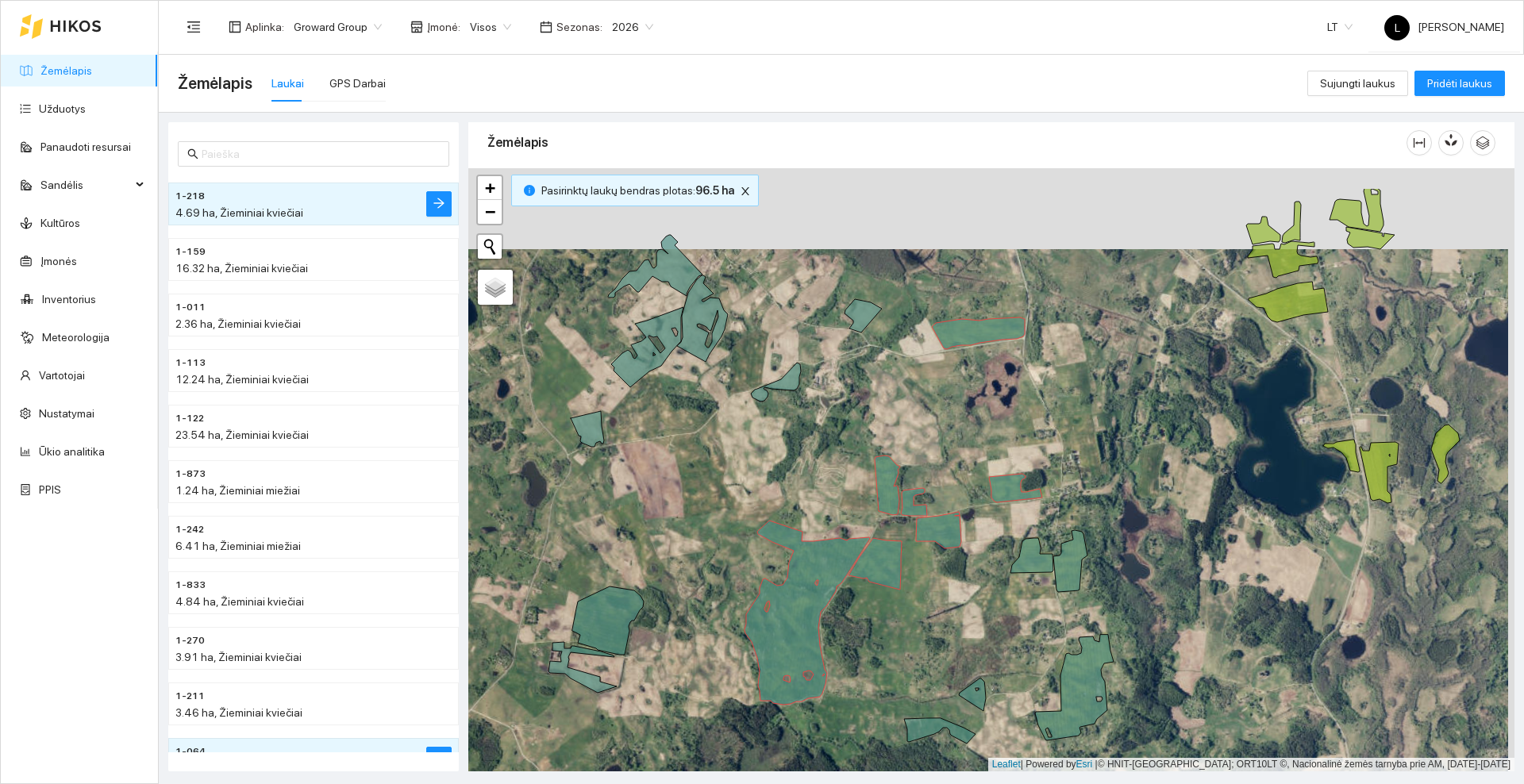
drag, startPoint x: 836, startPoint y: 364, endPoint x: 829, endPoint y: 448, distance: 84.3
click at [829, 448] on div at bounding box center [991, 469] width 1046 height 604
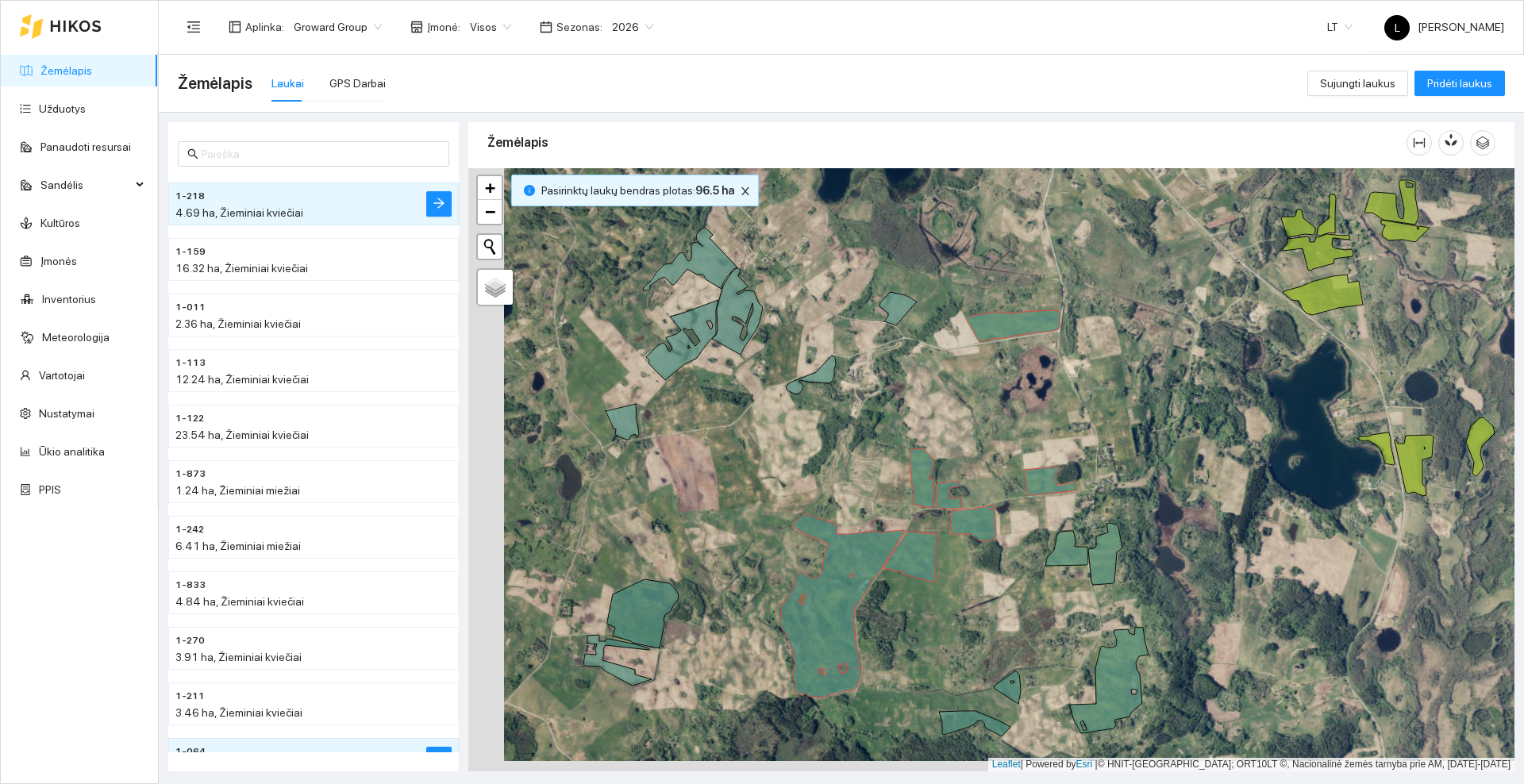
drag, startPoint x: 887, startPoint y: 364, endPoint x: 923, endPoint y: 354, distance: 37.4
click at [923, 354] on div at bounding box center [991, 469] width 1046 height 604
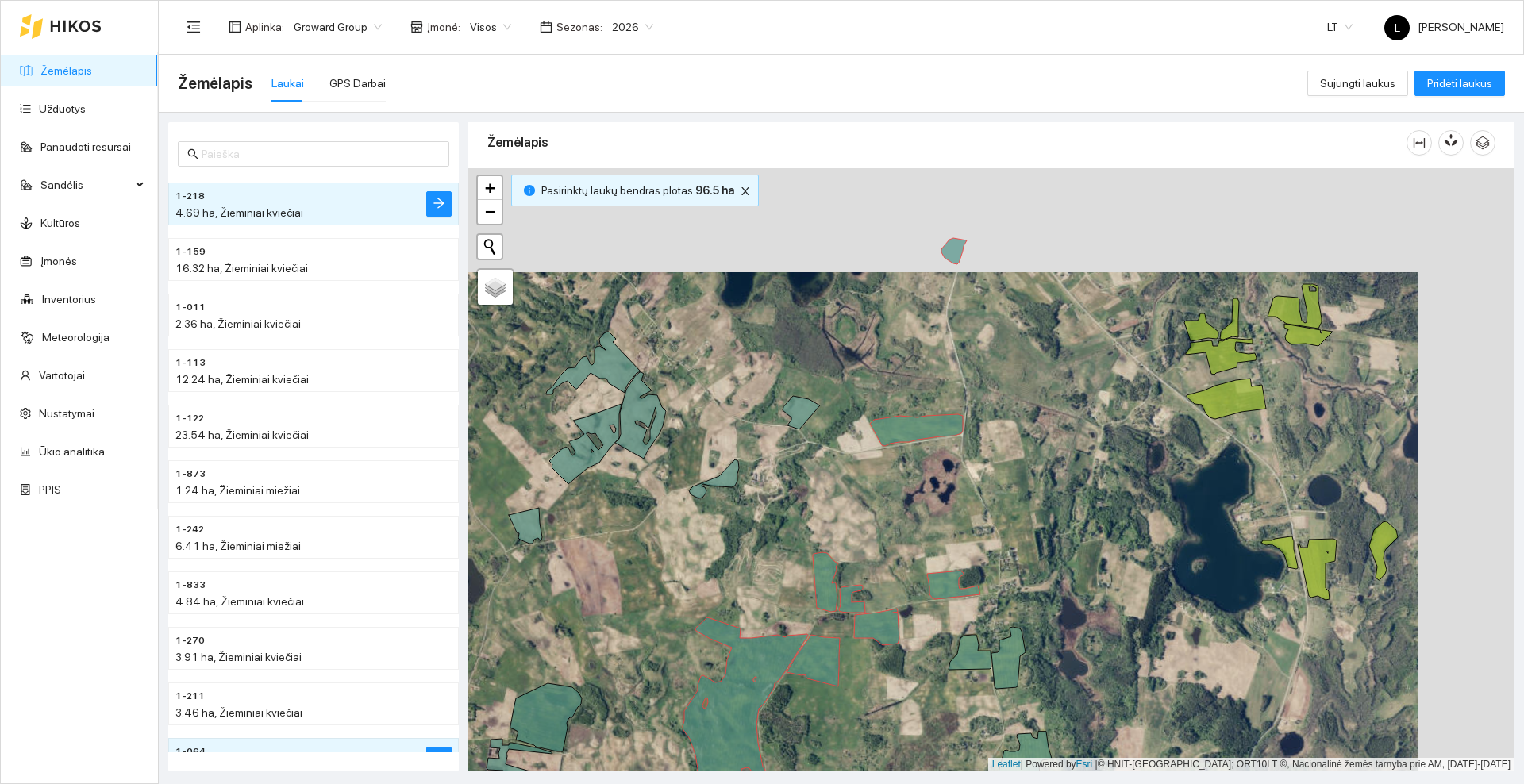
drag, startPoint x: 941, startPoint y: 398, endPoint x: 845, endPoint y: 502, distance: 141.5
click at [845, 502] on div at bounding box center [991, 469] width 1046 height 604
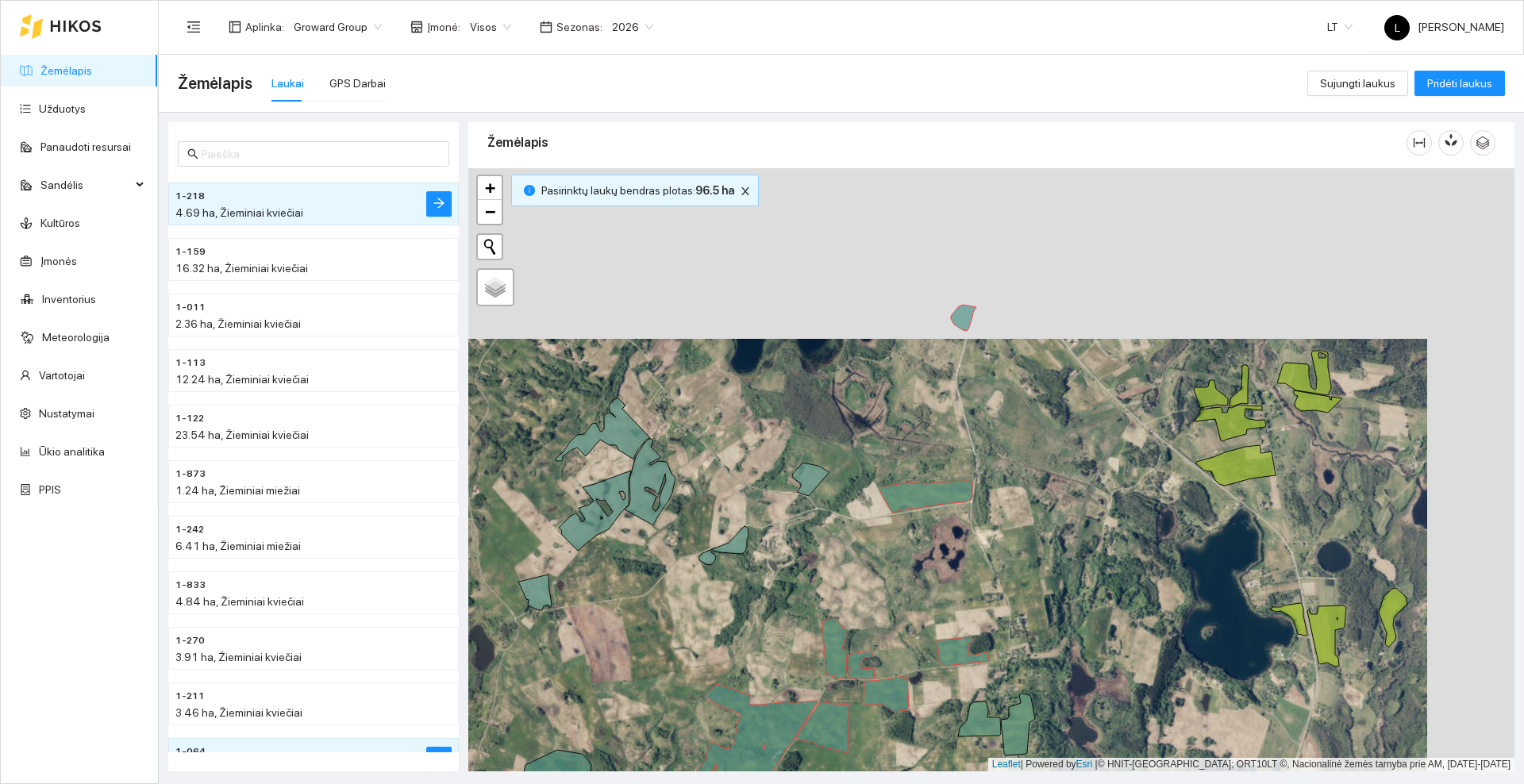
drag, startPoint x: 990, startPoint y: 284, endPoint x: 999, endPoint y: 351, distance: 67.6
click at [999, 351] on div at bounding box center [991, 469] width 1046 height 604
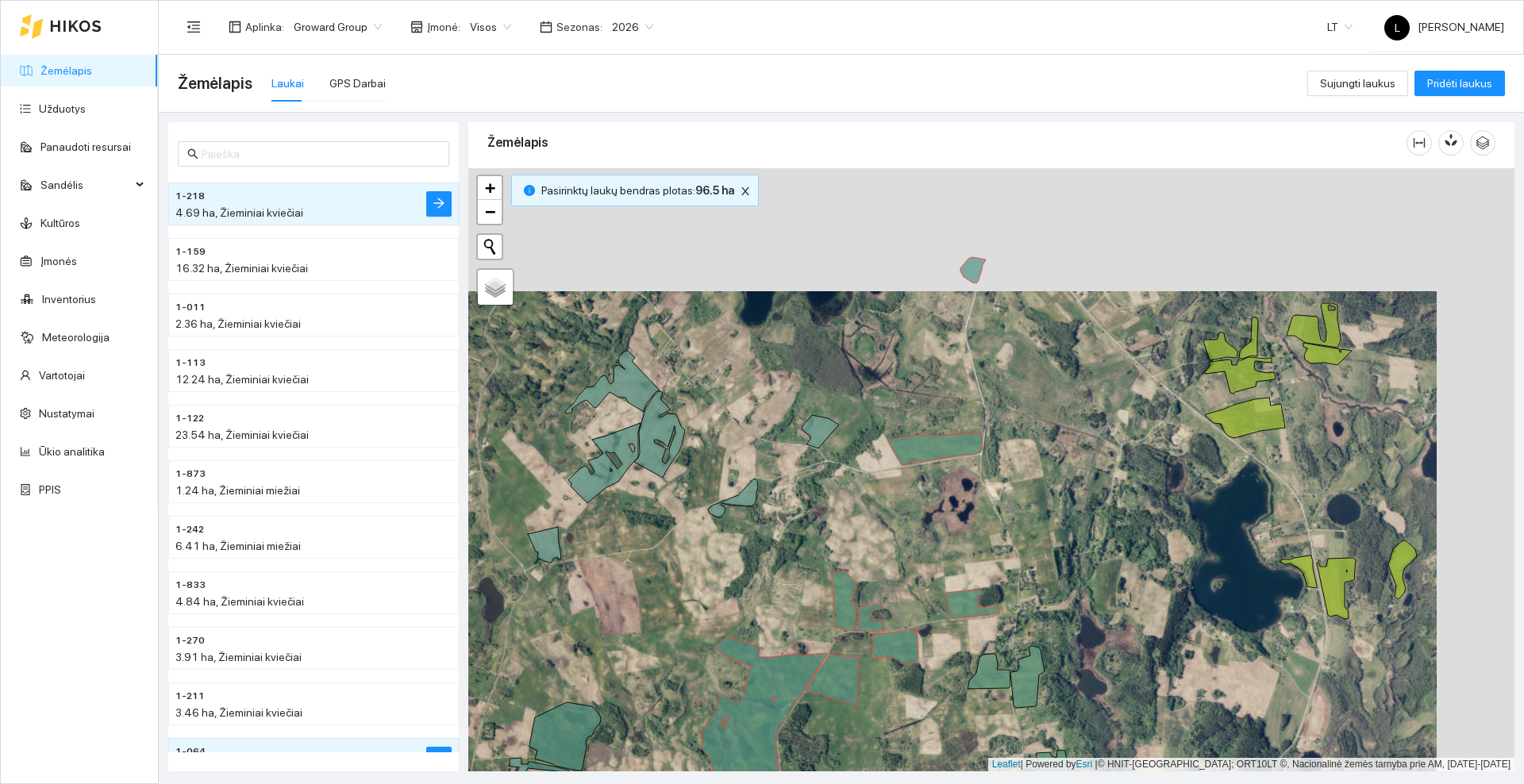
drag, startPoint x: 1031, startPoint y: 403, endPoint x: 1040, endPoint y: 333, distance: 70.6
click at [1040, 333] on div at bounding box center [991, 469] width 1046 height 604
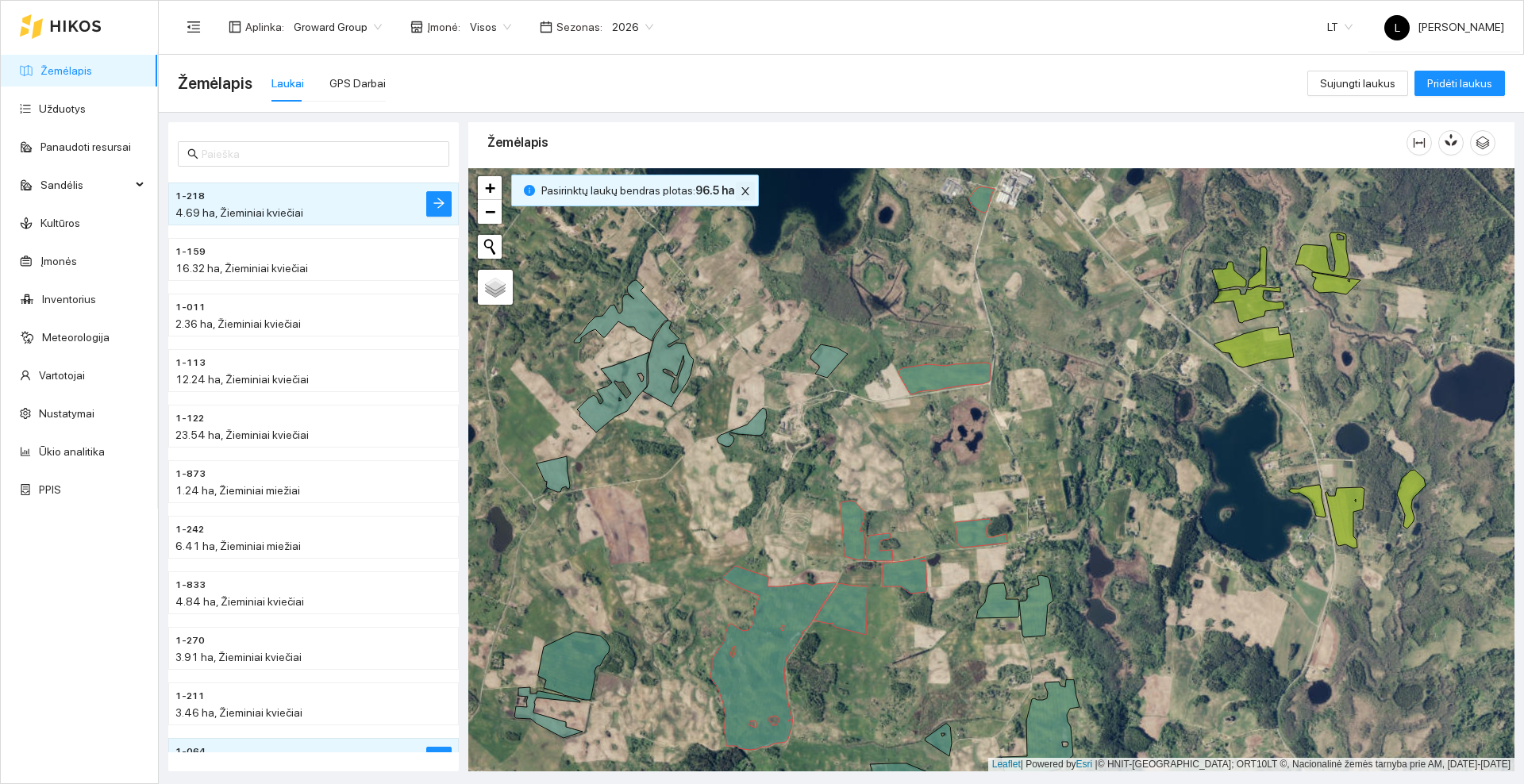
click at [740, 187] on icon "close" at bounding box center [745, 191] width 11 height 11
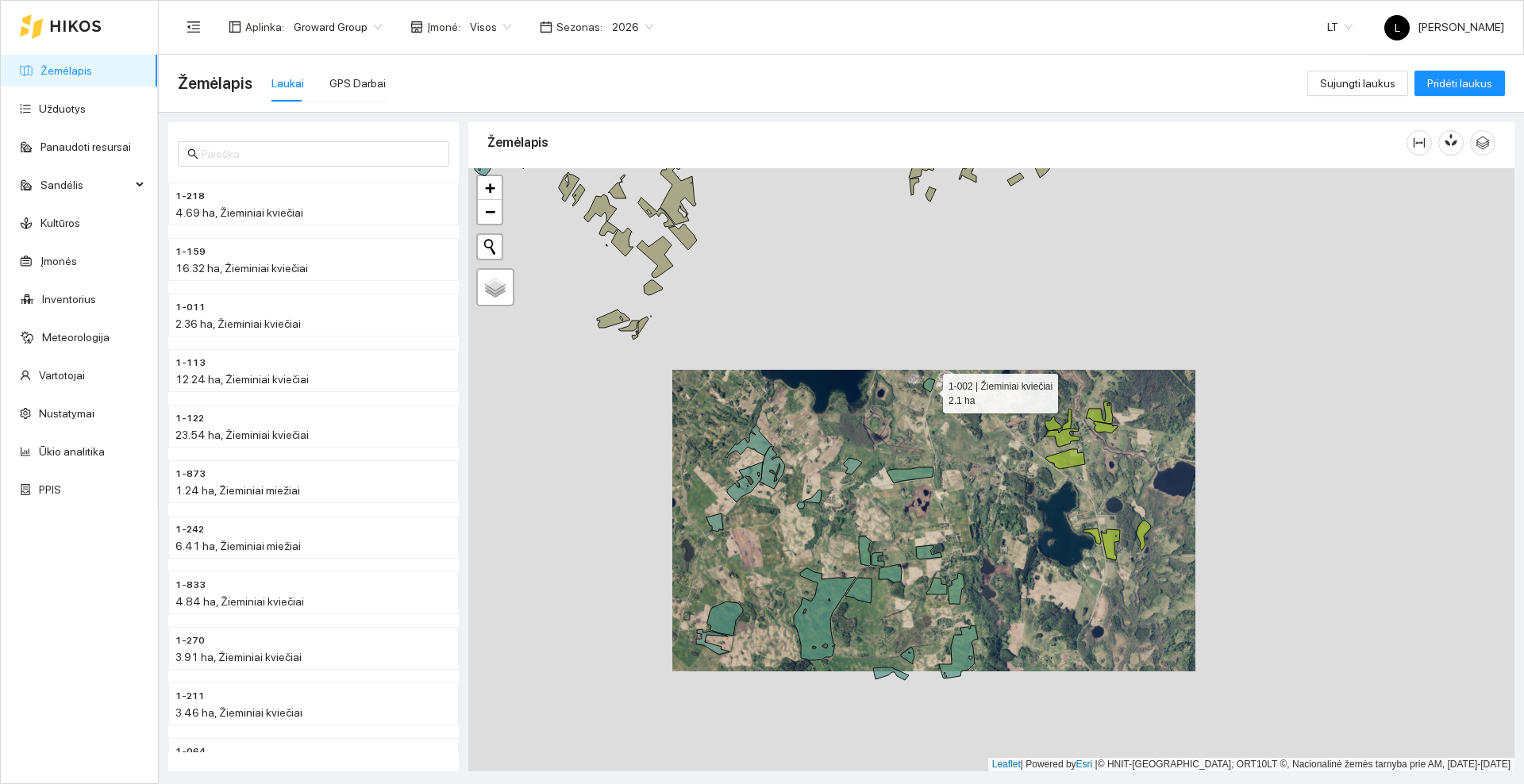
click at [929, 390] on icon at bounding box center [928, 385] width 12 height 14
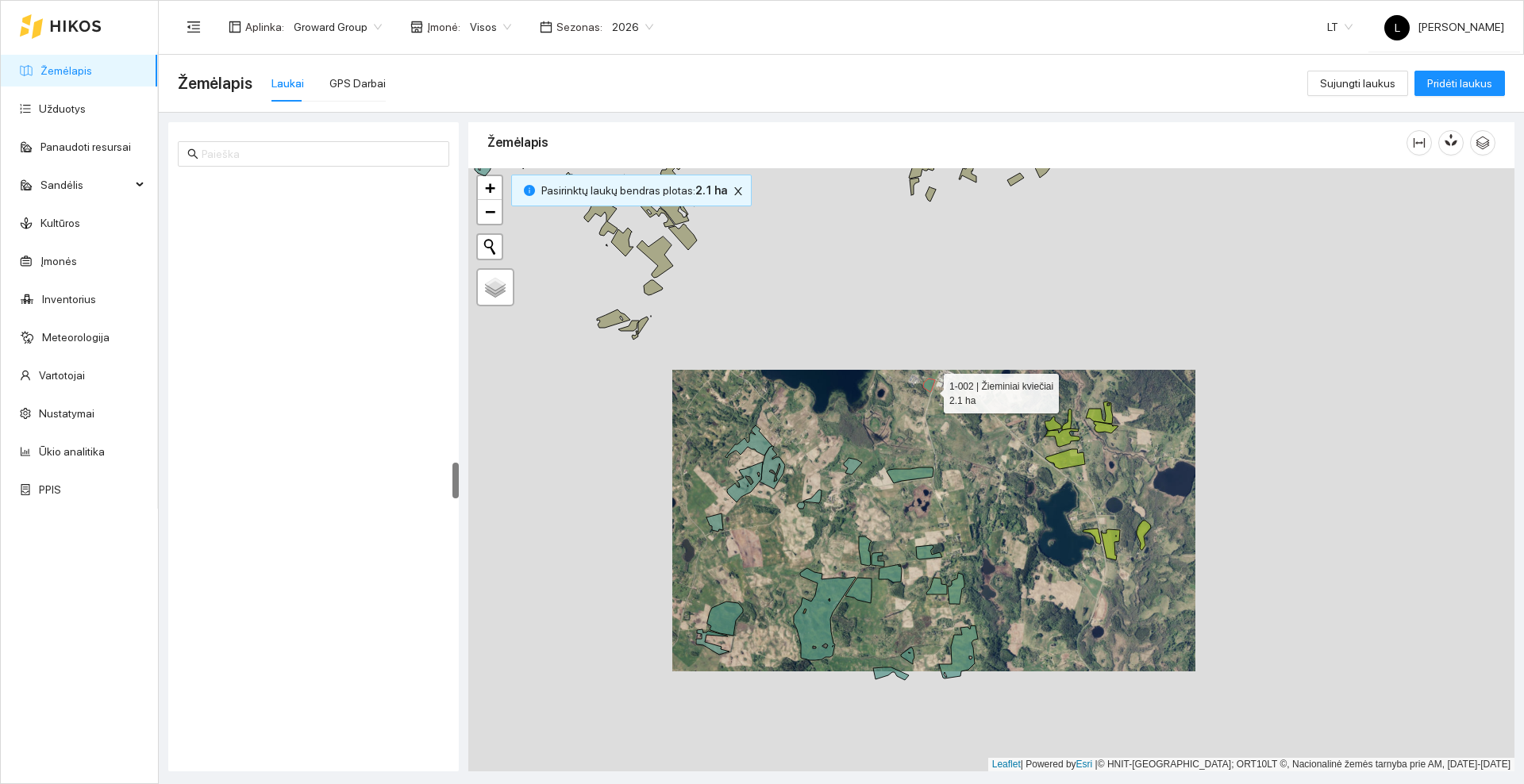
scroll to position [4547, 0]
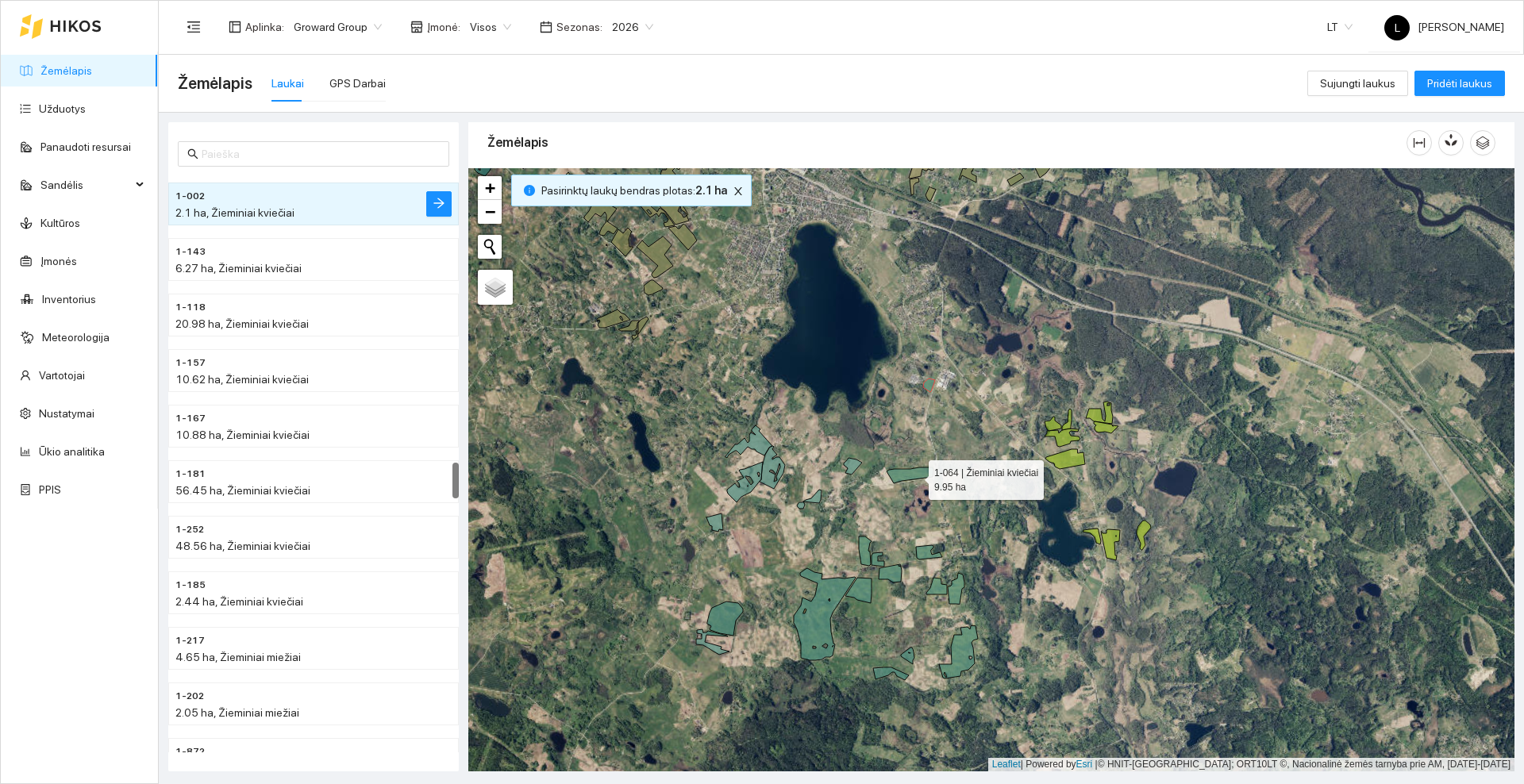
click at [914, 475] on icon at bounding box center [910, 475] width 47 height 16
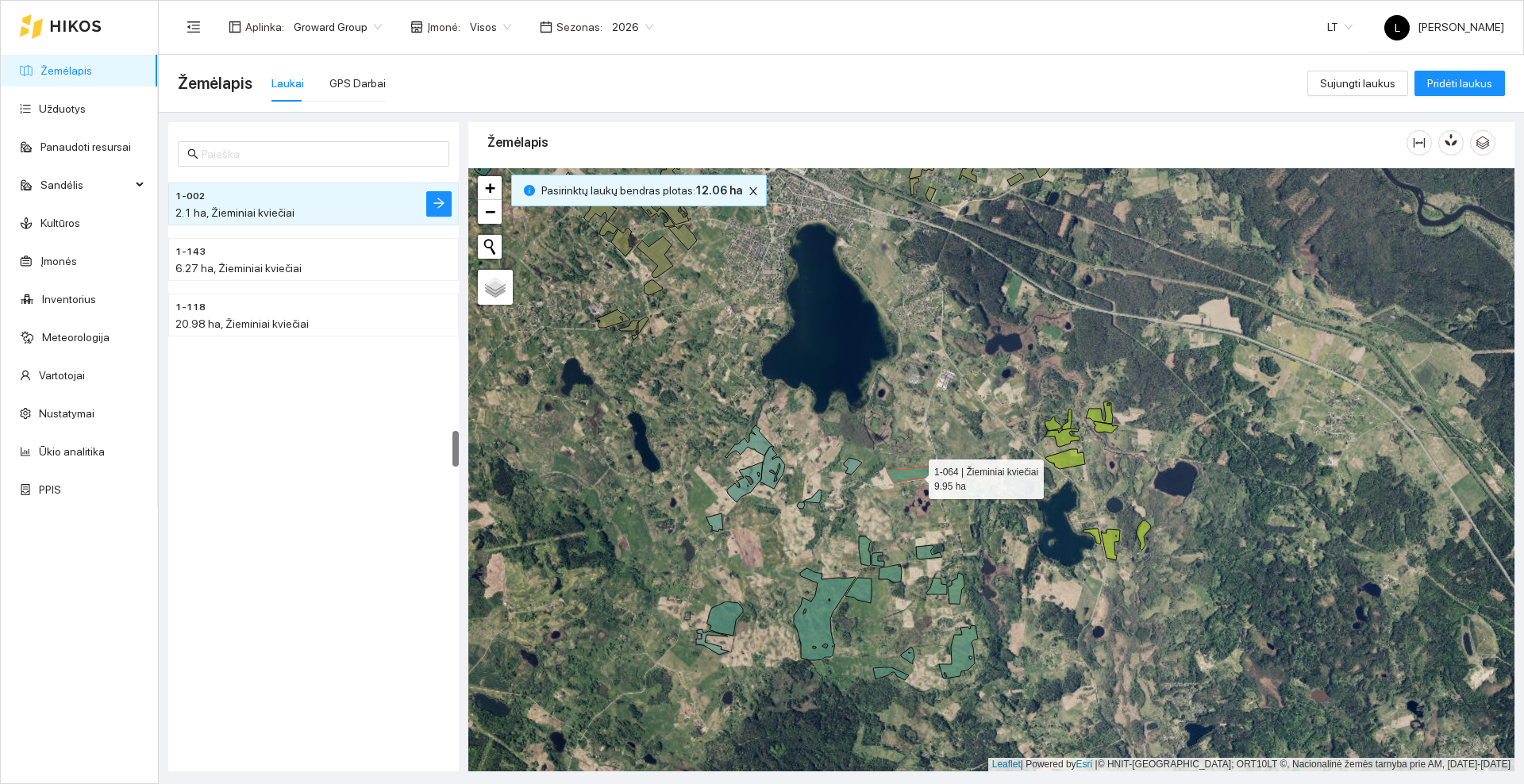
scroll to position [4047, 0]
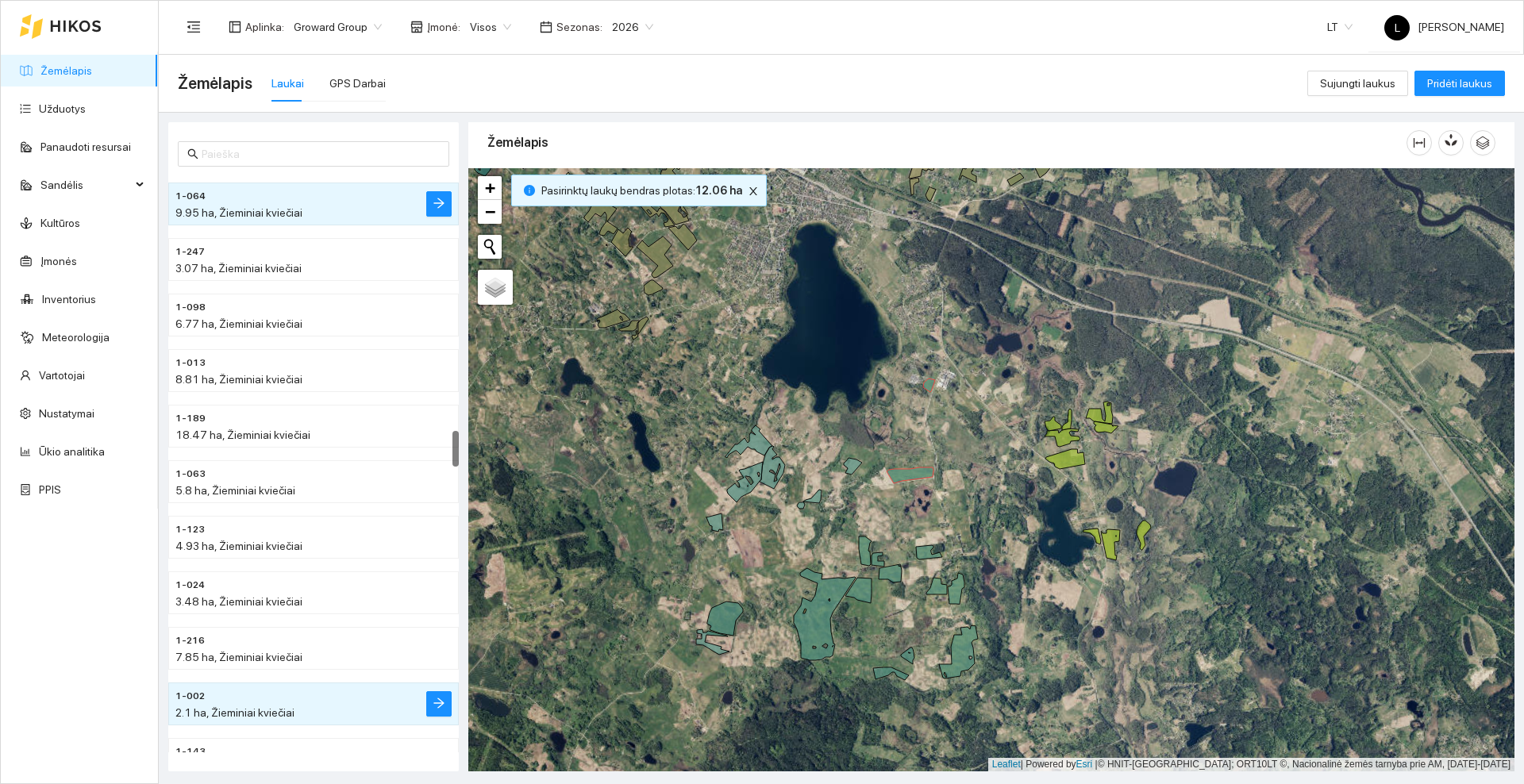
drag, startPoint x: 932, startPoint y: 471, endPoint x: 932, endPoint y: 413, distance: 58.0
click at [932, 413] on div at bounding box center [991, 469] width 1046 height 604
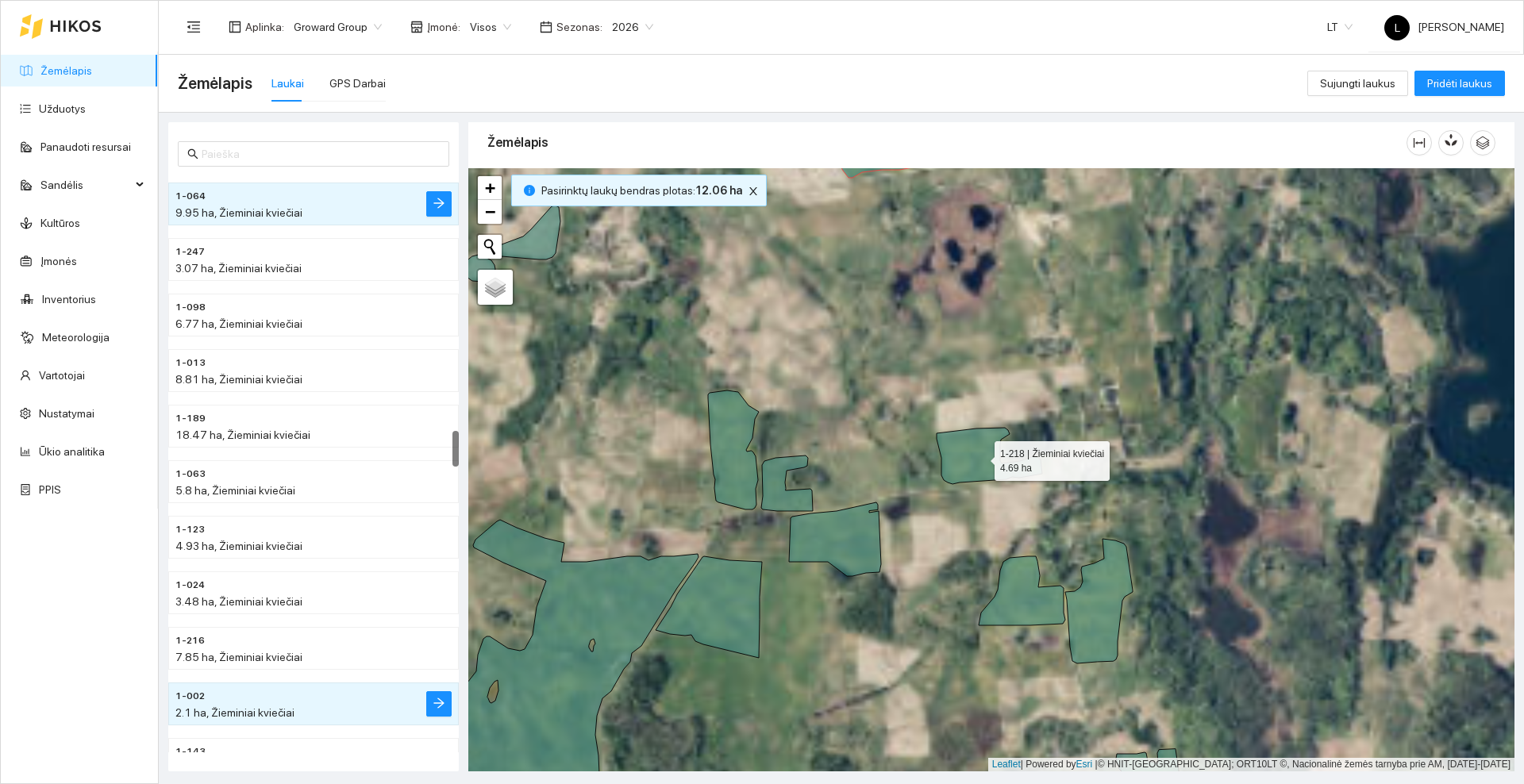
click at [959, 464] on icon at bounding box center [989, 456] width 106 height 56
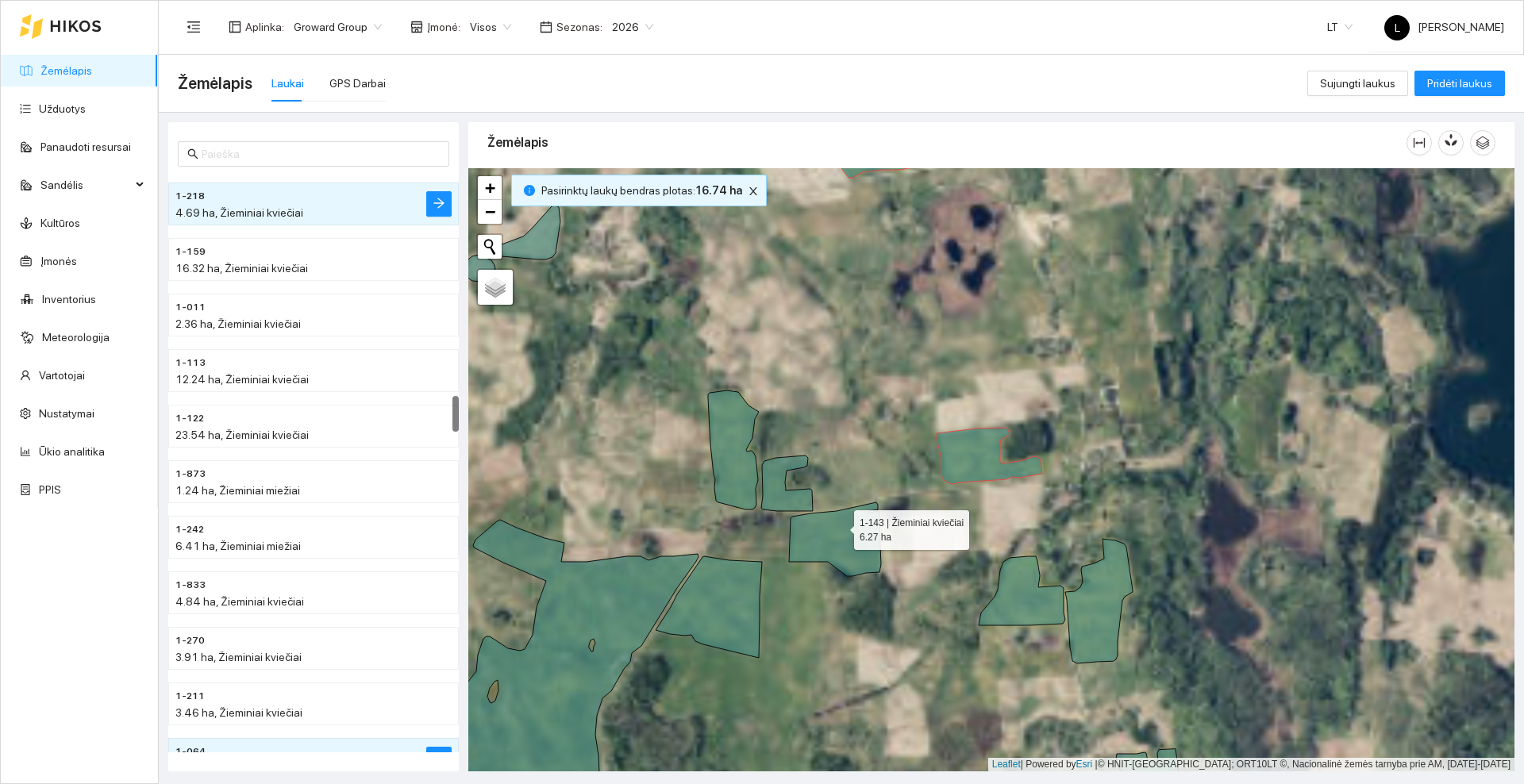
click at [835, 530] on icon at bounding box center [835, 540] width 92 height 74
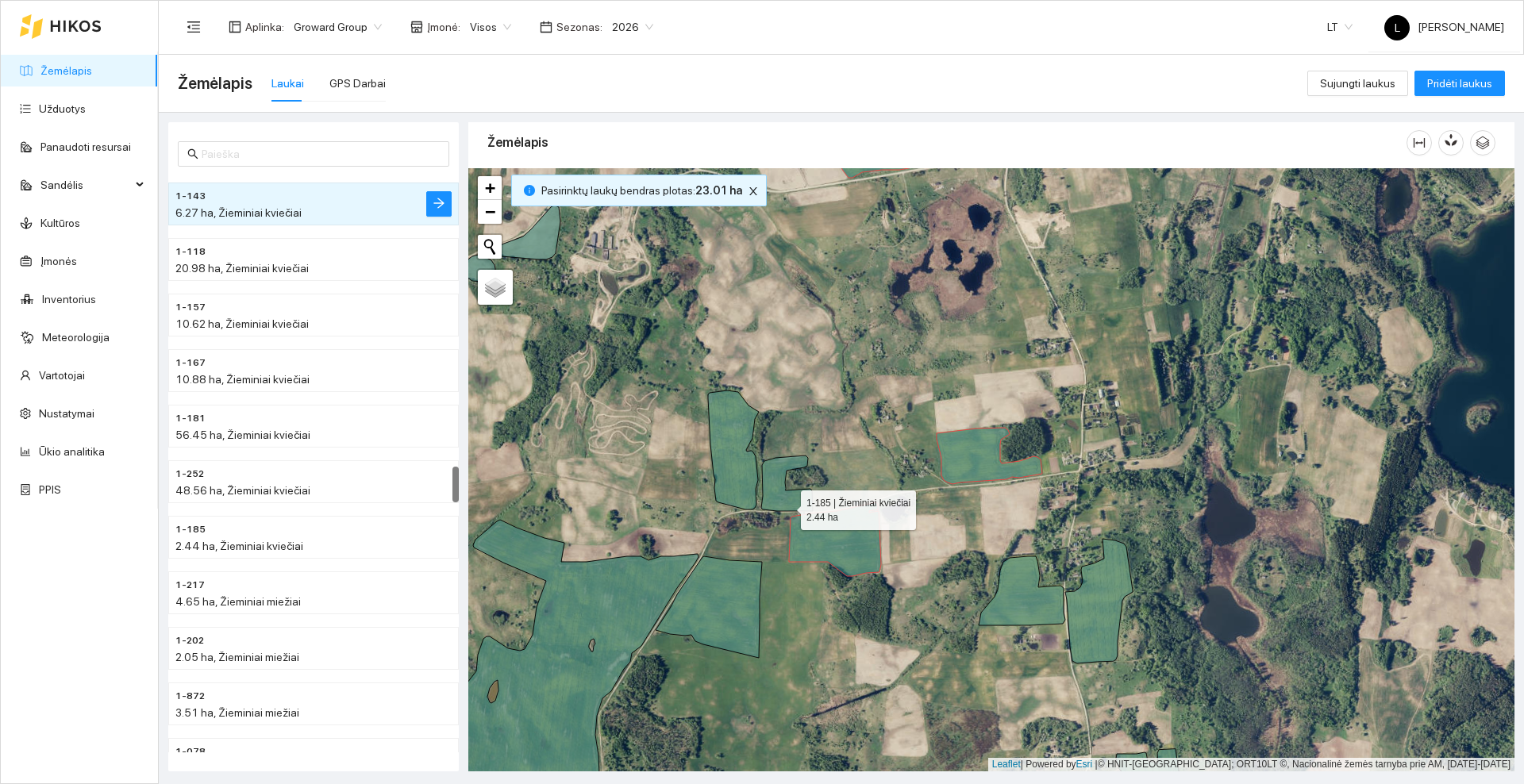
click at [786, 505] on icon at bounding box center [787, 484] width 51 height 56
click at [739, 477] on icon at bounding box center [734, 450] width 51 height 119
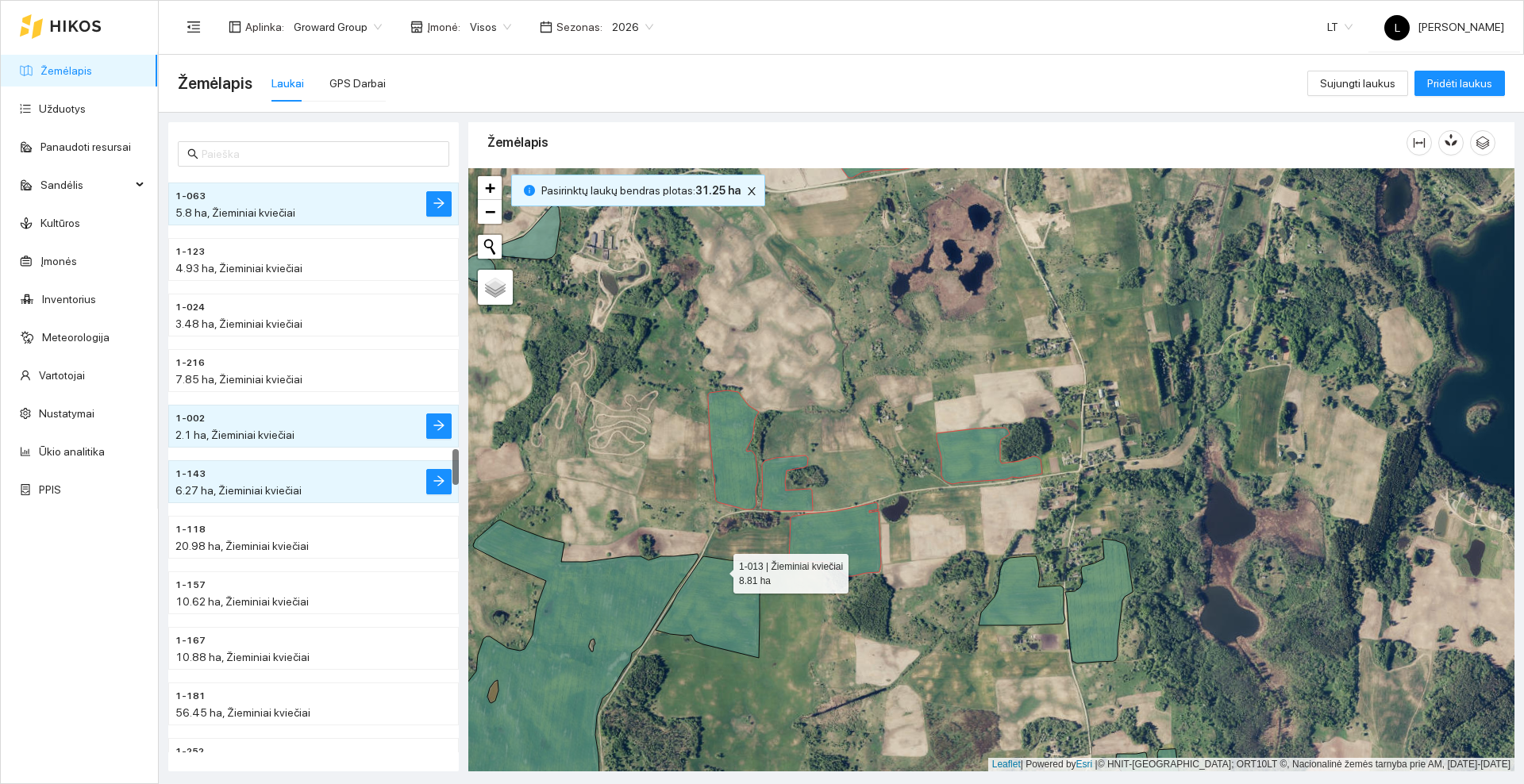
click at [719, 570] on icon at bounding box center [709, 607] width 106 height 102
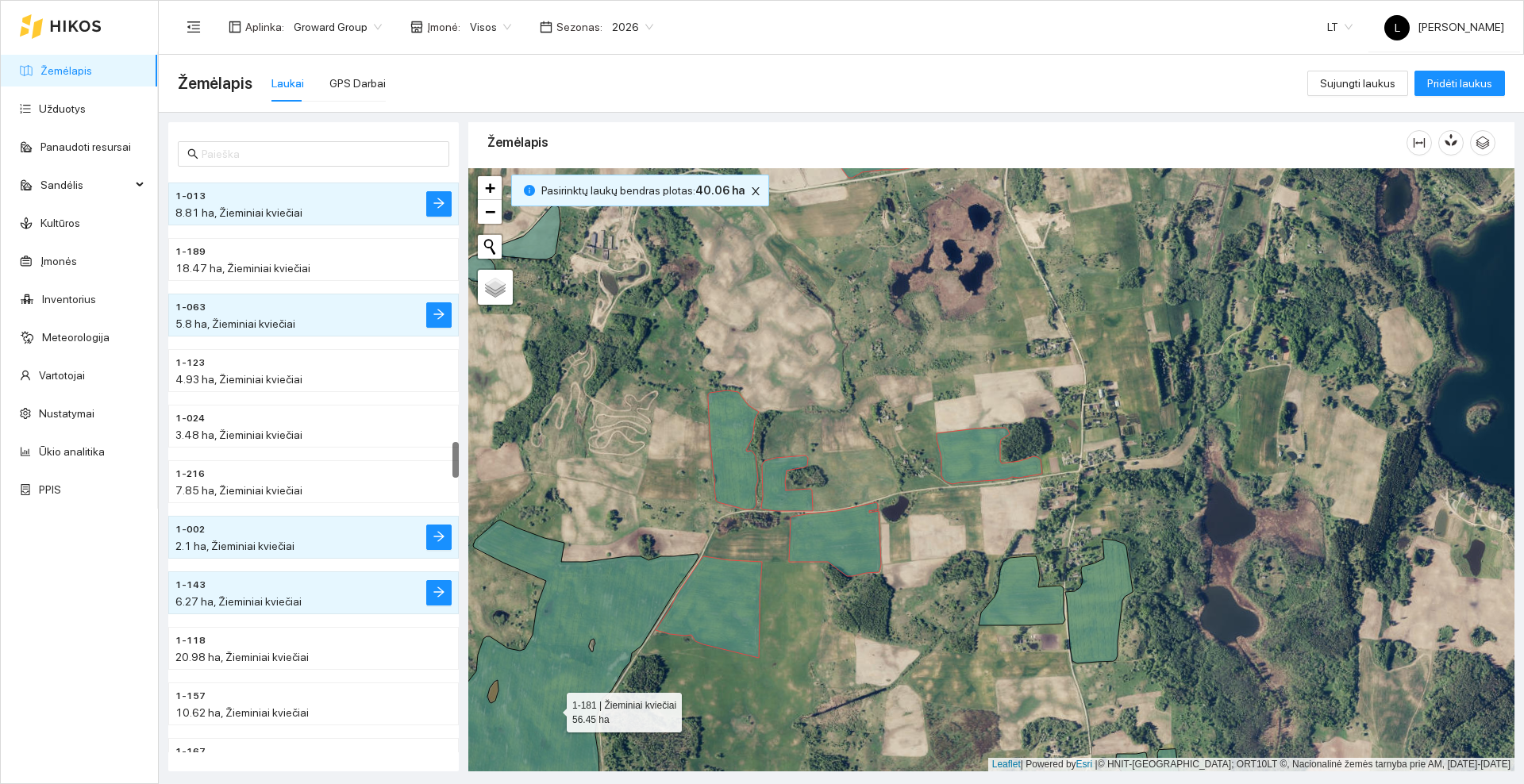
click at [645, 576] on icon at bounding box center [573, 676] width 251 height 313
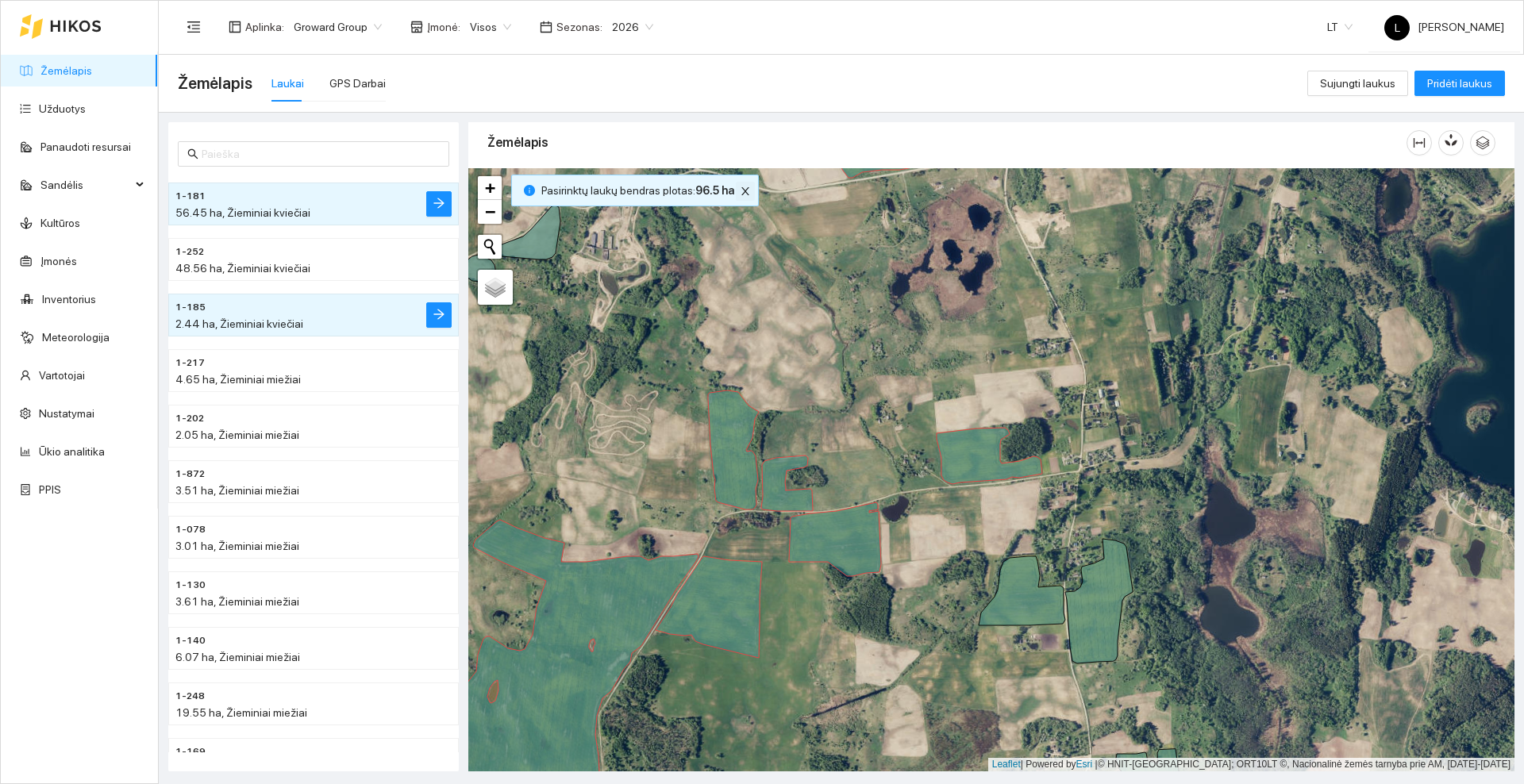
click at [742, 192] on icon "close" at bounding box center [745, 191] width 8 height 8
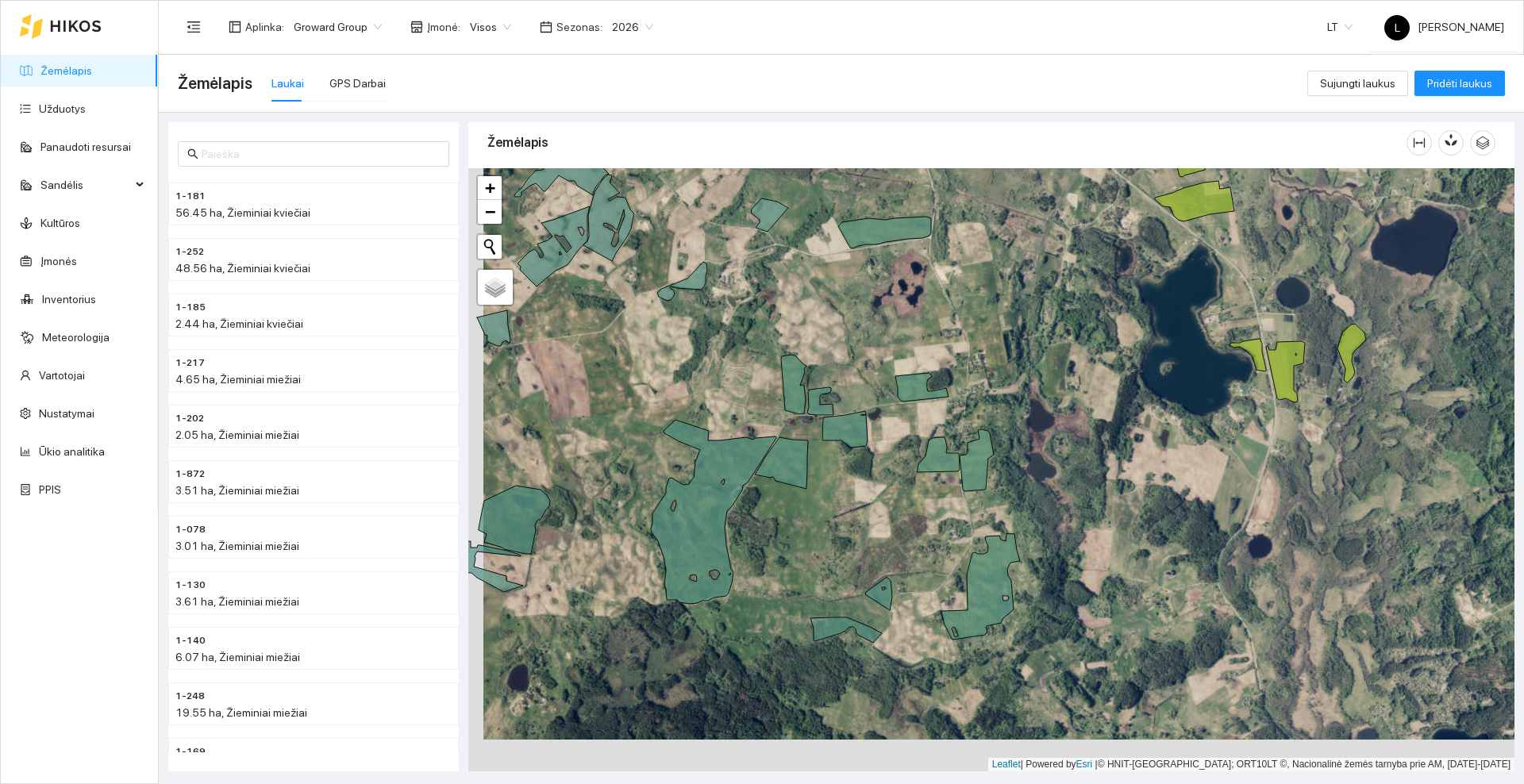
drag, startPoint x: 852, startPoint y: 523, endPoint x: 867, endPoint y: 491, distance: 35.3
click at [867, 491] on div at bounding box center [991, 469] width 1046 height 604
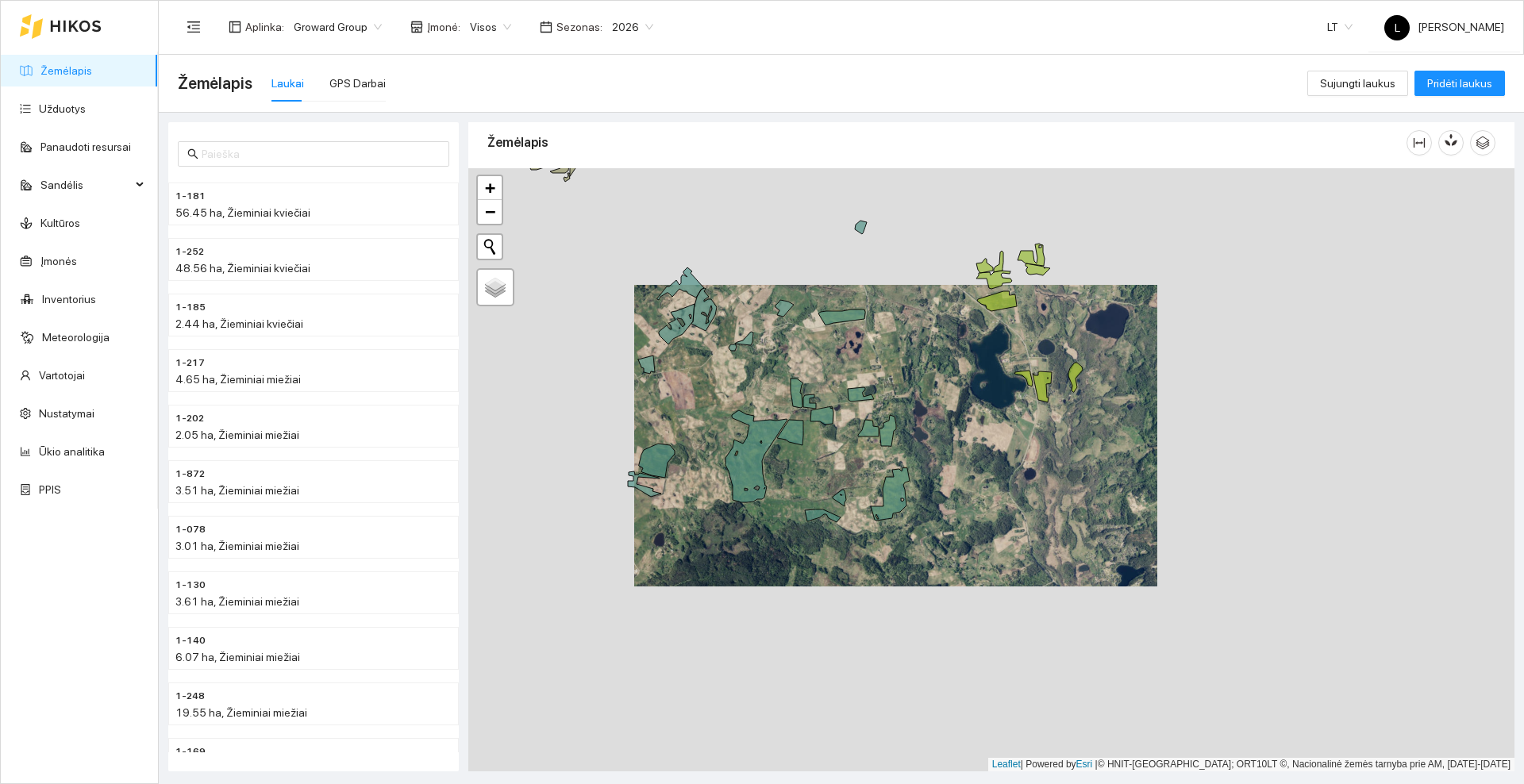
drag, startPoint x: 616, startPoint y: 371, endPoint x: 707, endPoint y: 389, distance: 92.8
click at [707, 389] on div at bounding box center [991, 469] width 1046 height 604
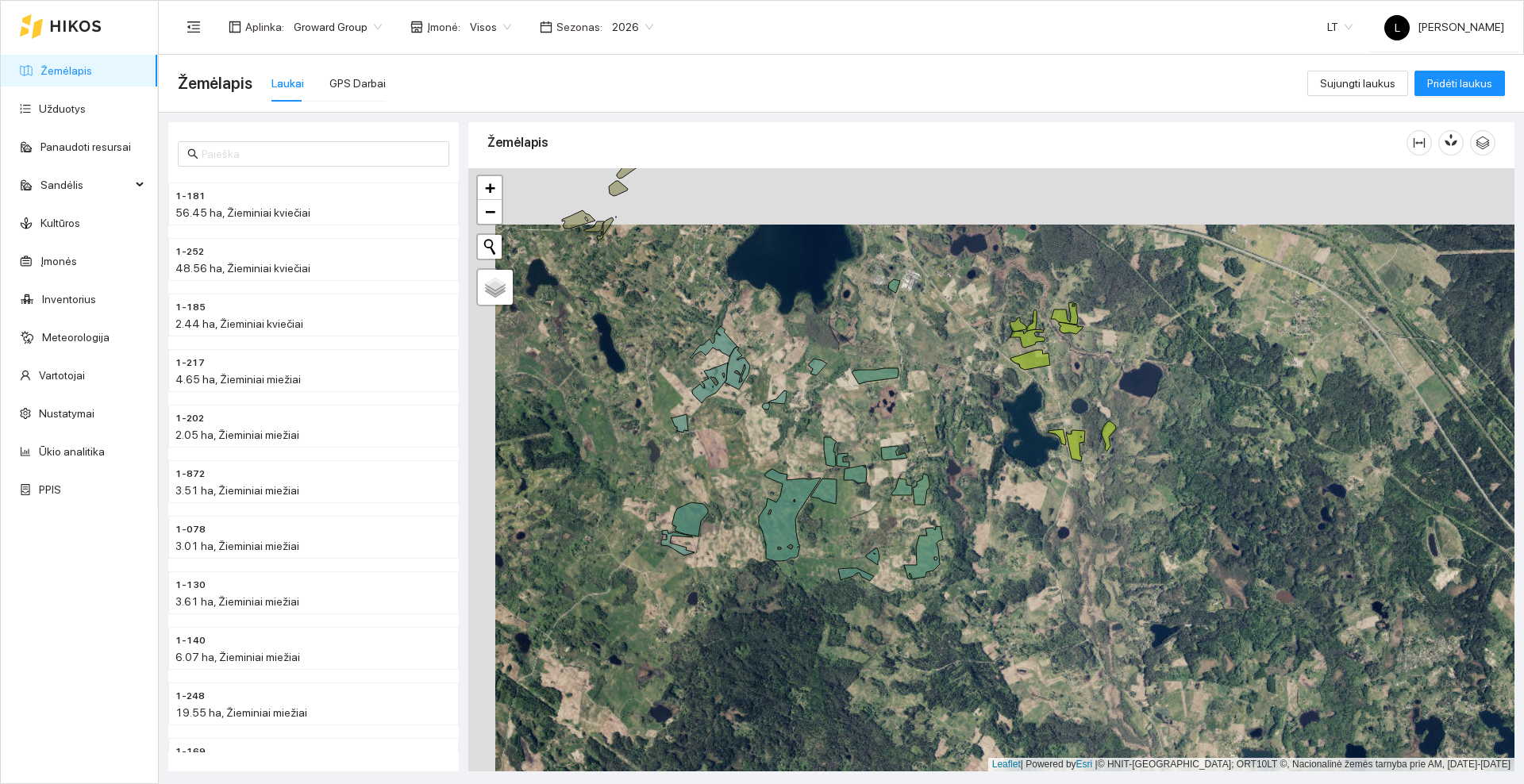
drag, startPoint x: 923, startPoint y: 414, endPoint x: 950, endPoint y: 471, distance: 63.1
click at [950, 471] on div at bounding box center [991, 469] width 1046 height 604
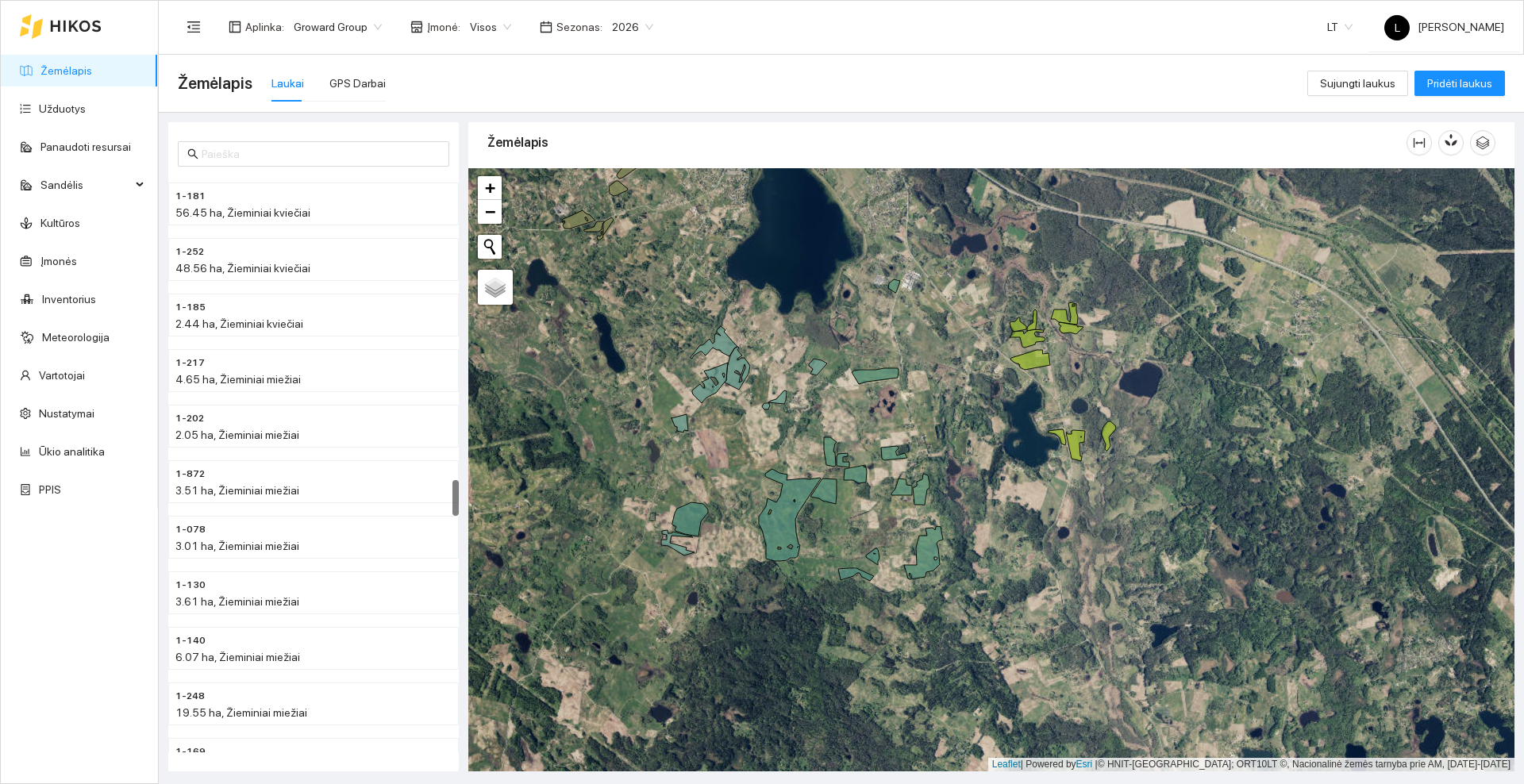
click at [75, 23] on icon at bounding box center [75, 26] width 50 height 11
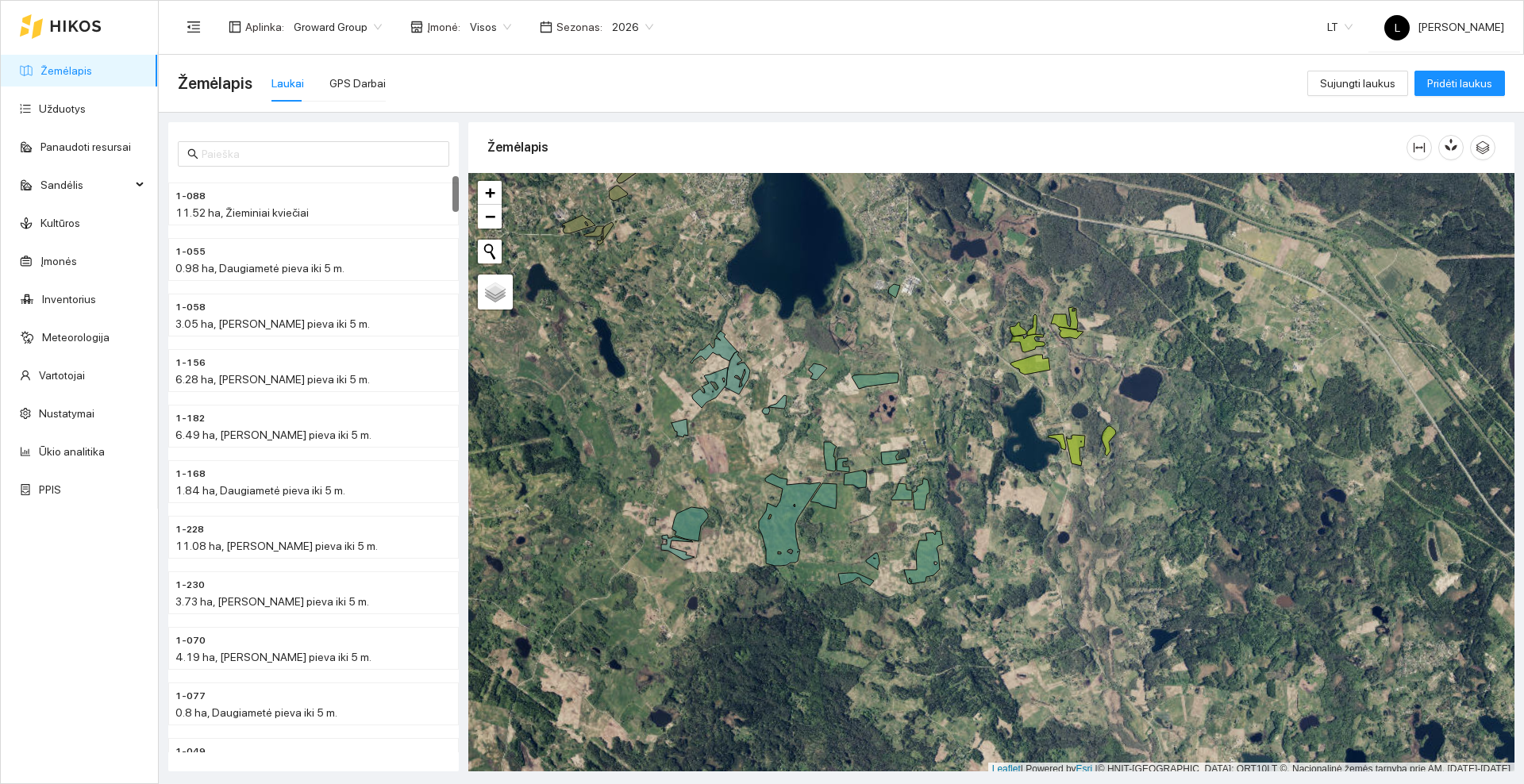
scroll to position [5, 0]
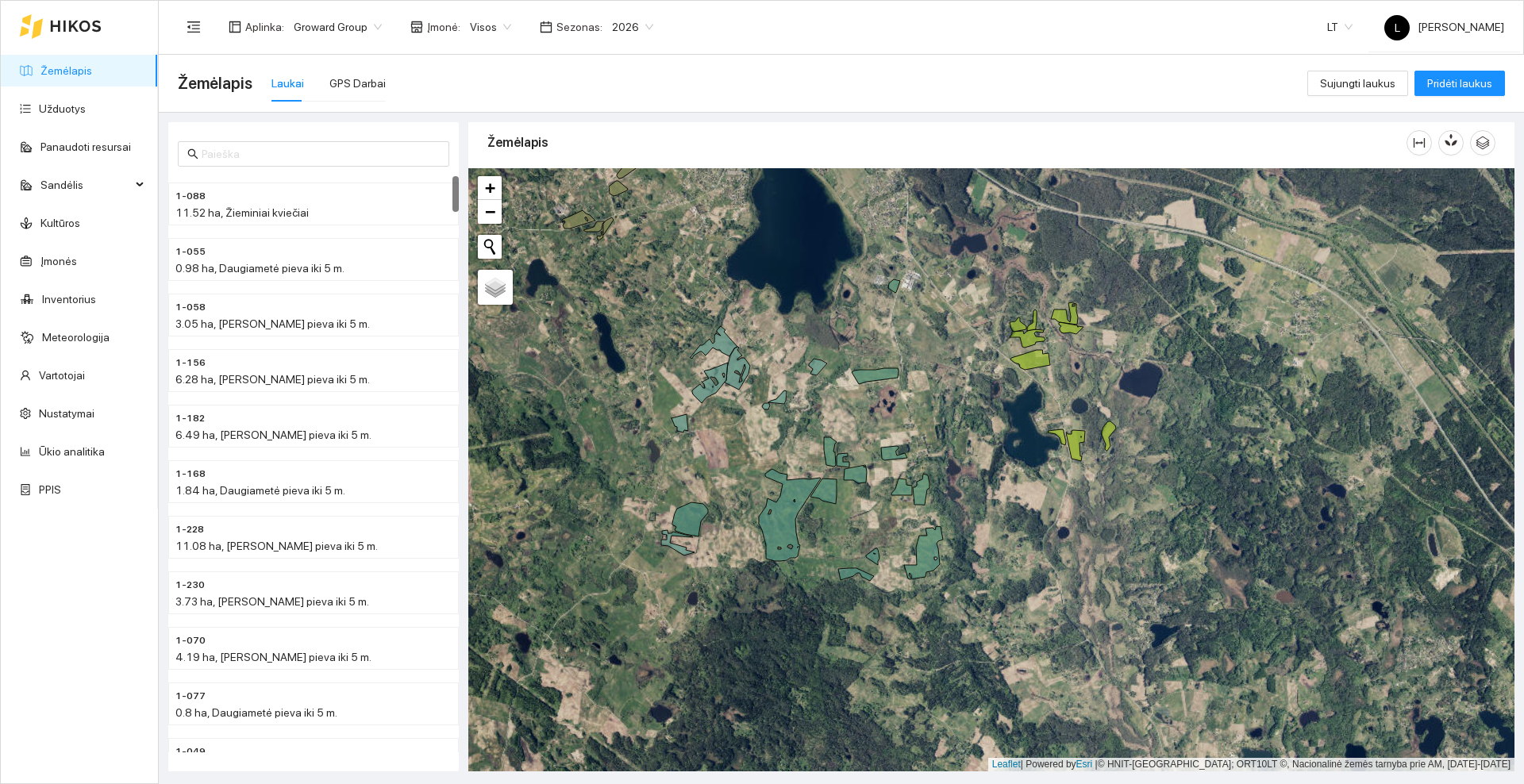
click at [893, 292] on div at bounding box center [991, 469] width 1046 height 604
click at [889, 376] on icon at bounding box center [875, 376] width 47 height 16
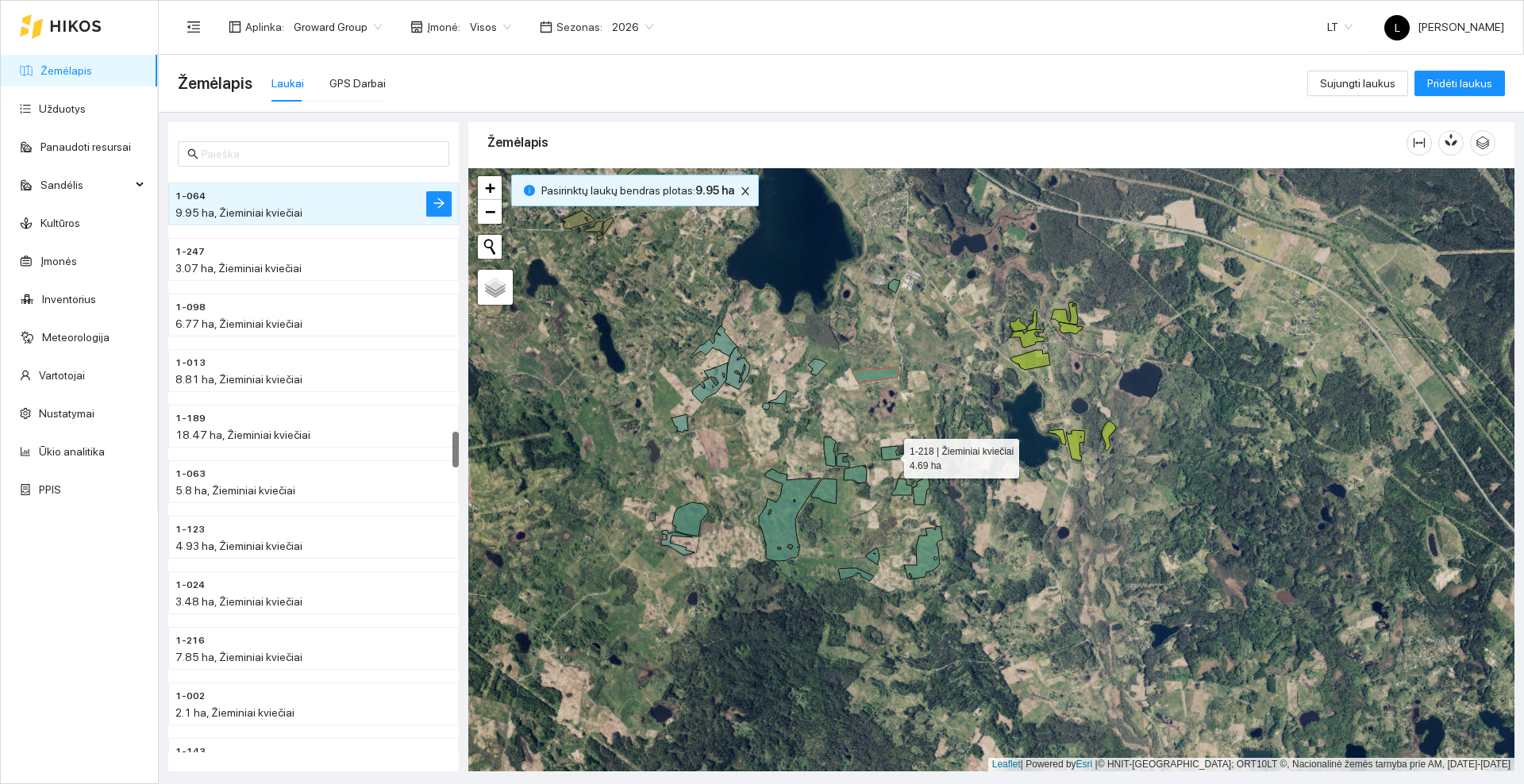
click at [890, 455] on icon at bounding box center [893, 453] width 26 height 14
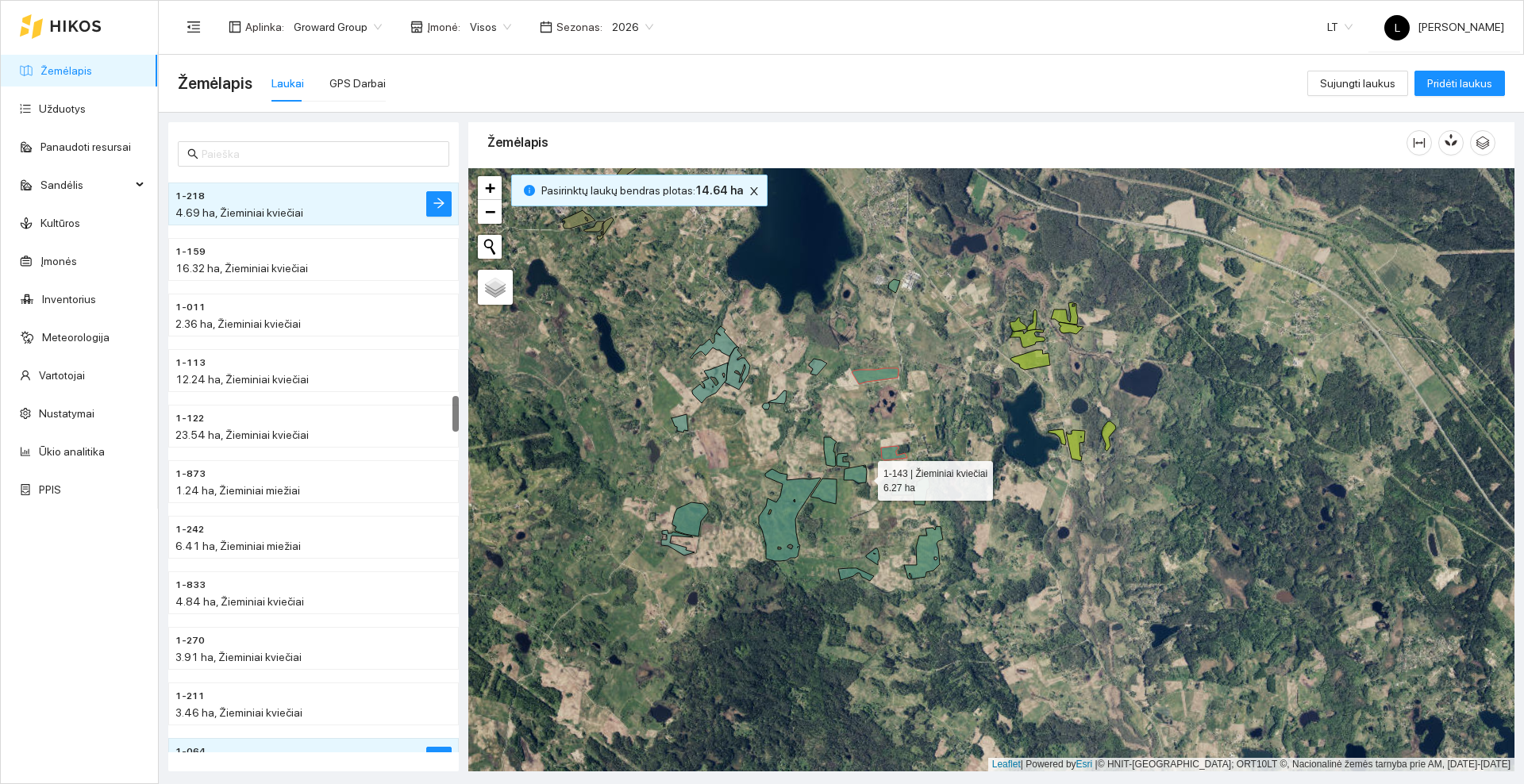
click at [864, 477] on icon at bounding box center [855, 474] width 23 height 18
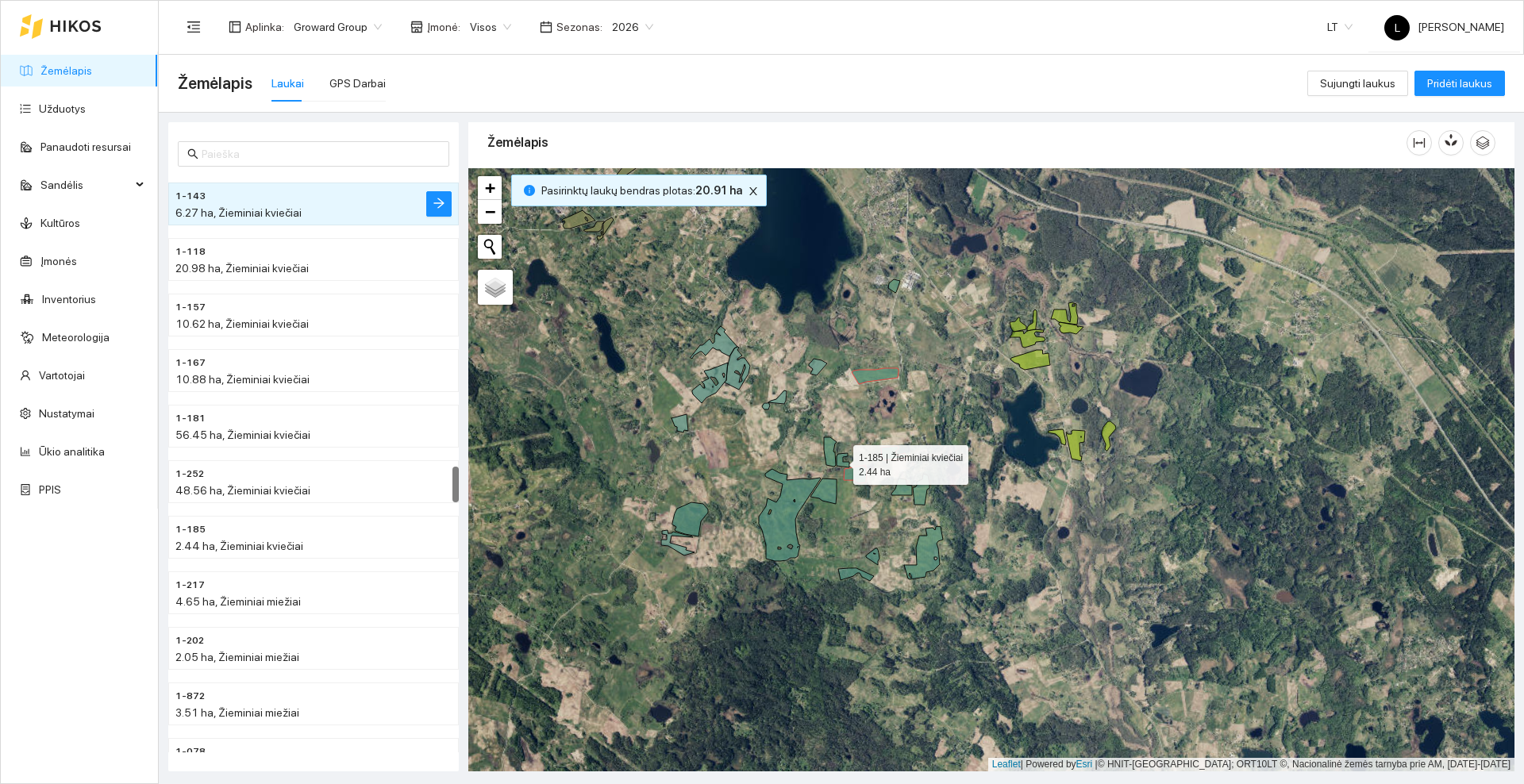
click at [839, 461] on icon at bounding box center [843, 460] width 13 height 14
click at [832, 458] on icon at bounding box center [830, 452] width 13 height 30
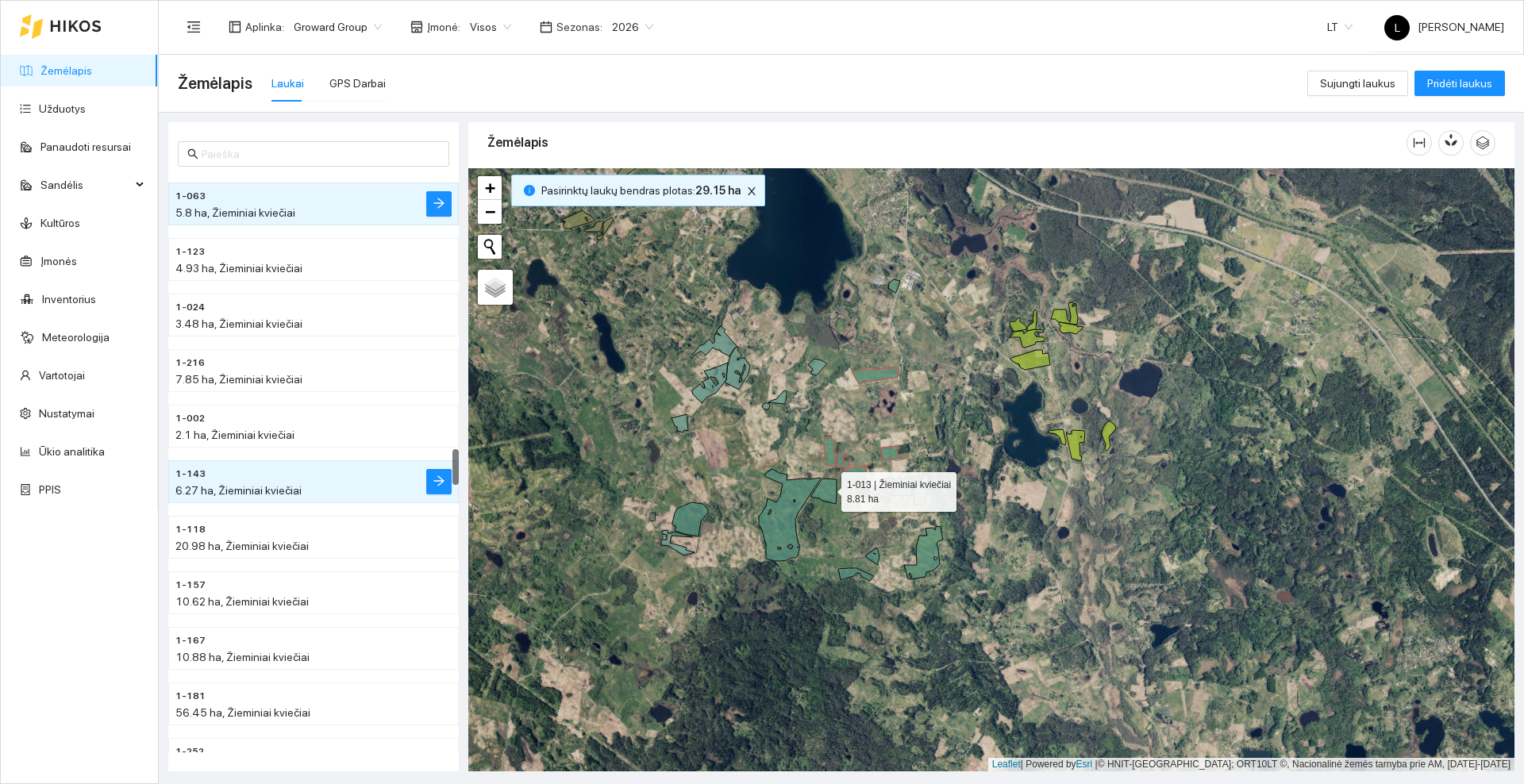
click at [827, 488] on icon at bounding box center [823, 491] width 26 height 25
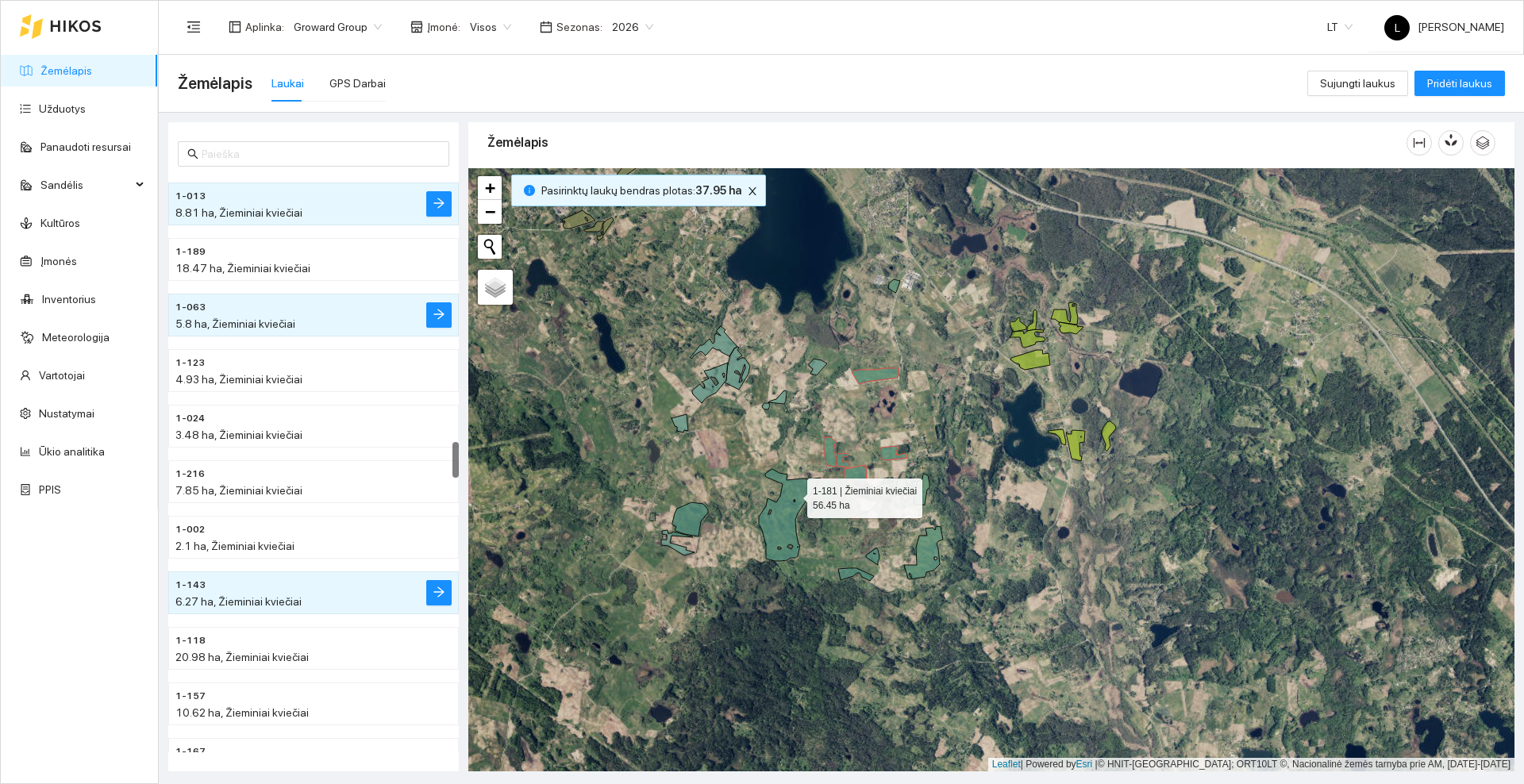
click at [792, 495] on icon at bounding box center [790, 515] width 62 height 92
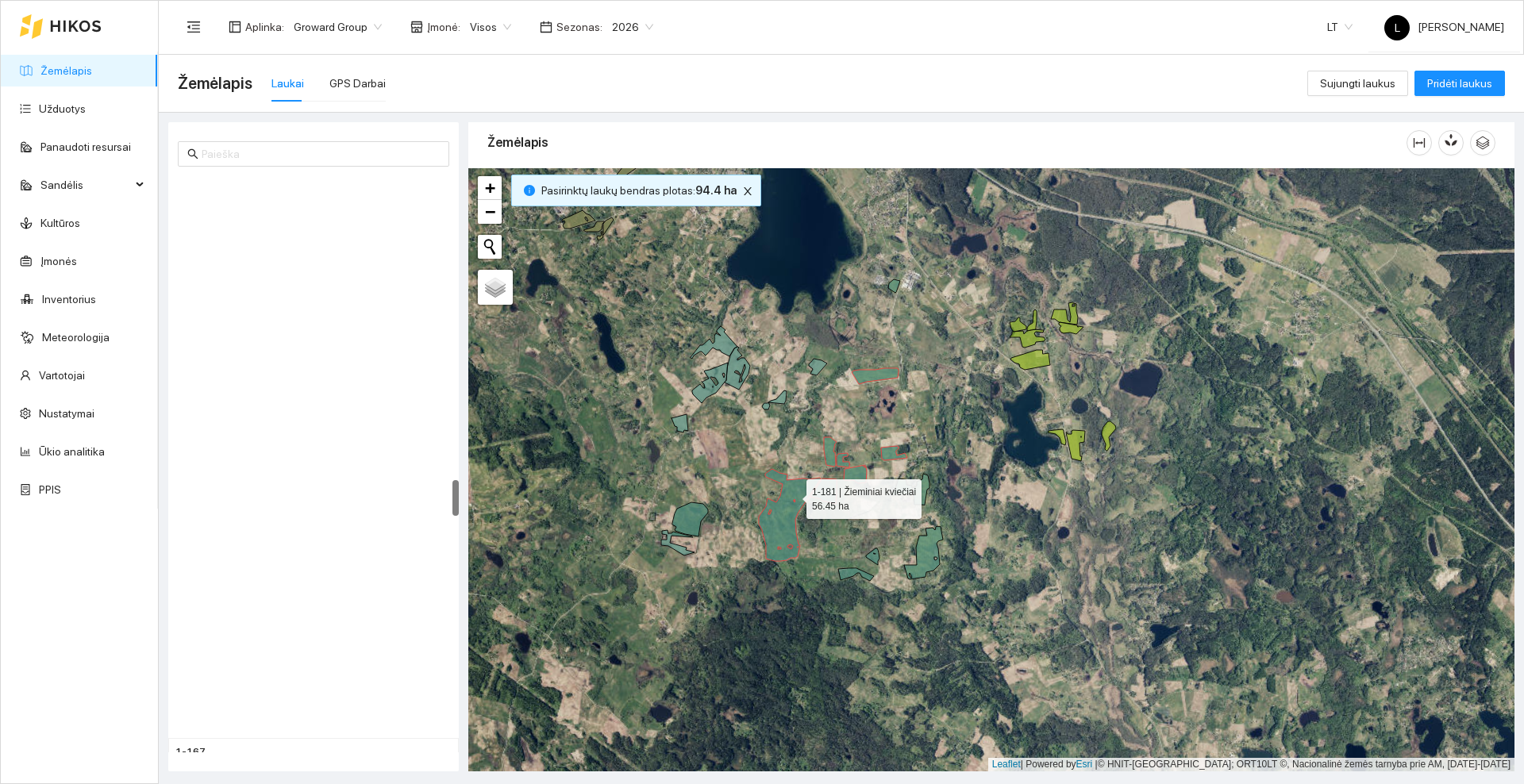
scroll to position [4825, 0]
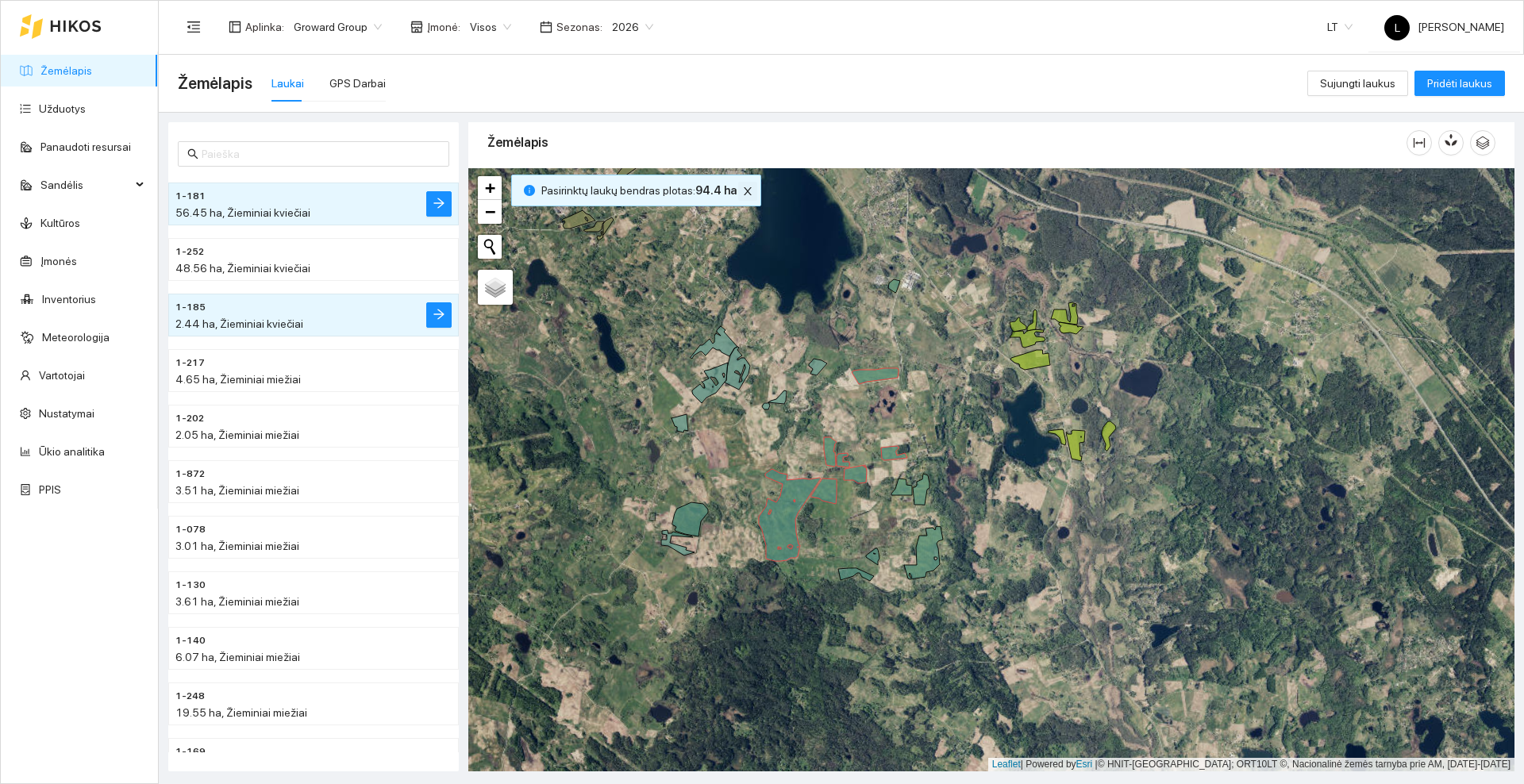
click at [742, 191] on icon "close" at bounding box center [747, 191] width 11 height 11
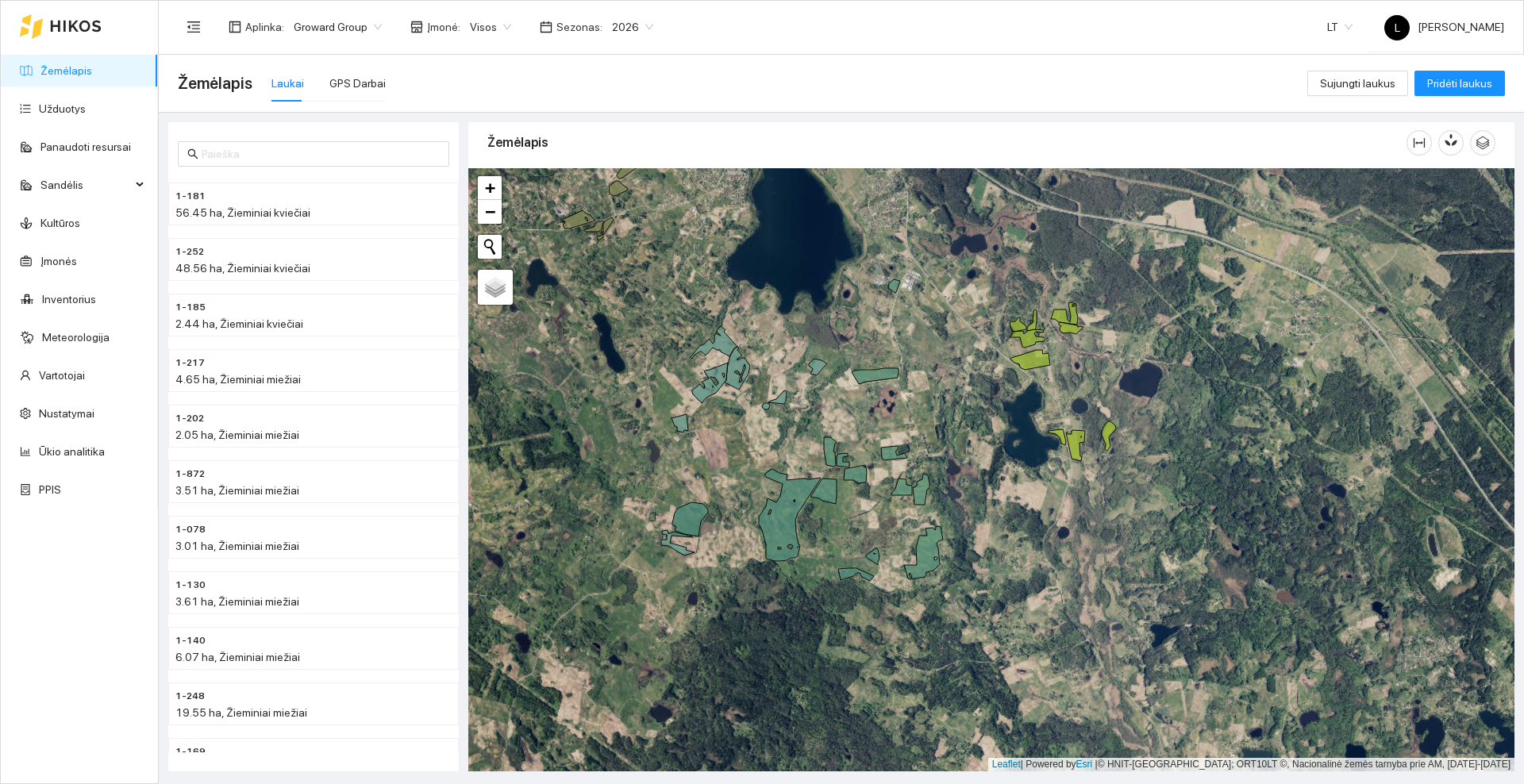
click at [934, 308] on div at bounding box center [991, 469] width 1046 height 604
click at [897, 286] on icon at bounding box center [893, 286] width 12 height 14
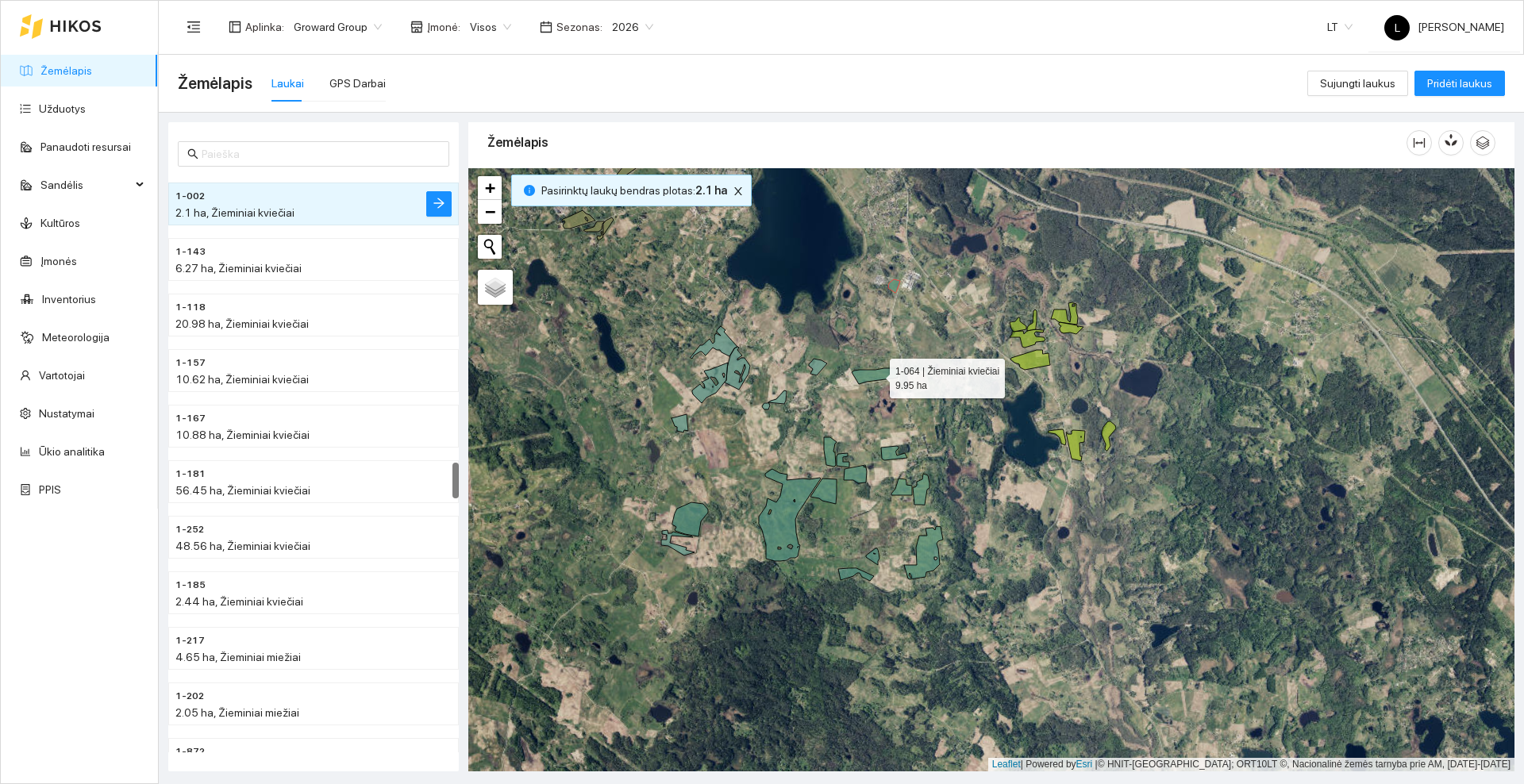
click at [889, 377] on icon at bounding box center [875, 376] width 47 height 16
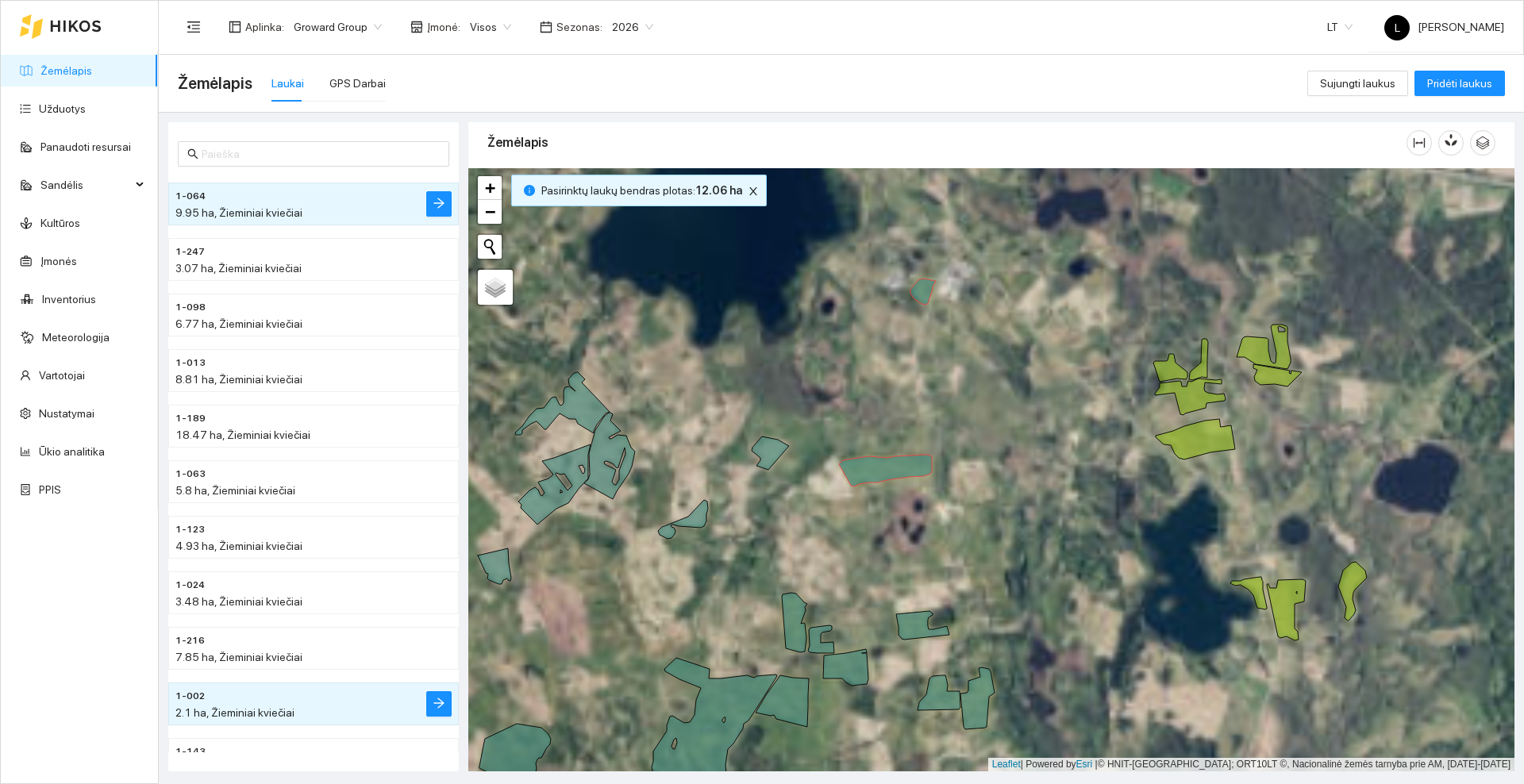
drag, startPoint x: 957, startPoint y: 328, endPoint x: 1007, endPoint y: 461, distance: 142.1
click at [1007, 461] on div at bounding box center [991, 469] width 1046 height 604
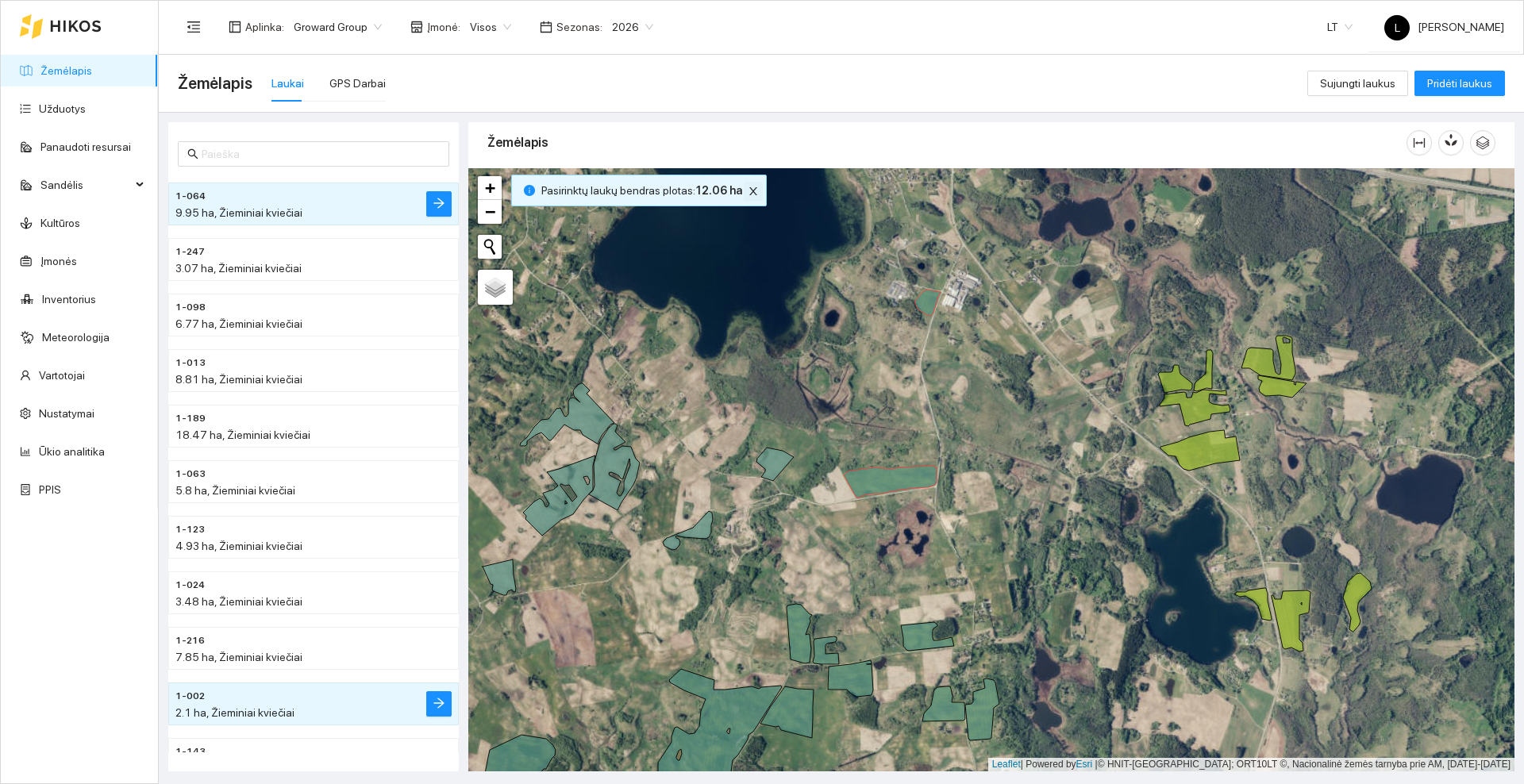
click at [748, 187] on icon "close" at bounding box center [753, 191] width 11 height 11
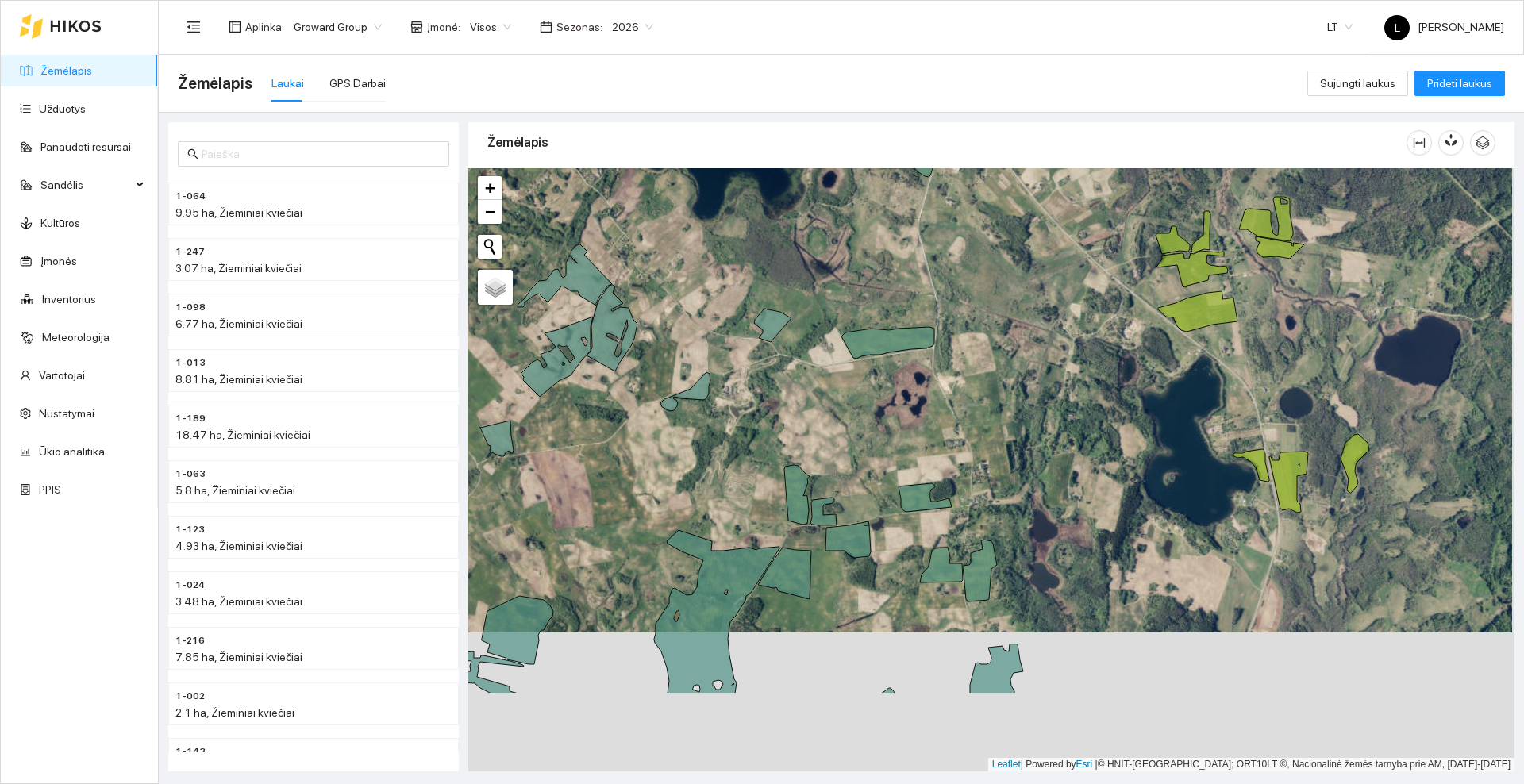
drag, startPoint x: 891, startPoint y: 616, endPoint x: 890, endPoint y: 484, distance: 132.0
click at [890, 484] on div at bounding box center [991, 469] width 1046 height 604
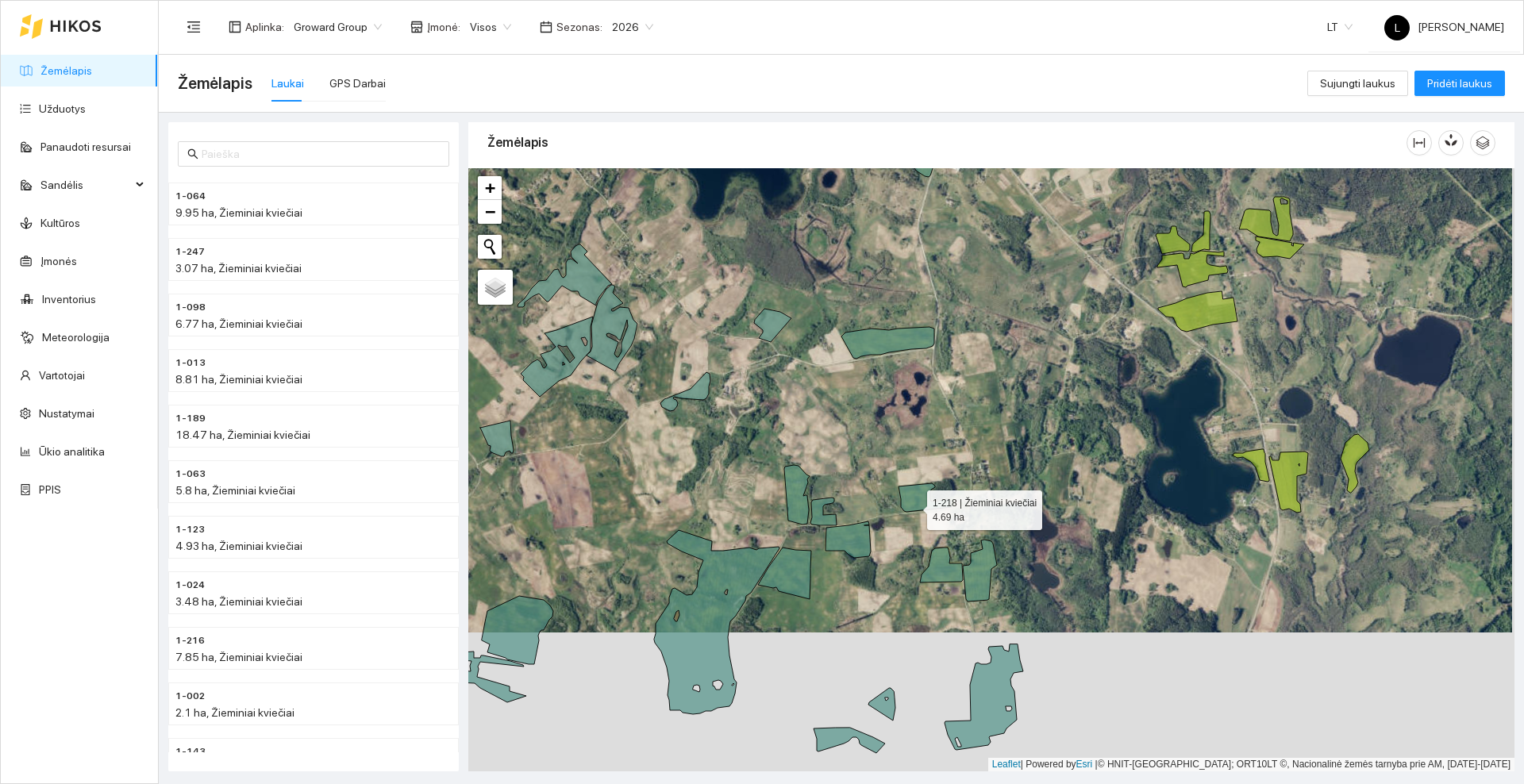
click at [913, 506] on icon at bounding box center [925, 498] width 53 height 29
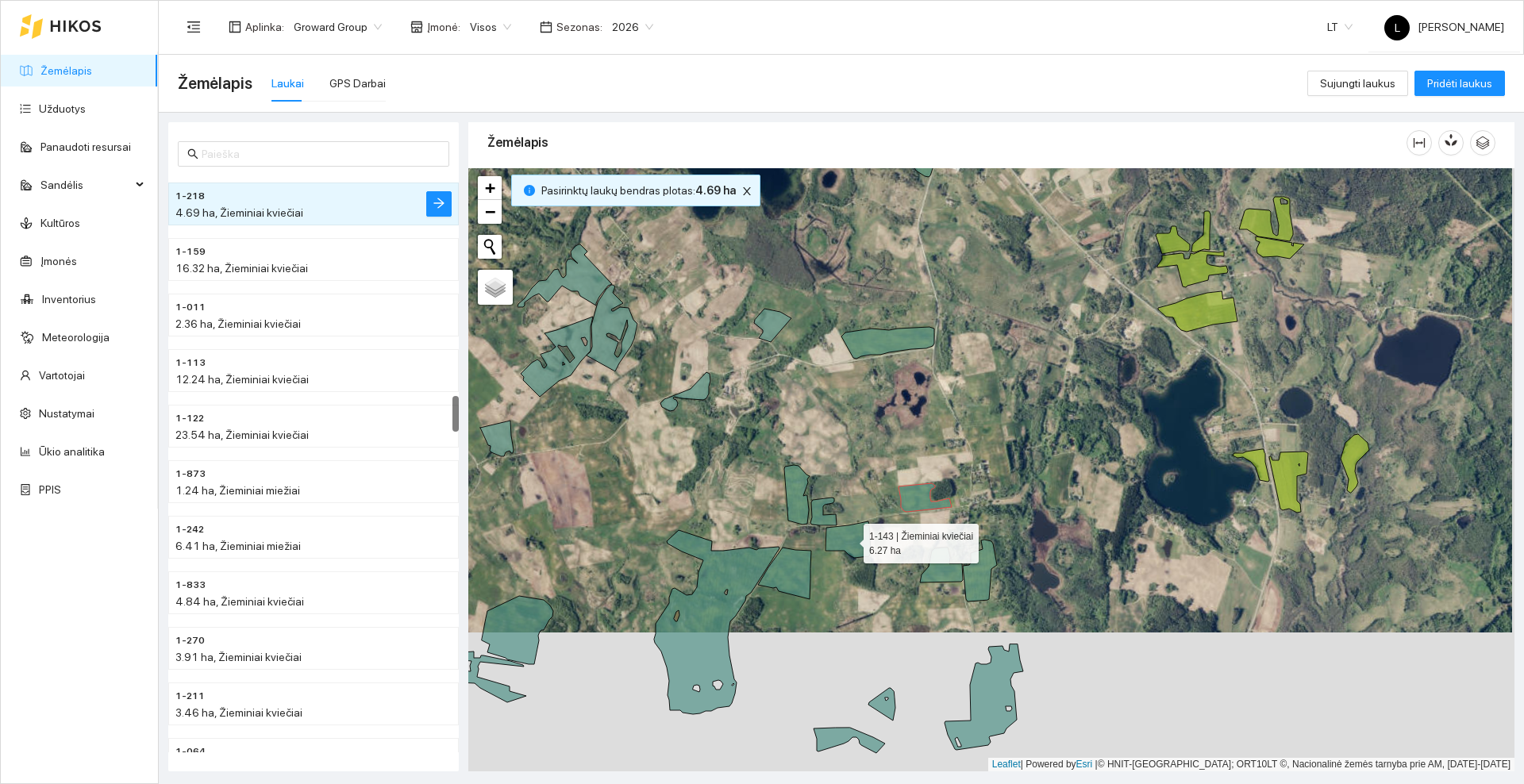
click at [858, 538] on icon at bounding box center [848, 540] width 45 height 36
click at [823, 521] on icon at bounding box center [823, 512] width 26 height 28
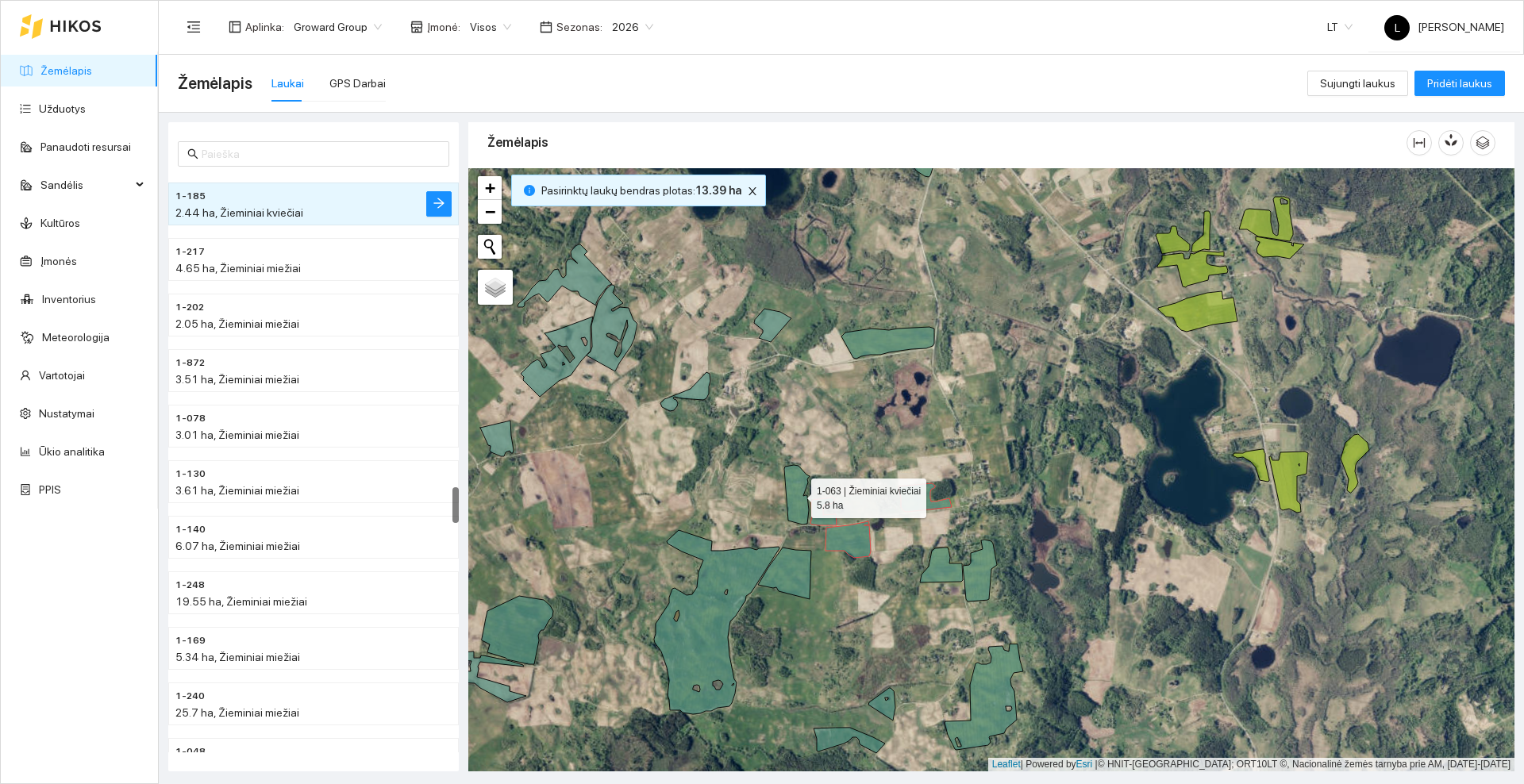
click at [805, 509] on icon at bounding box center [797, 494] width 25 height 60
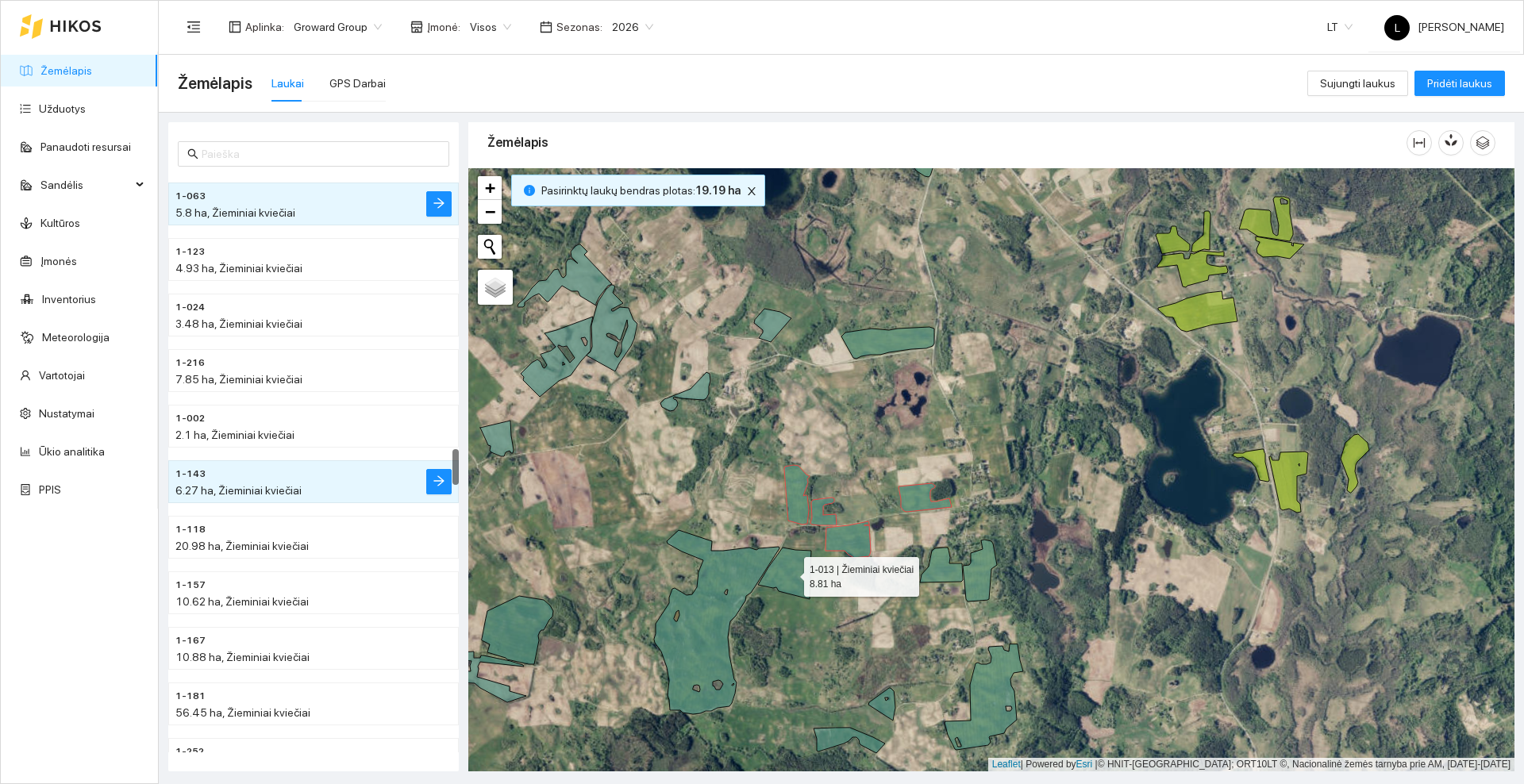
click at [795, 568] on icon at bounding box center [784, 573] width 53 height 51
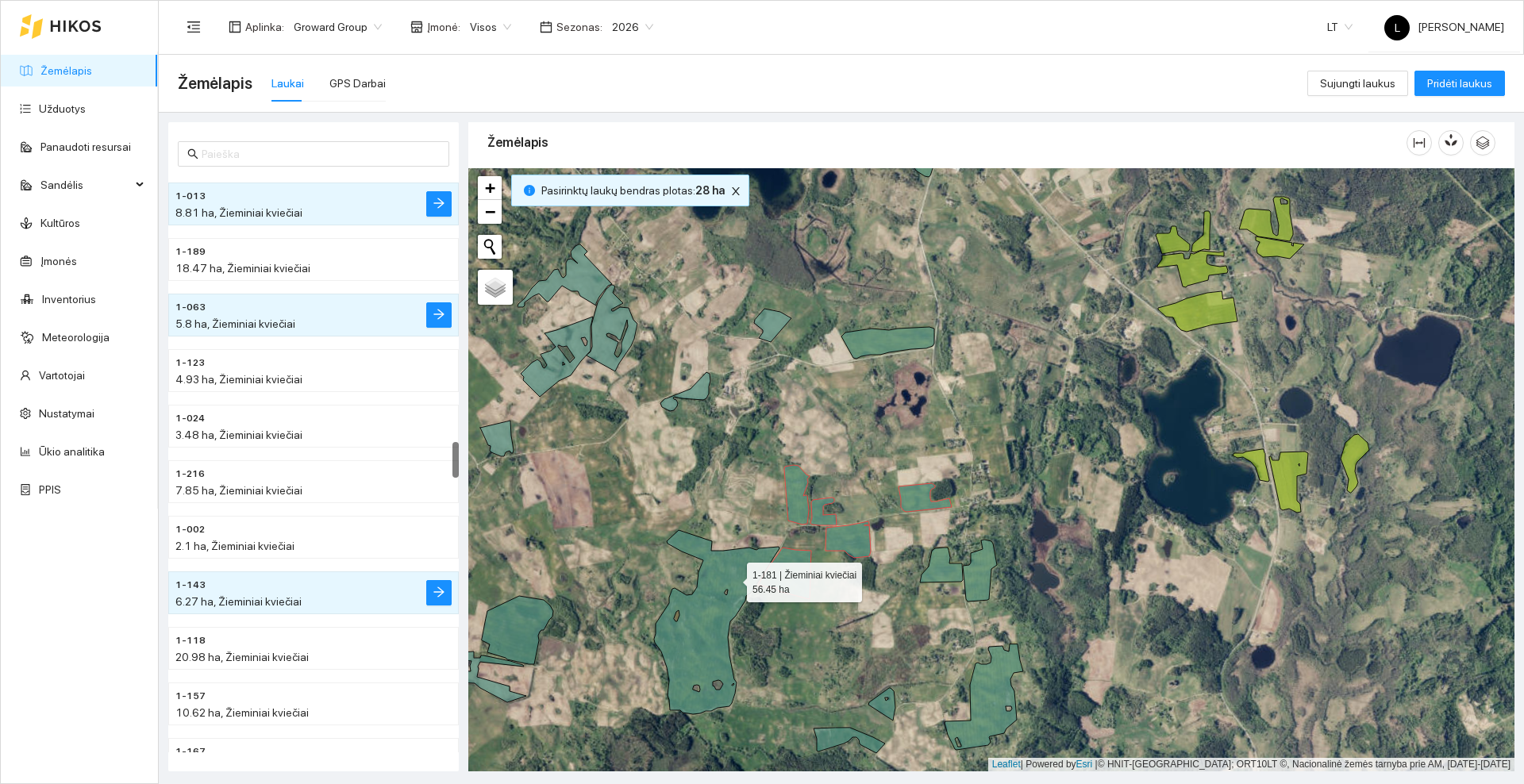
click at [729, 579] on icon at bounding box center [716, 623] width 125 height 184
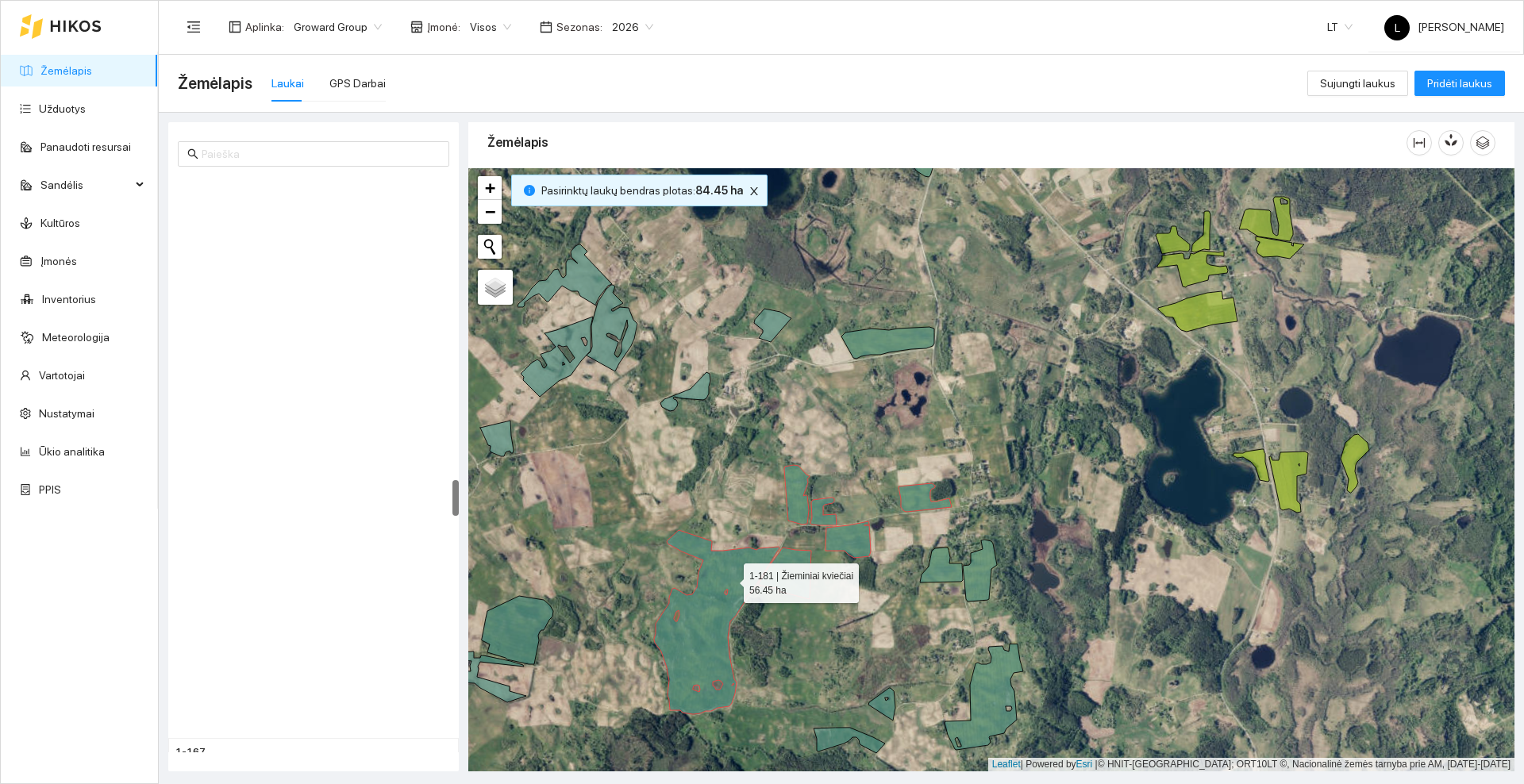
scroll to position [4825, 0]
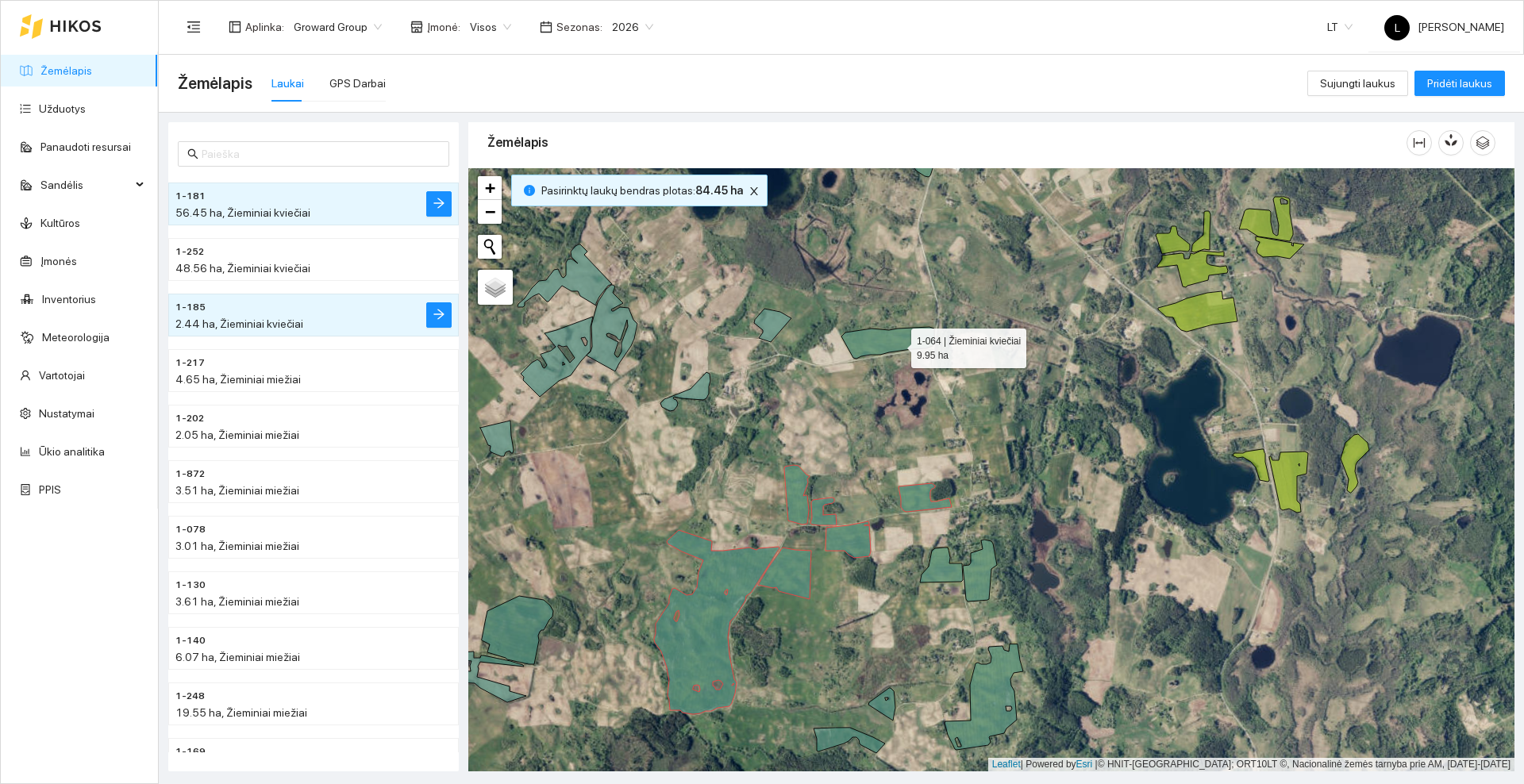
click at [896, 344] on icon at bounding box center [887, 342] width 93 height 32
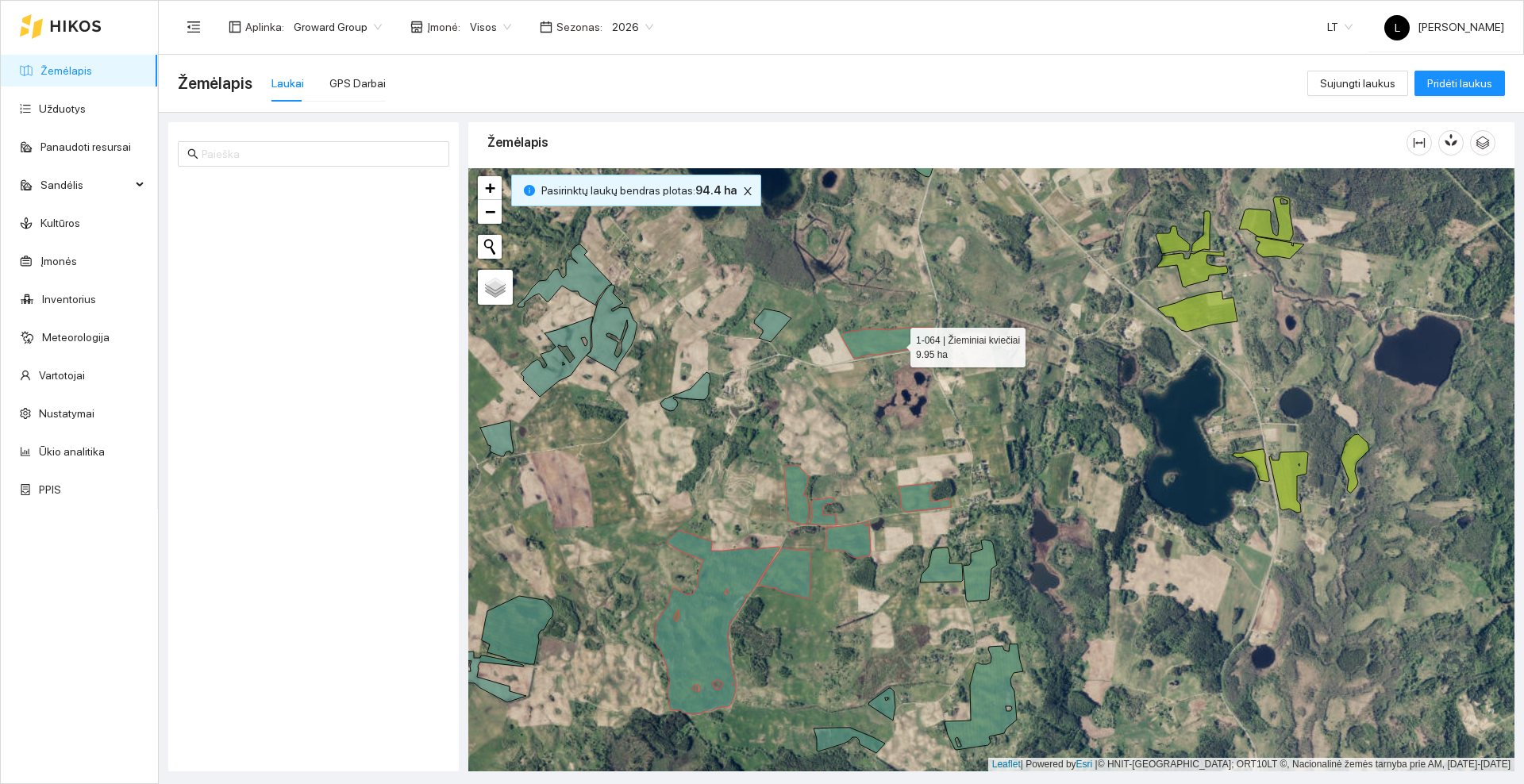
scroll to position [4047, 0]
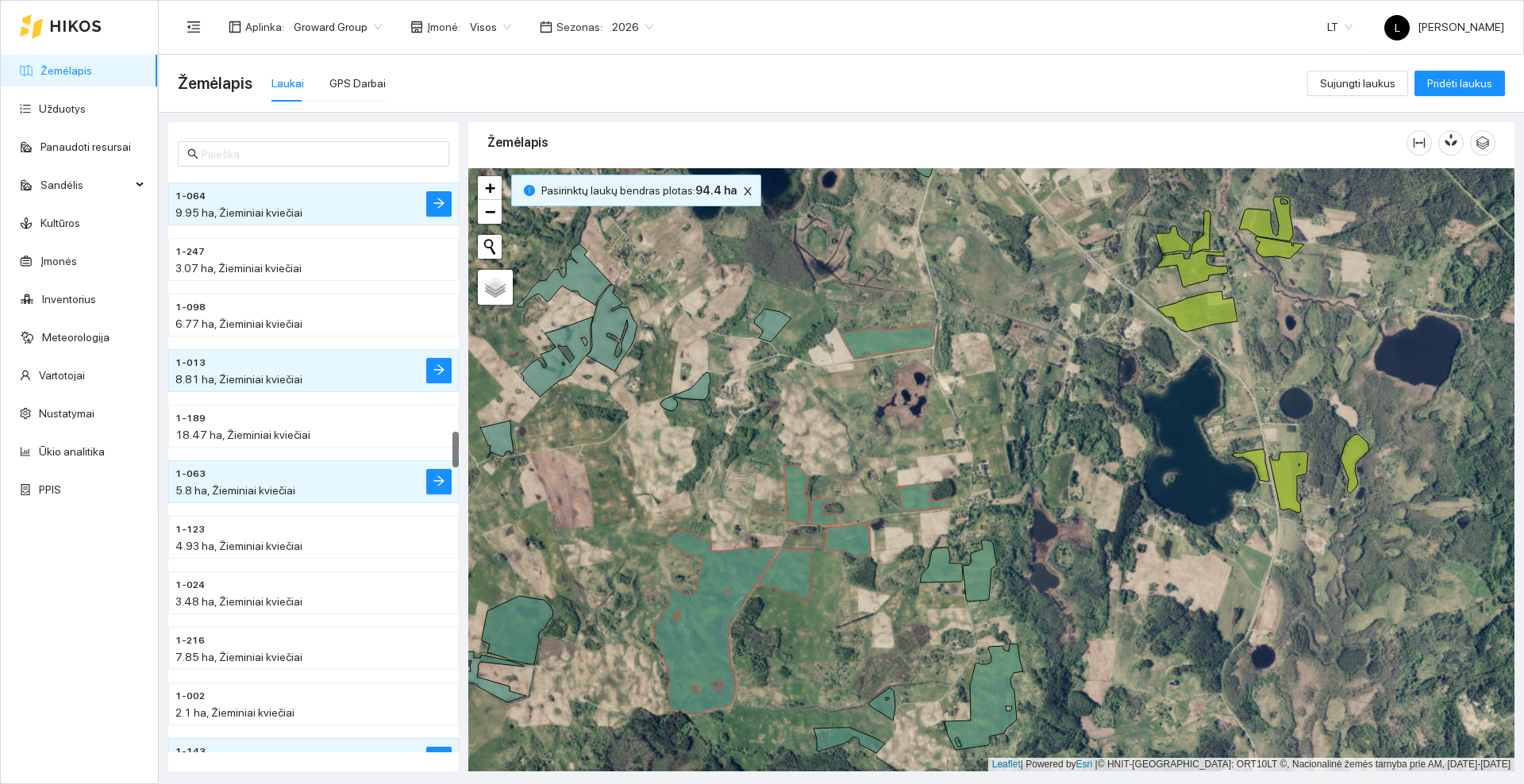
drag, startPoint x: 899, startPoint y: 282, endPoint x: 899, endPoint y: 392, distance: 110.0
click at [899, 392] on div at bounding box center [991, 469] width 1046 height 604
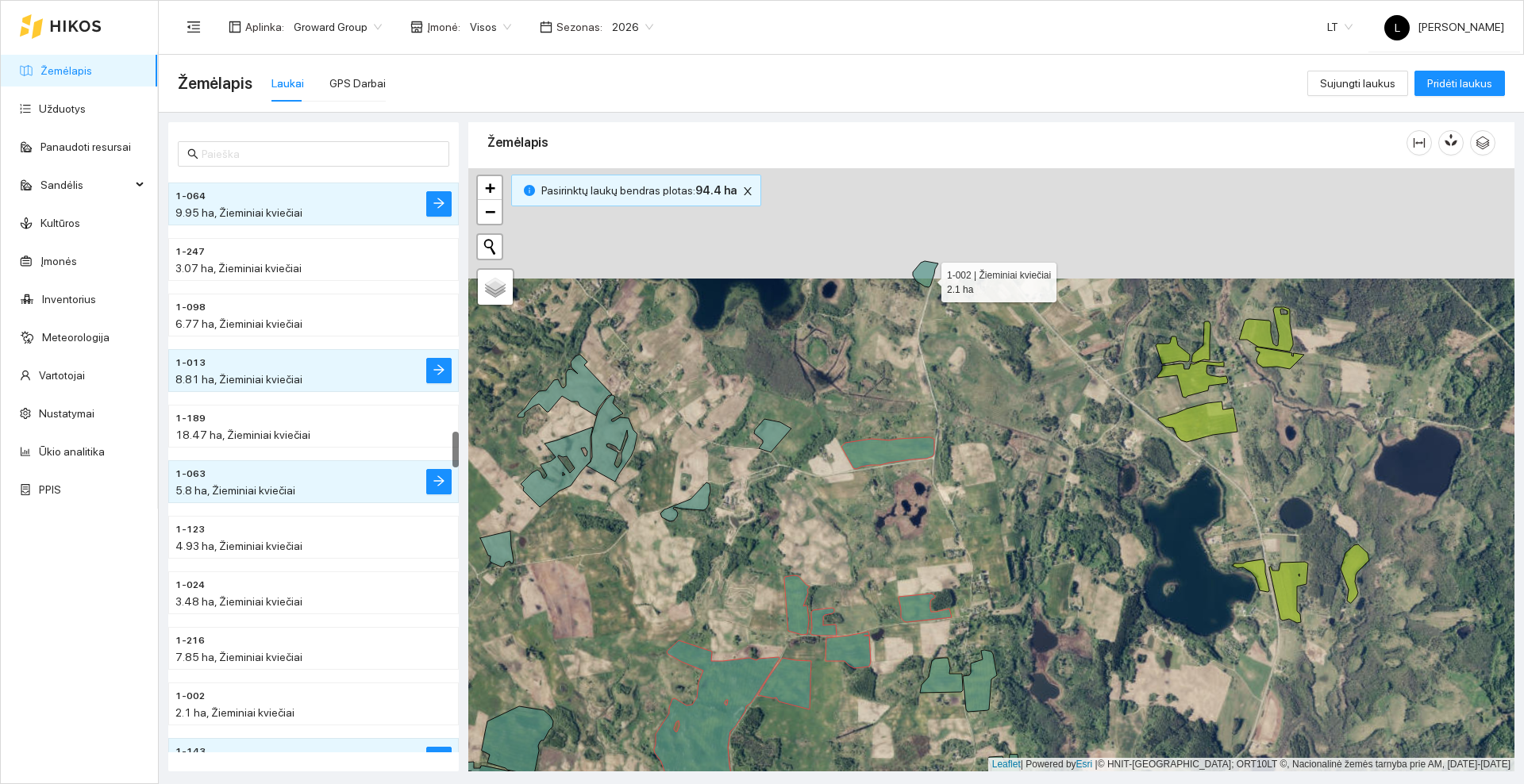
click at [927, 279] on icon at bounding box center [926, 273] width 25 height 26
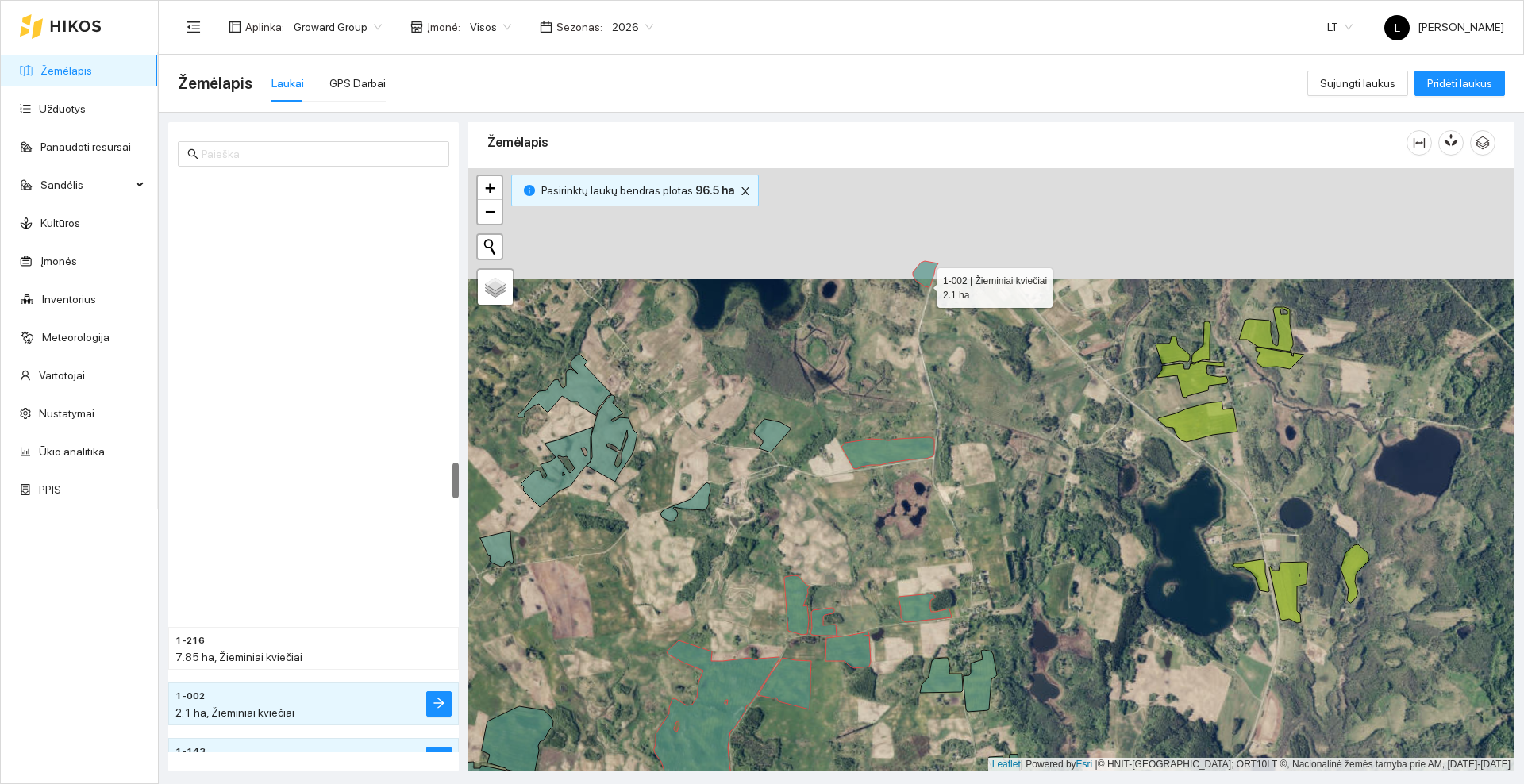
scroll to position [4547, 0]
